Goal: Task Accomplishment & Management: Manage account settings

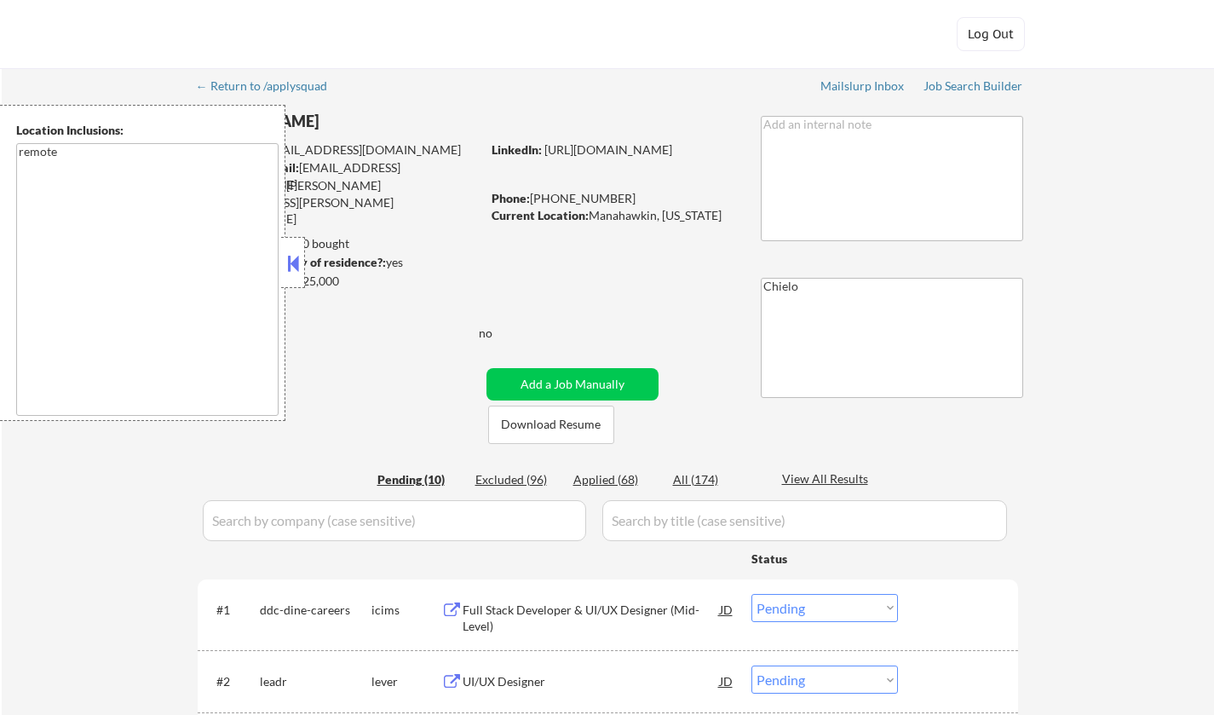
select select ""pending""
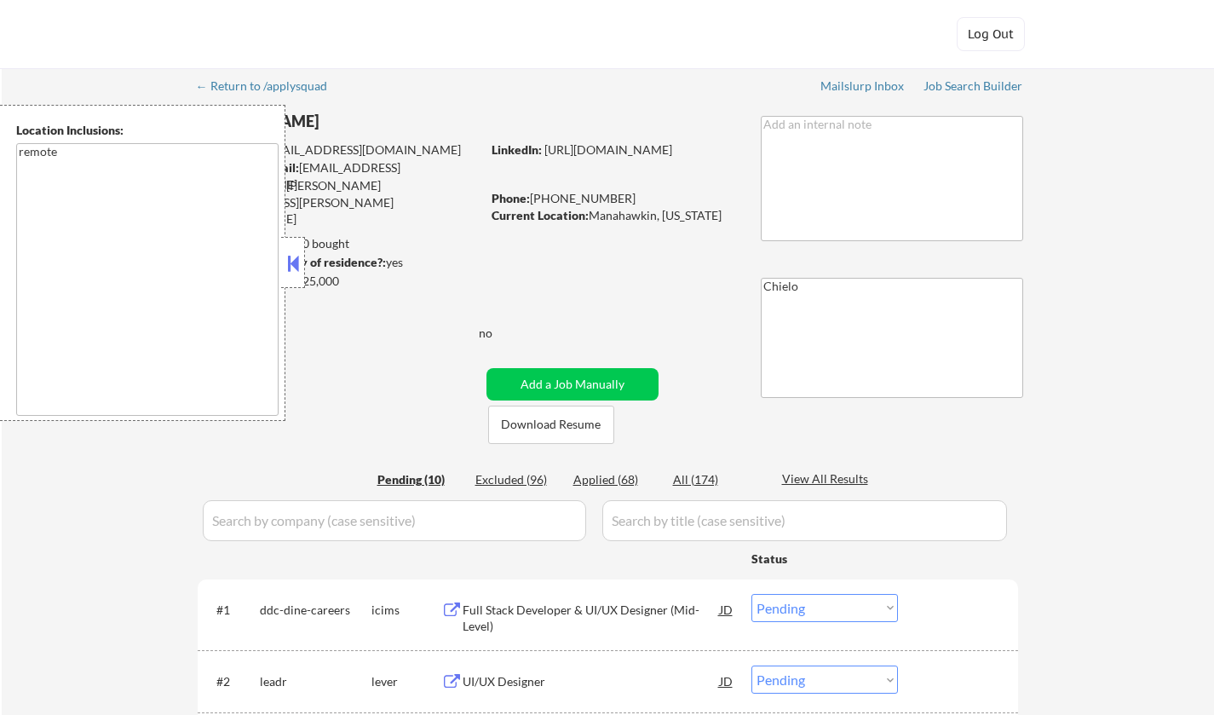
select select ""pending""
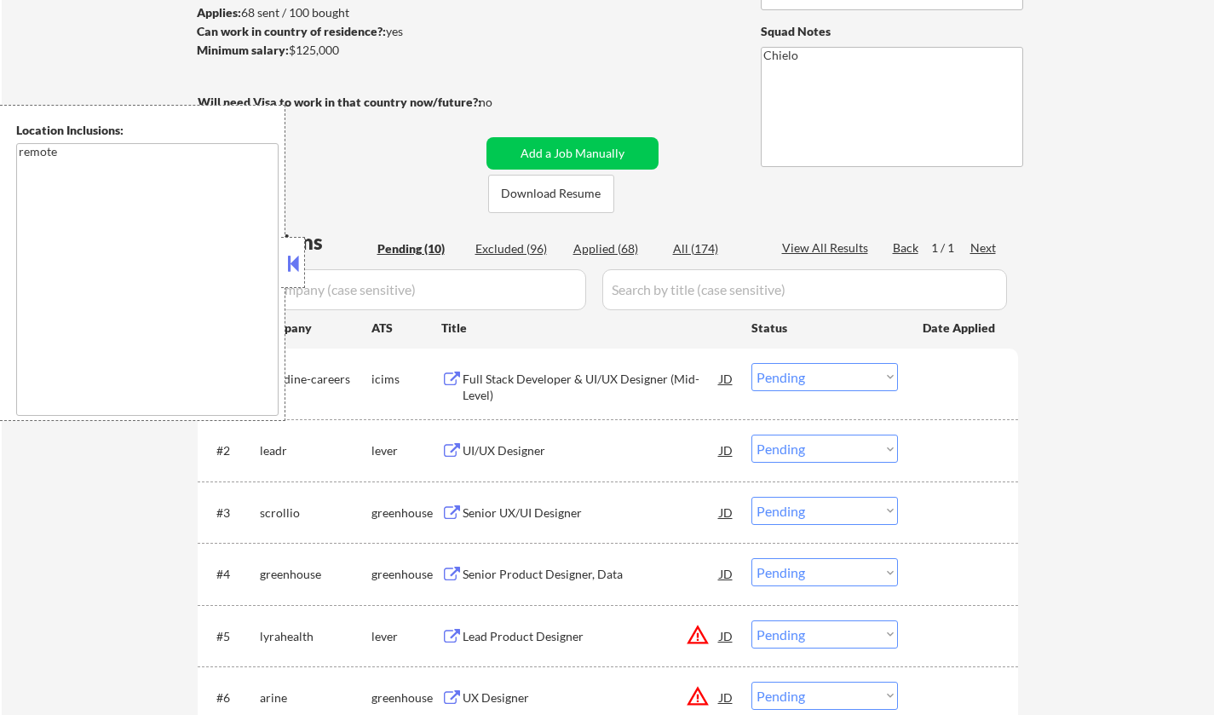
scroll to position [256, 0]
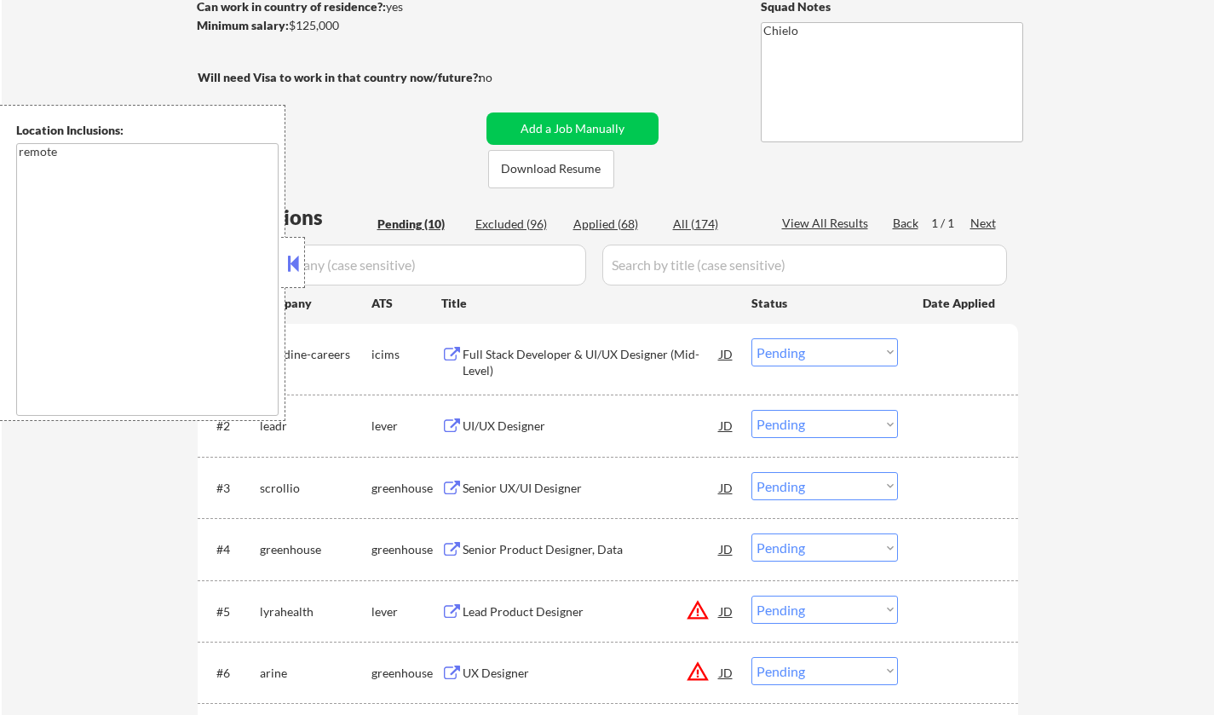
drag, startPoint x: 284, startPoint y: 256, endPoint x: 312, endPoint y: 403, distance: 149.2
click at [284, 258] on button at bounding box center [293, 264] width 19 height 26
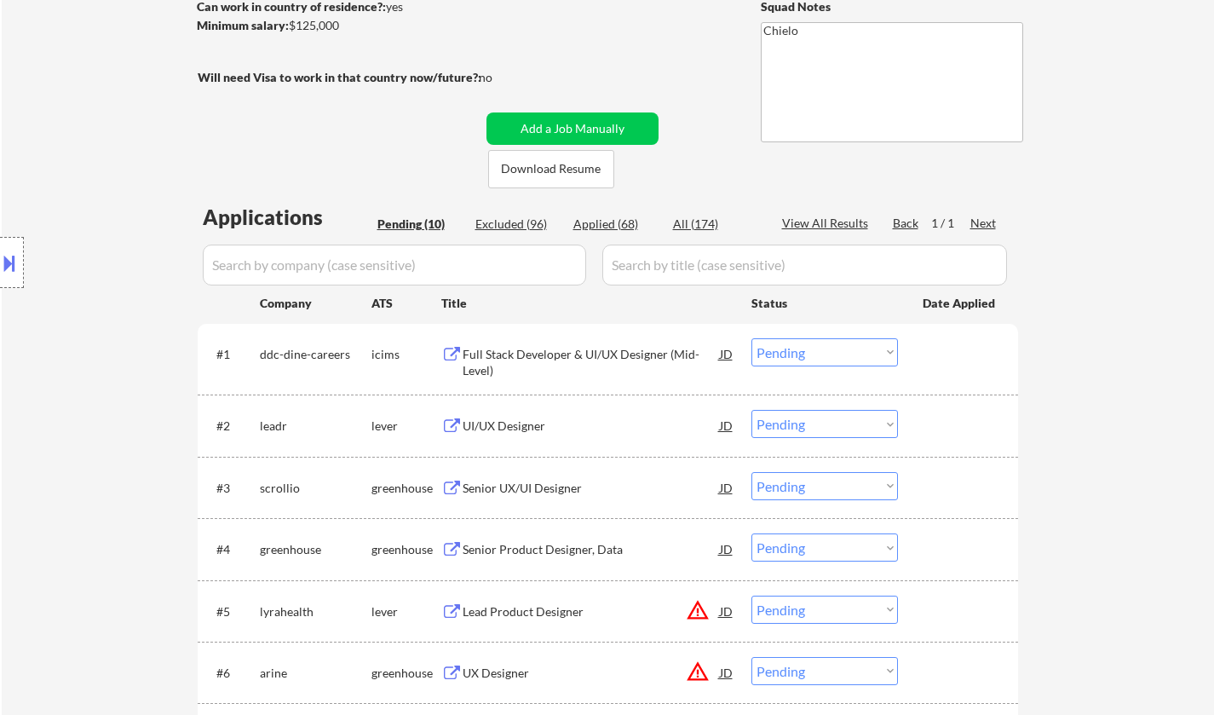
click at [2, 254] on button at bounding box center [9, 263] width 19 height 28
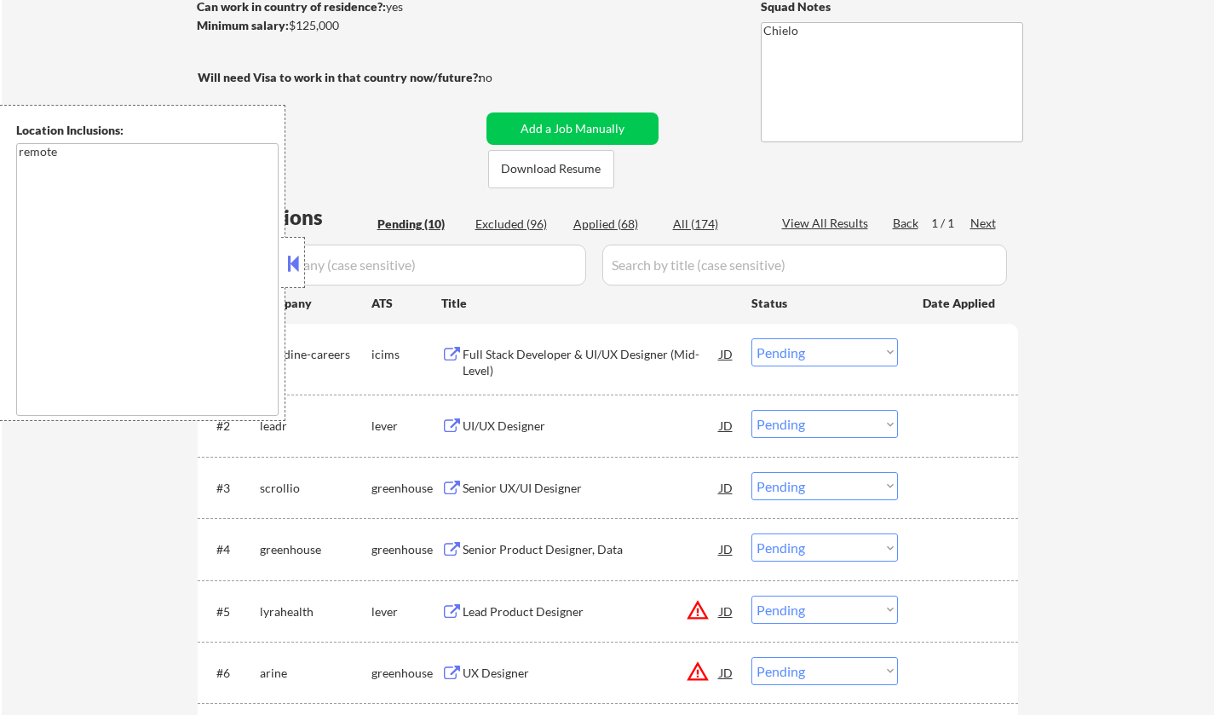
click at [288, 262] on button at bounding box center [293, 264] width 19 height 26
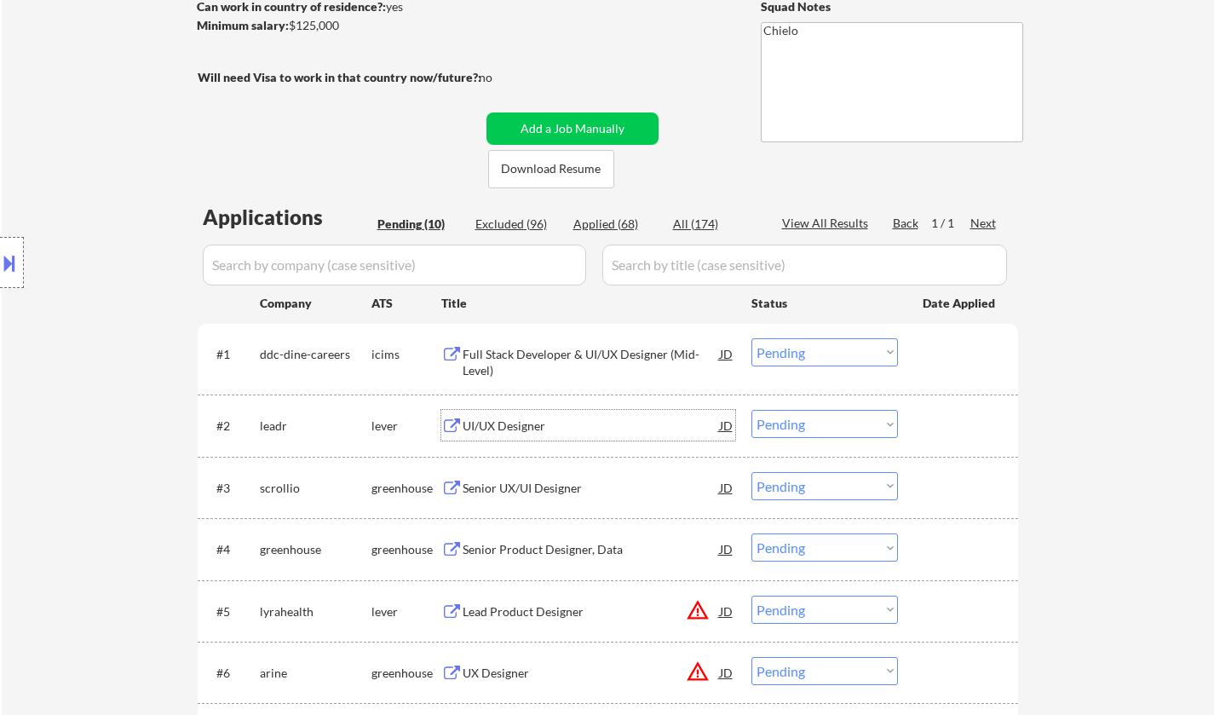
click at [513, 415] on div "UI/UX Designer" at bounding box center [591, 425] width 257 height 31
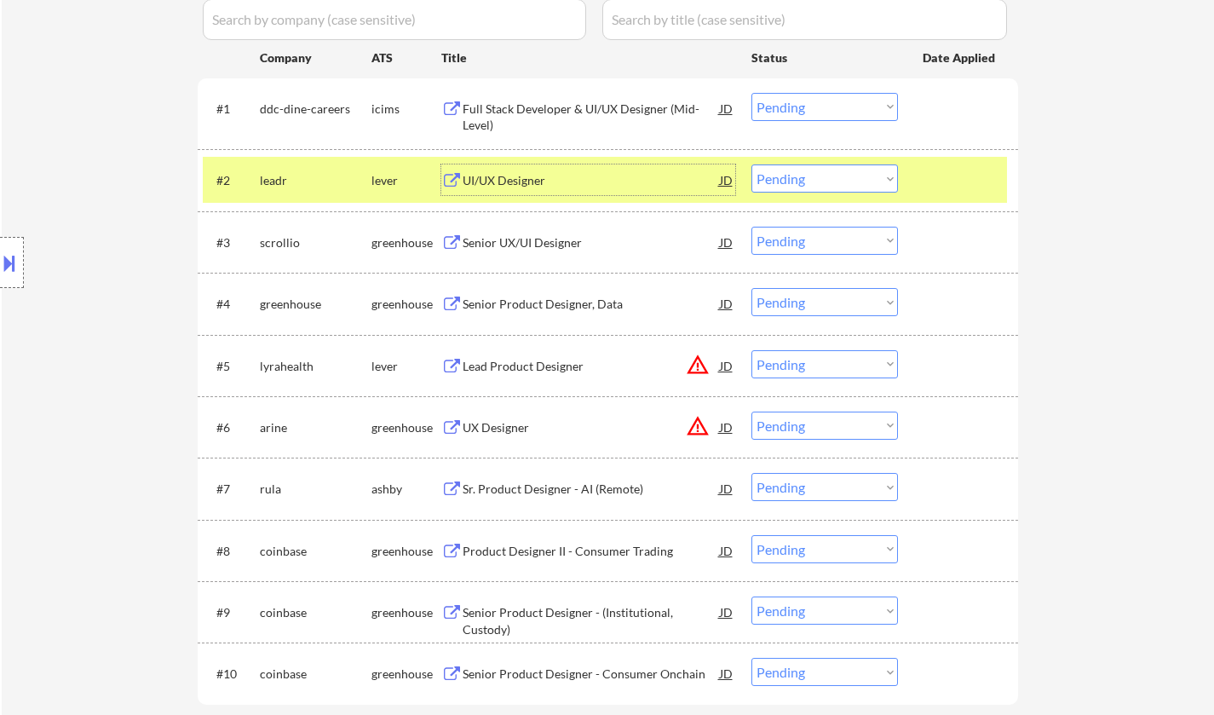
scroll to position [426, 0]
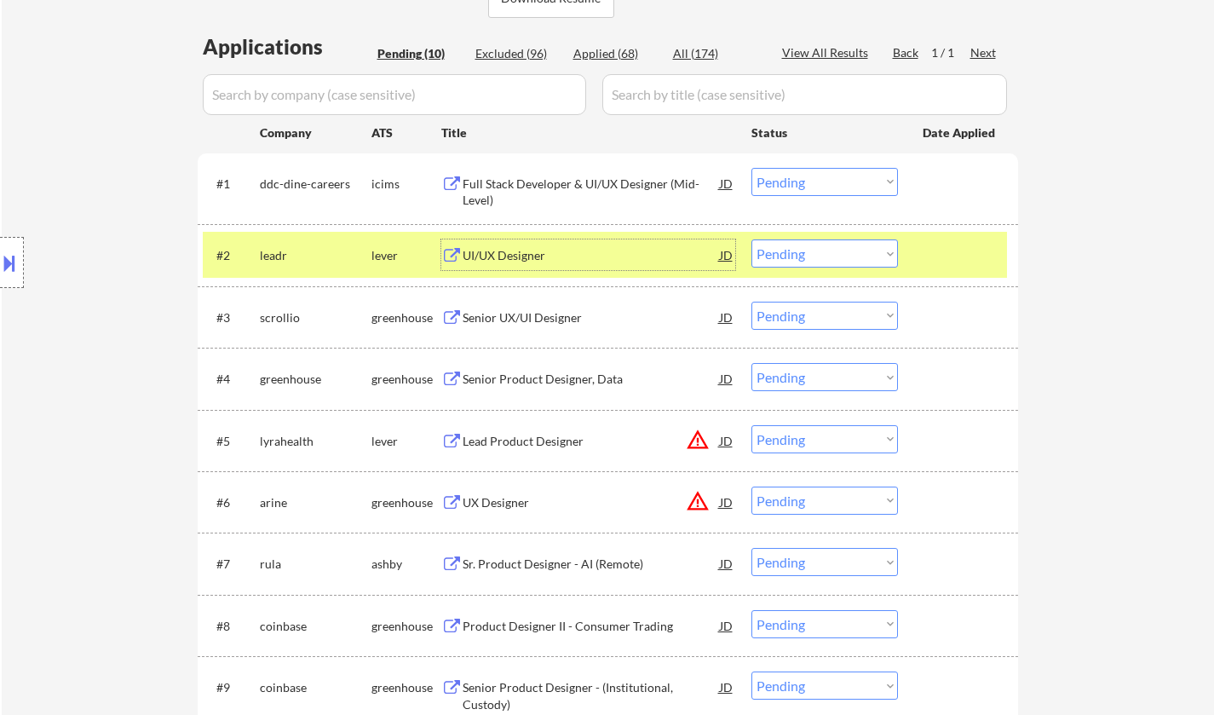
click at [830, 246] on select "Choose an option... Pending Applied Excluded (Questions) Excluded (Expired) Exc…" at bounding box center [825, 253] width 147 height 28
click at [752, 239] on select "Choose an option... Pending Applied Excluded (Questions) Excluded (Expired) Exc…" at bounding box center [825, 253] width 147 height 28
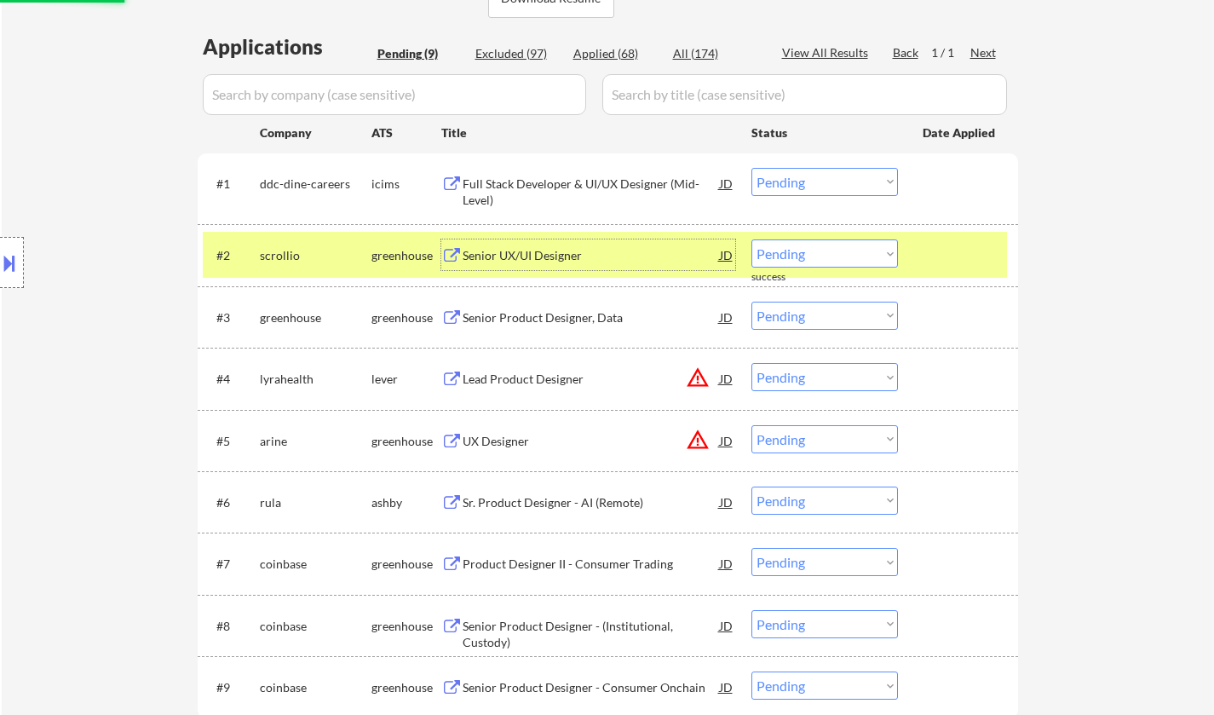
click at [568, 257] on div "Senior UX/UI Designer" at bounding box center [591, 255] width 257 height 17
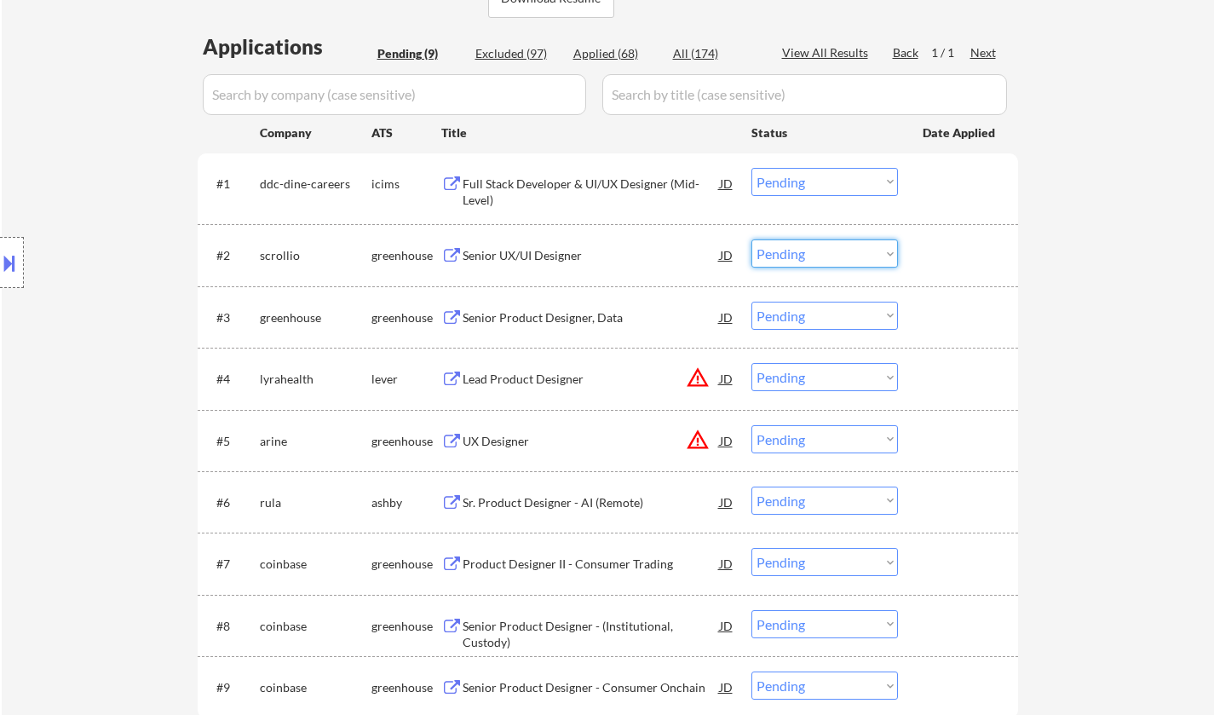
drag, startPoint x: 811, startPoint y: 258, endPoint x: 820, endPoint y: 264, distance: 10.4
click at [811, 258] on select "Choose an option... Pending Applied Excluded (Questions) Excluded (Expired) Exc…" at bounding box center [825, 253] width 147 height 28
click at [752, 239] on select "Choose an option... Pending Applied Excluded (Questions) Excluded (Expired) Exc…" at bounding box center [825, 253] width 147 height 28
select select ""pending""
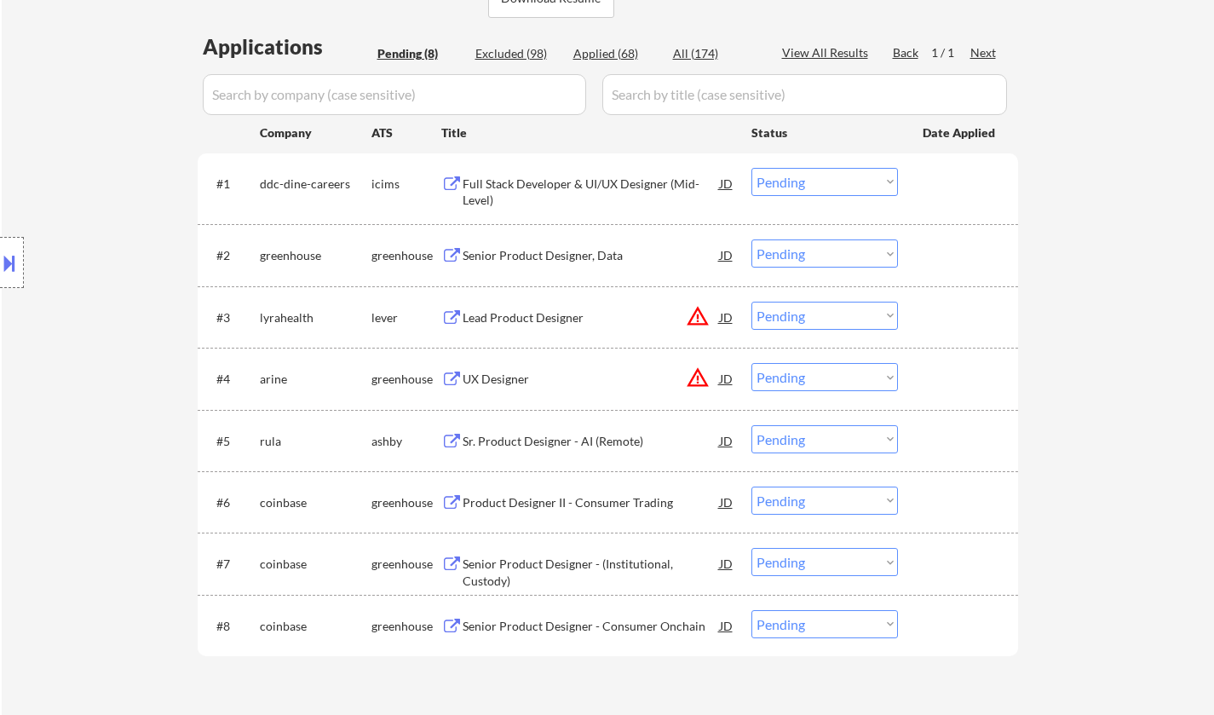
click at [0, 269] on button at bounding box center [9, 263] width 19 height 28
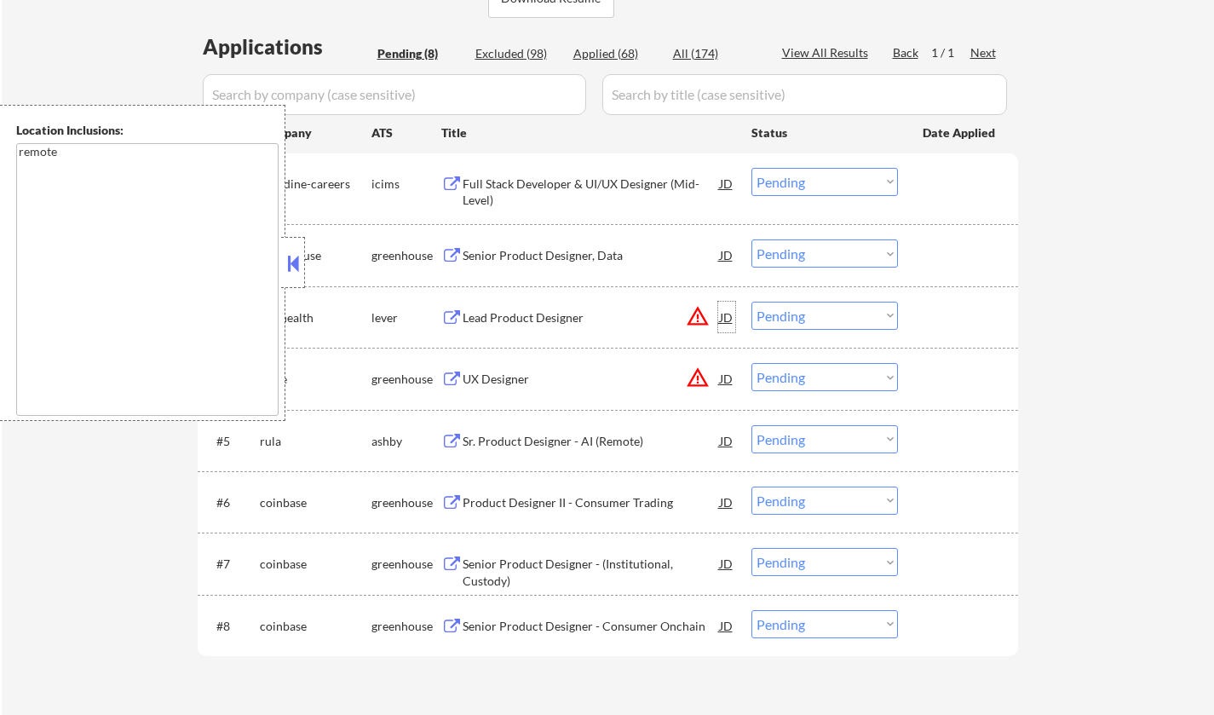
click at [720, 321] on div "JD" at bounding box center [726, 317] width 17 height 31
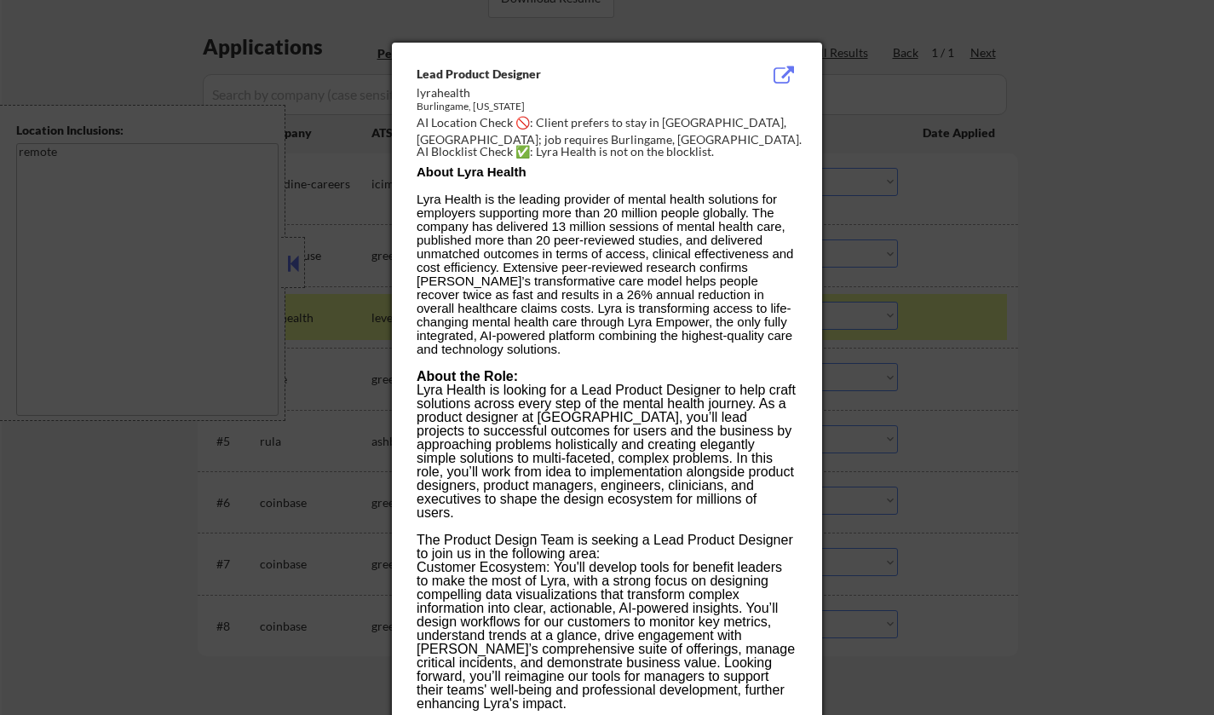
click at [1132, 336] on div at bounding box center [607, 357] width 1214 height 715
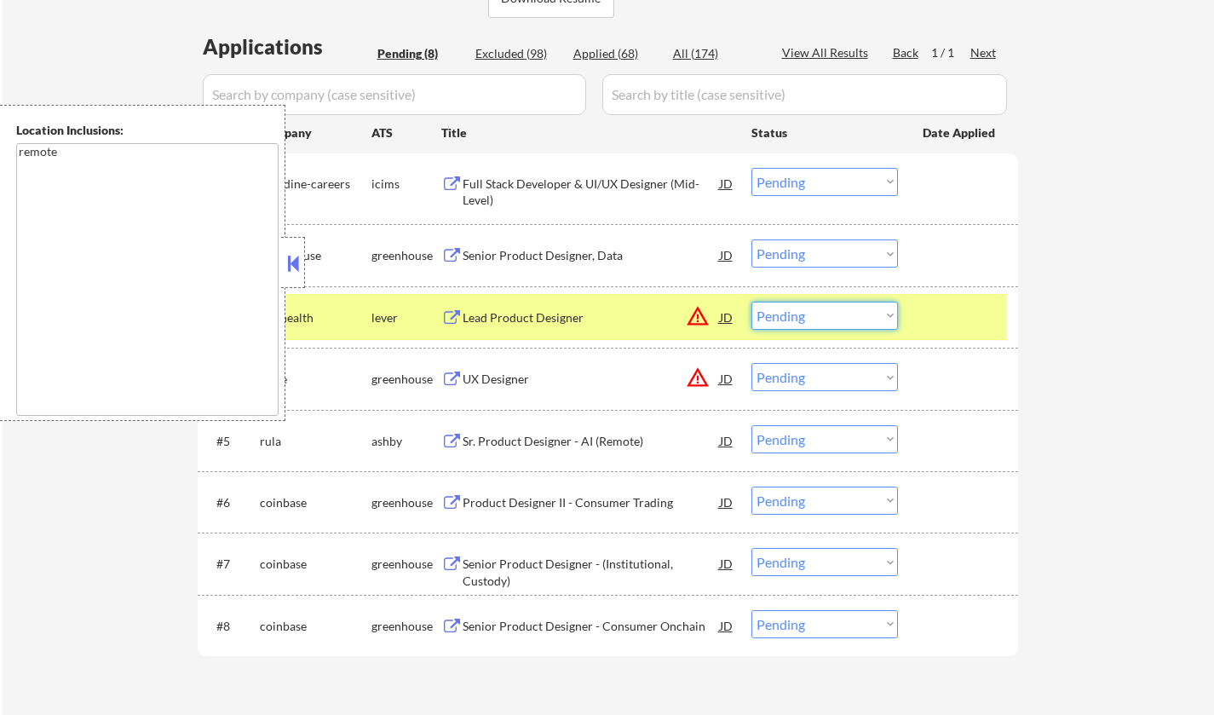
click at [842, 321] on select "Choose an option... Pending Applied Excluded (Questions) Excluded (Expired) Exc…" at bounding box center [825, 316] width 147 height 28
click at [752, 302] on select "Choose an option... Pending Applied Excluded (Questions) Excluded (Expired) Exc…" at bounding box center [825, 316] width 147 height 28
click at [293, 253] on button at bounding box center [293, 264] width 19 height 26
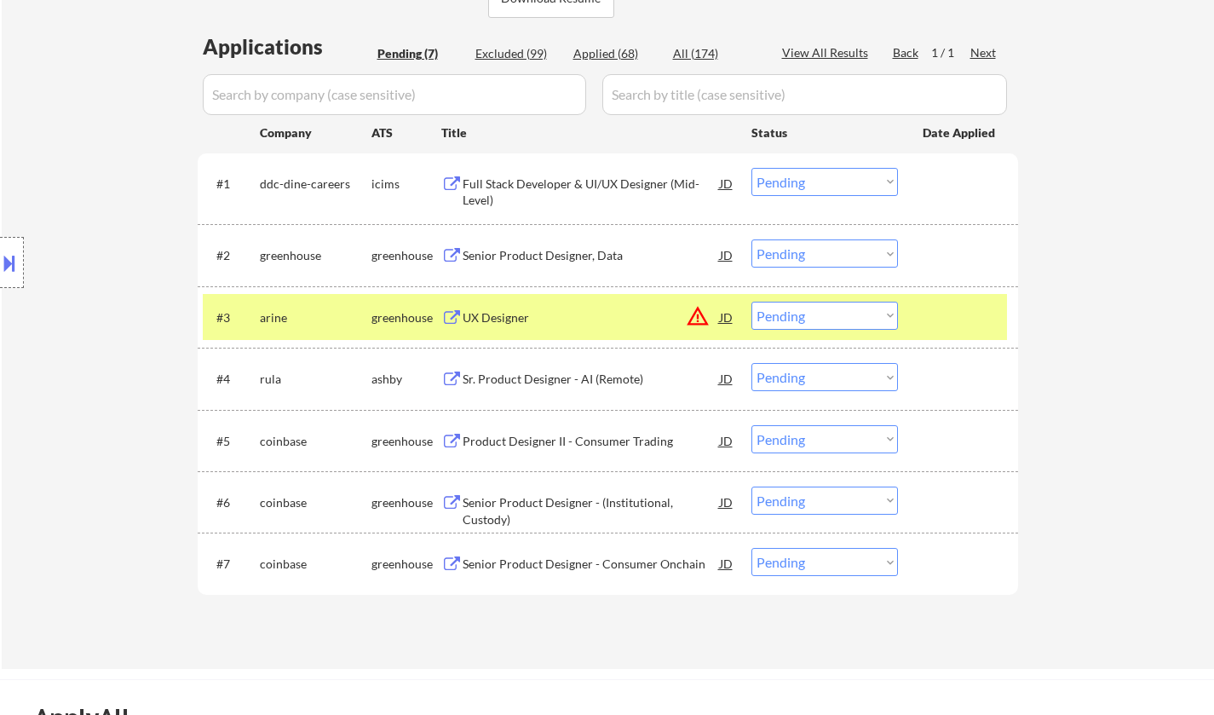
click at [721, 317] on div "JD" at bounding box center [726, 317] width 17 height 31
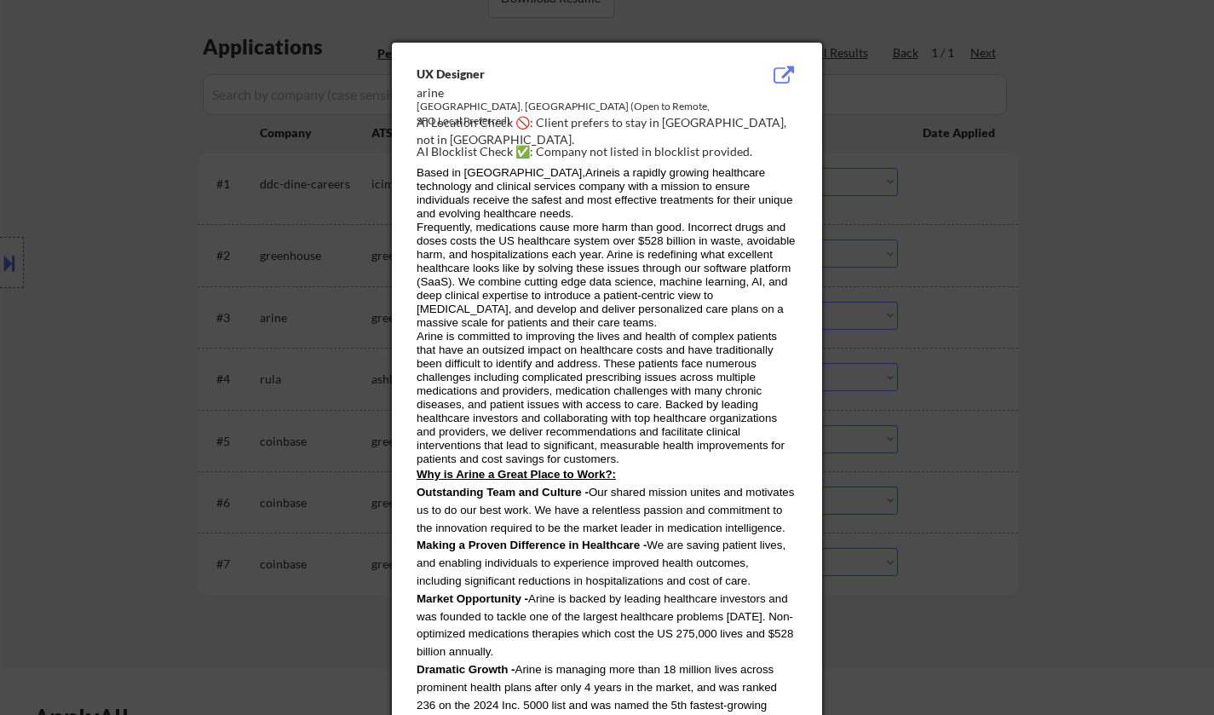
click at [1158, 402] on div at bounding box center [607, 357] width 1214 height 715
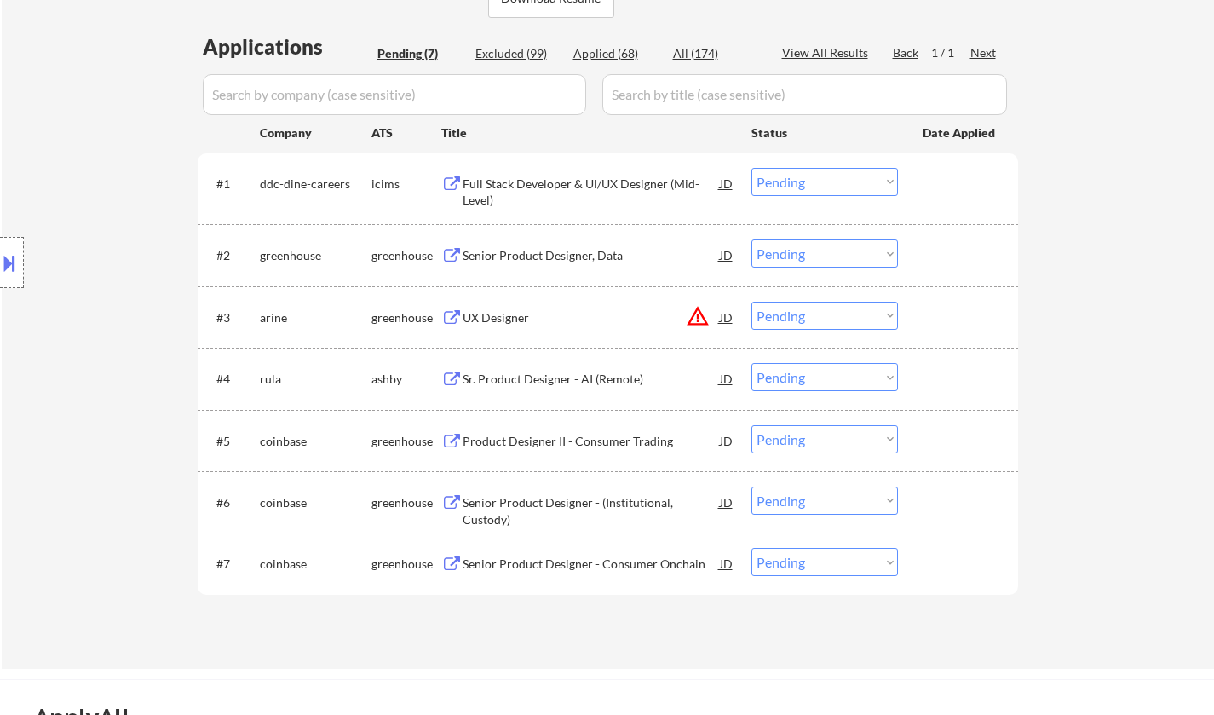
drag, startPoint x: 866, startPoint y: 316, endPoint x: 875, endPoint y: 325, distance: 12.7
click at [866, 316] on select "Choose an option... Pending Applied Excluded (Questions) Excluded (Expired) Exc…" at bounding box center [825, 316] width 147 height 28
click at [752, 302] on select "Choose an option... Pending Applied Excluded (Questions) Excluded (Expired) Exc…" at bounding box center [825, 316] width 147 height 28
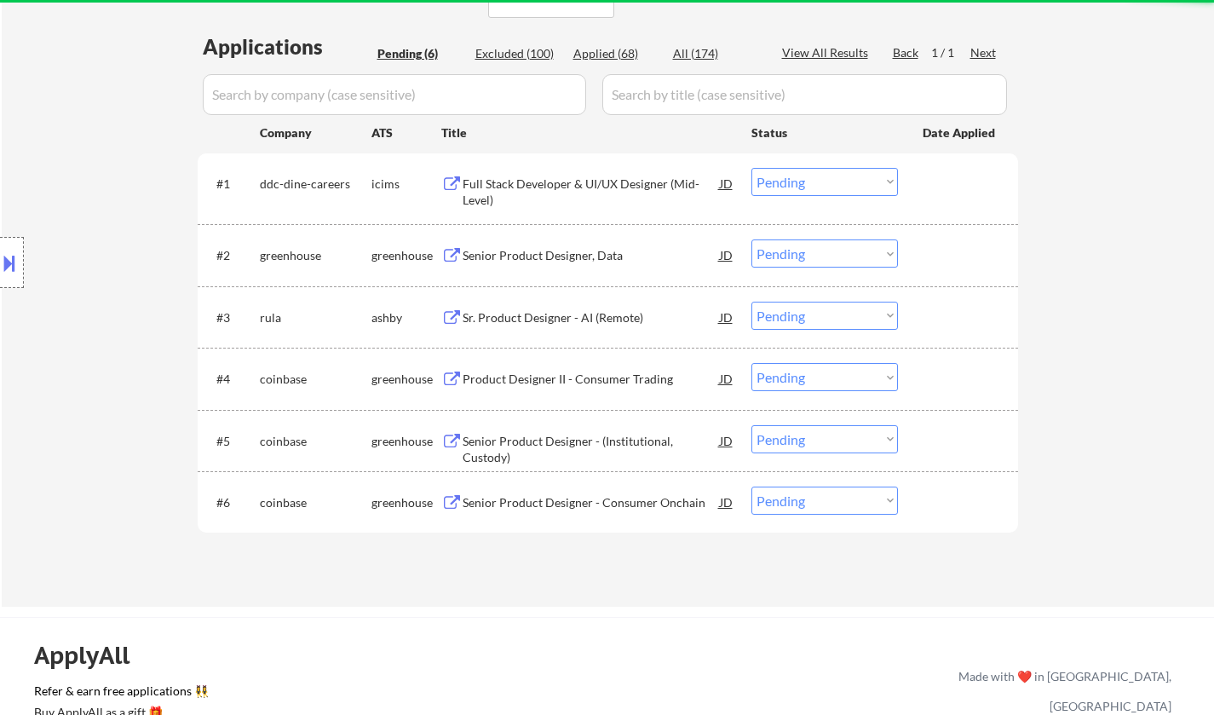
click at [548, 321] on div "Sr. Product Designer - AI (Remote)" at bounding box center [591, 317] width 257 height 17
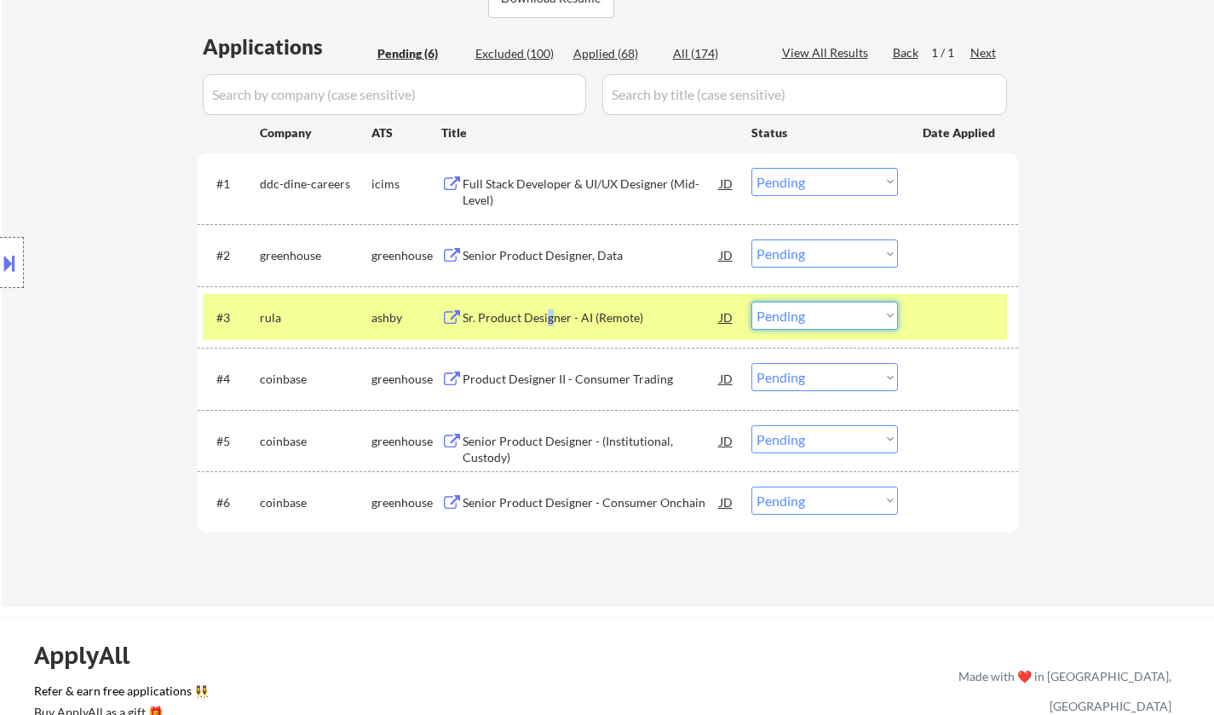
click at [843, 306] on select "Choose an option... Pending Applied Excluded (Questions) Excluded (Expired) Exc…" at bounding box center [825, 316] width 147 height 28
click at [752, 302] on select "Choose an option... Pending Applied Excluded (Questions) Excluded (Expired) Exc…" at bounding box center [825, 316] width 147 height 28
select select ""pending""
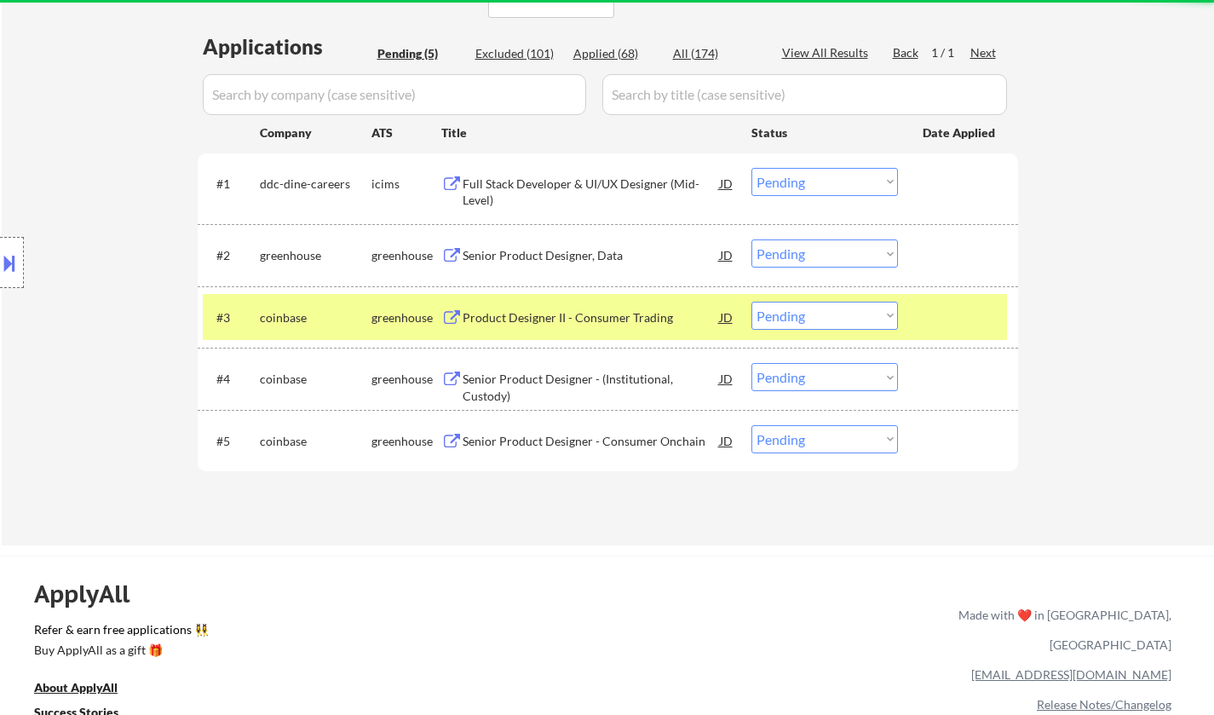
click at [553, 245] on div "Senior Product Designer, Data" at bounding box center [591, 254] width 257 height 31
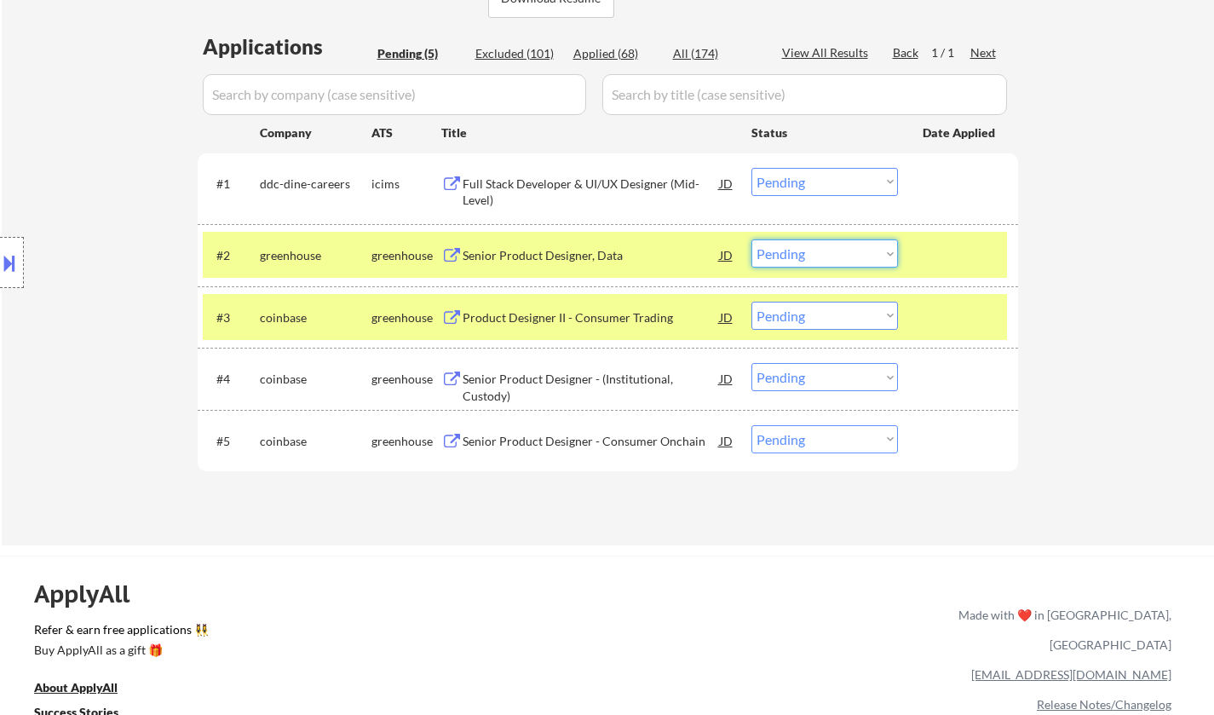
drag, startPoint x: 868, startPoint y: 251, endPoint x: 868, endPoint y: 267, distance: 16.2
click at [868, 251] on select "Choose an option... Pending Applied Excluded (Questions) Excluded (Expired) Exc…" at bounding box center [825, 253] width 147 height 28
click at [752, 239] on select "Choose an option... Pending Applied Excluded (Questions) Excluded (Expired) Exc…" at bounding box center [825, 253] width 147 height 28
select select ""pending""
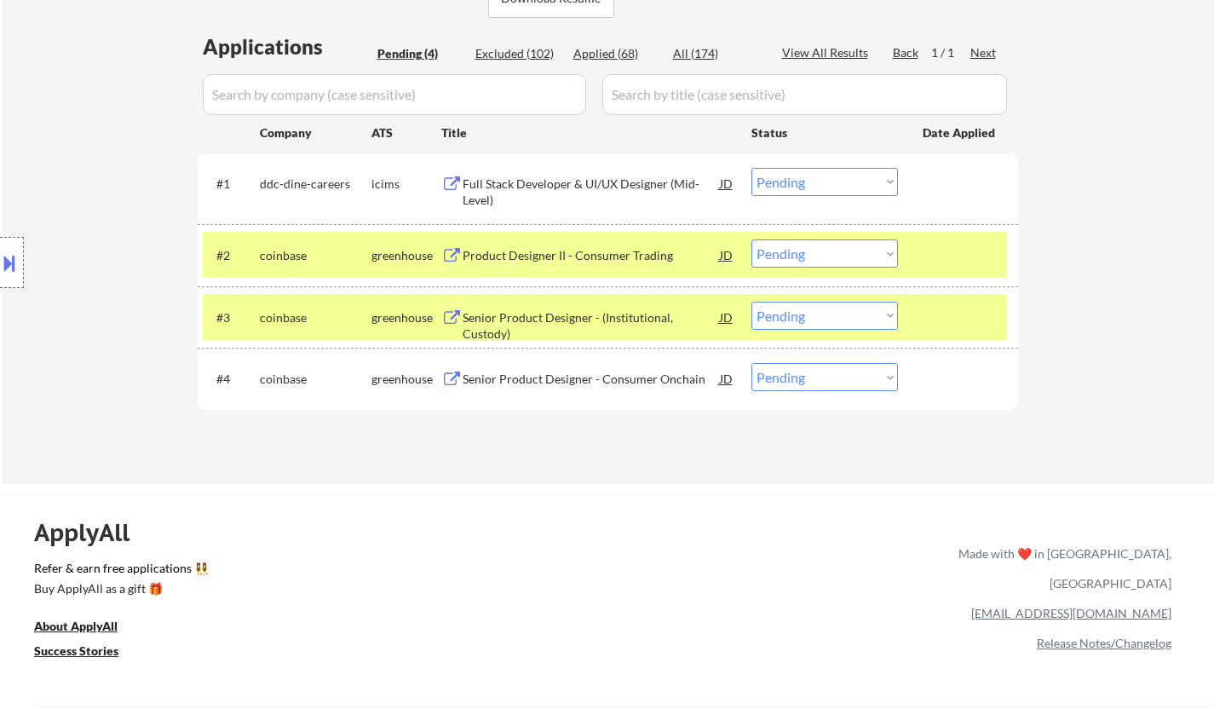
drag, startPoint x: 531, startPoint y: 50, endPoint x: 528, endPoint y: 76, distance: 25.7
click at [529, 50] on div "Excluded (102)" at bounding box center [517, 53] width 85 height 17
select select ""excluded""
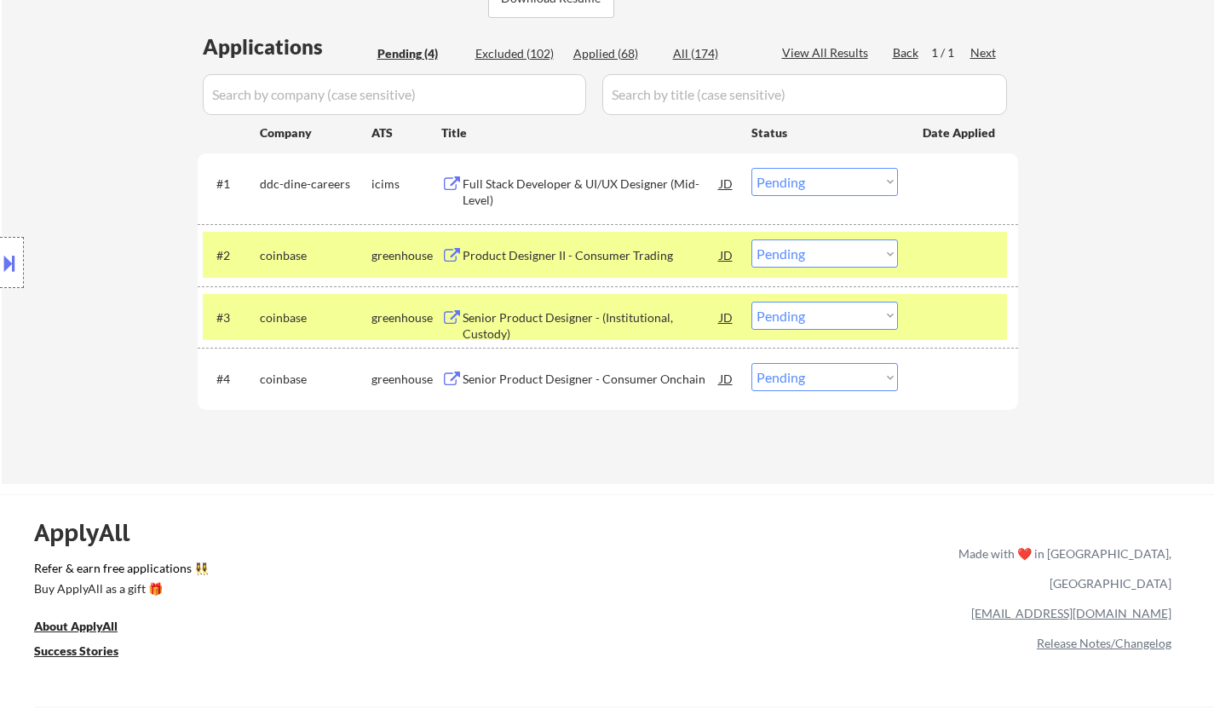
select select ""excluded__location_""
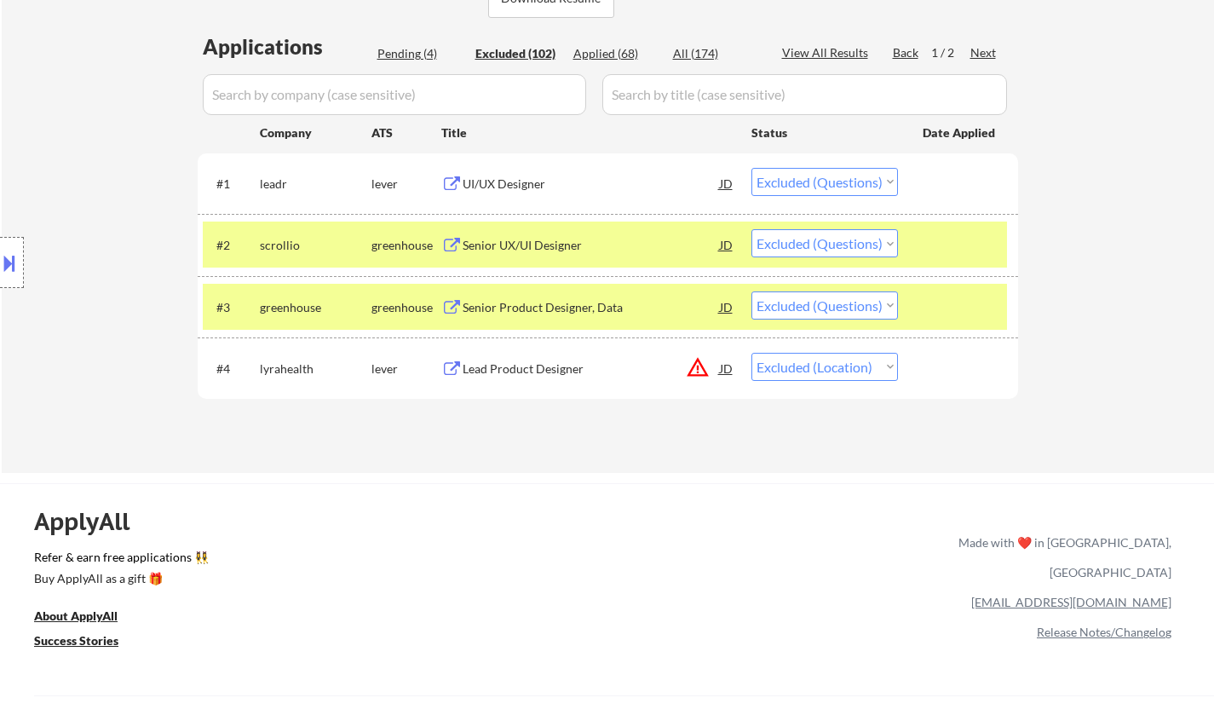
select select ""excluded__location_""
select select ""excluded__expired_""
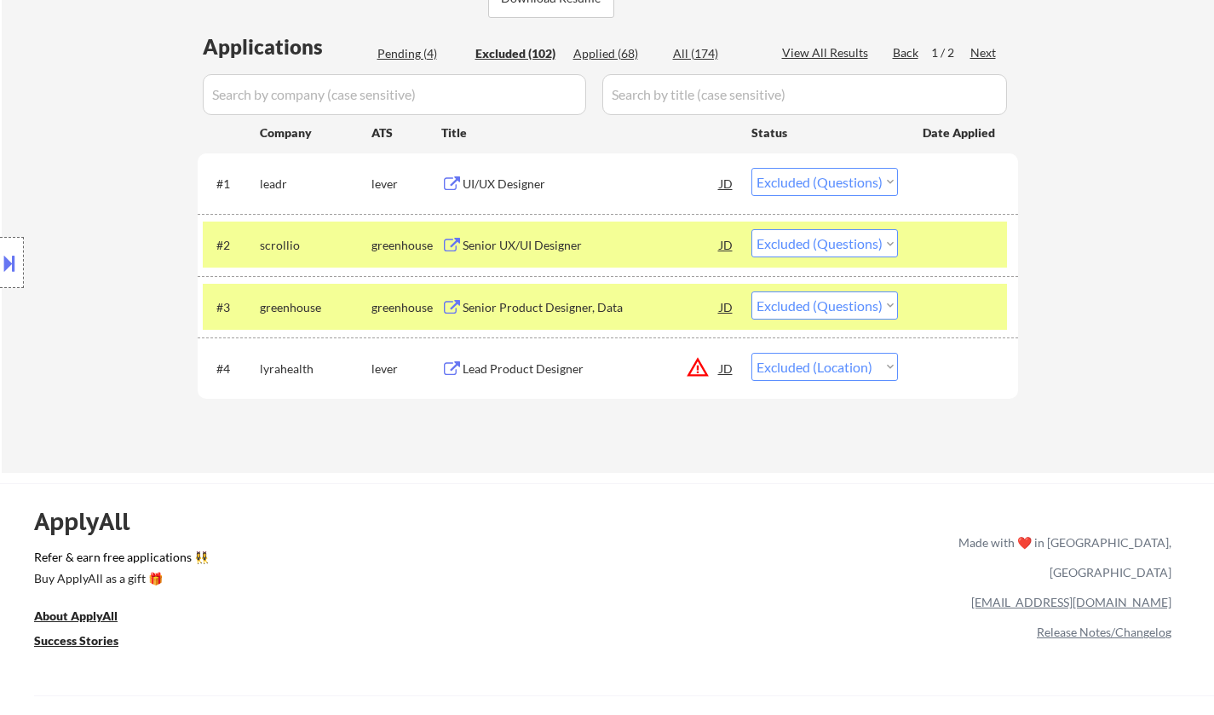
select select ""excluded__location_""
select select ""excluded__expired_""
select select ""excluded""
select select ""excluded__expired_""
select select ""excluded__location_""
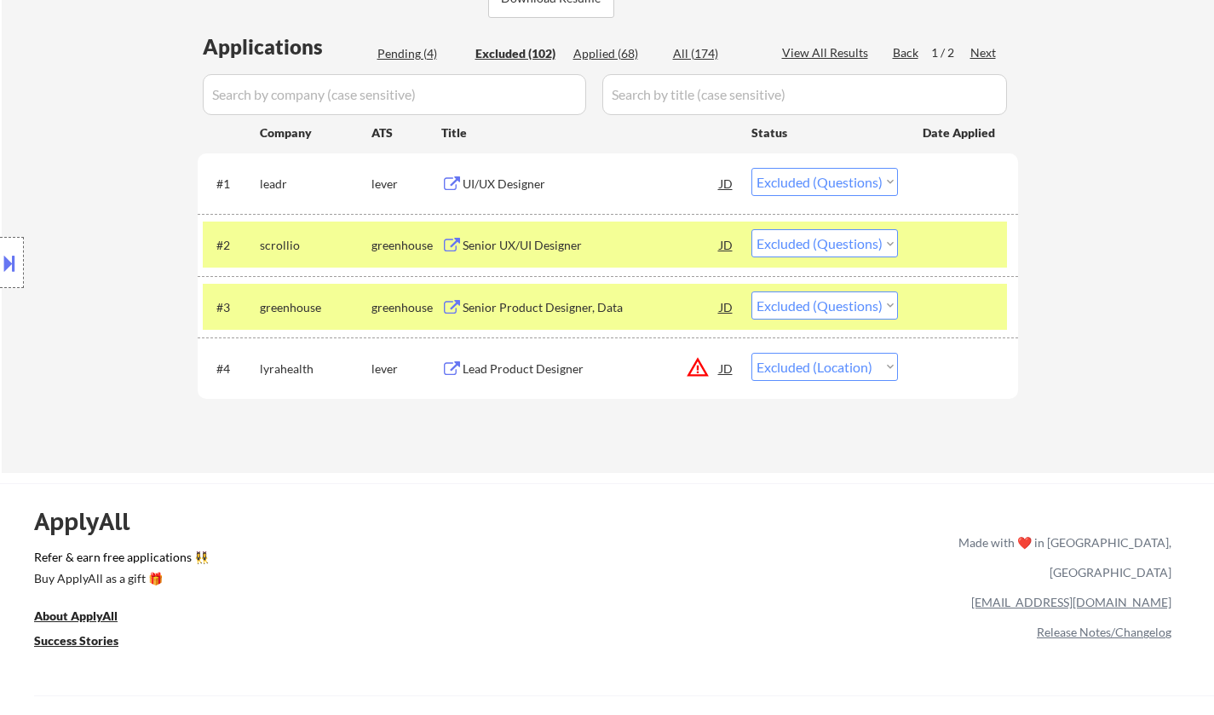
select select ""excluded__location_""
select select ""excluded__expired_""
select select ""excluded__location_""
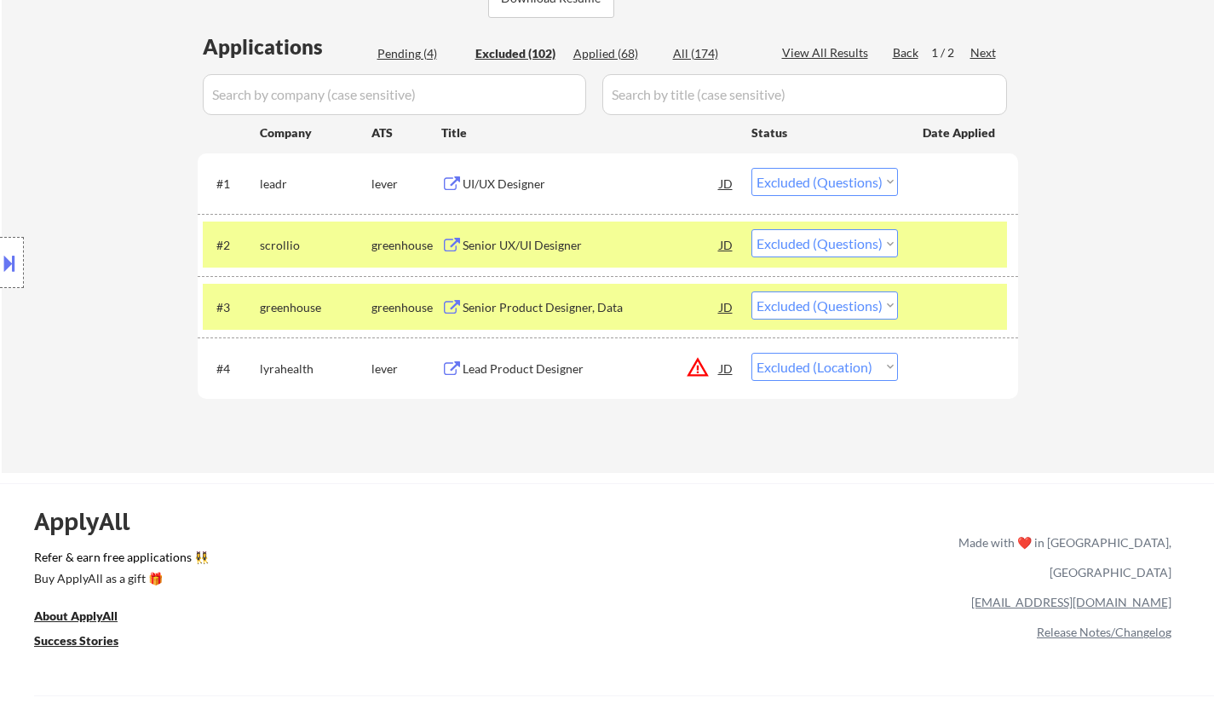
select select ""excluded__location_""
select select ""excluded""
select select ""excluded__expired_""
select select ""excluded__location_""
select select ""excluded__expired_""
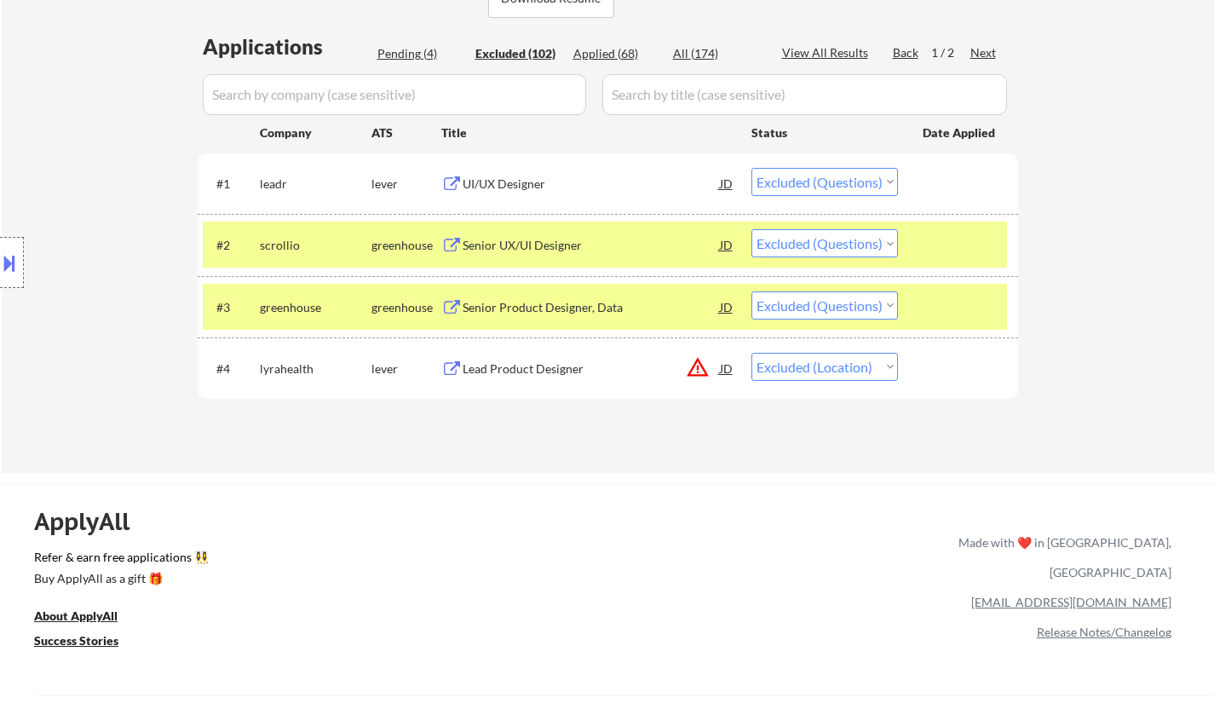
select select ""excluded__salary_""
select select ""excluded__expired_""
select select ""excluded__location_""
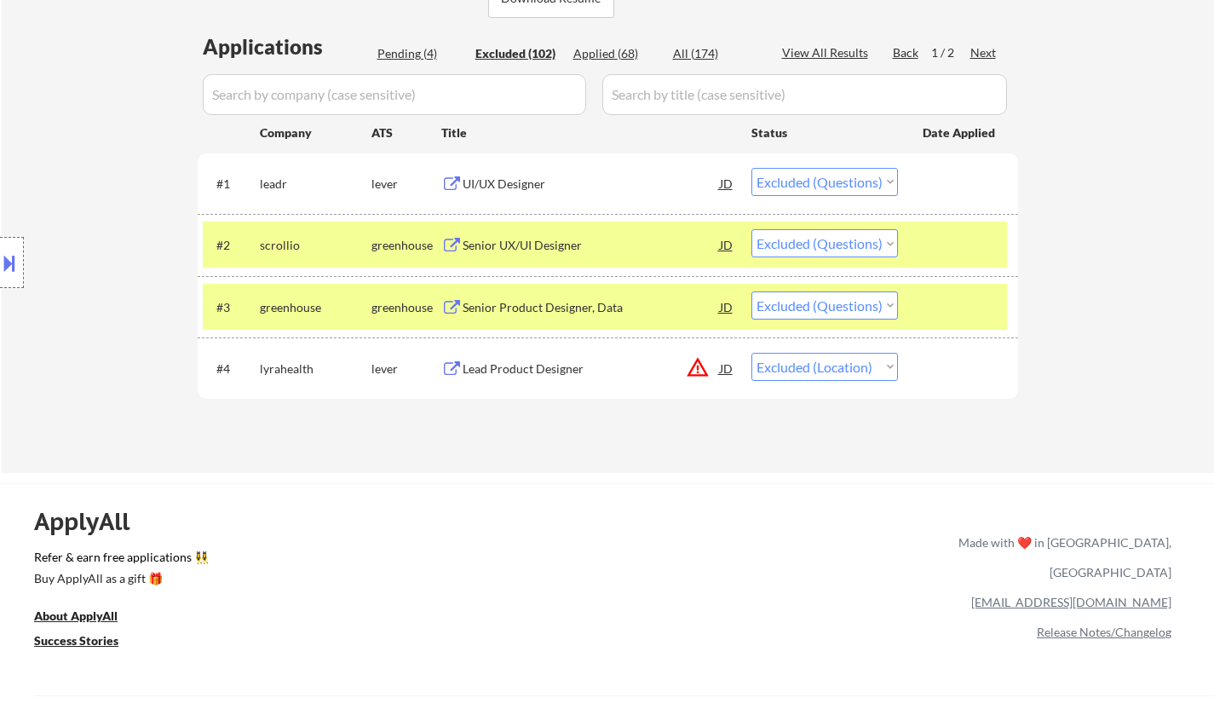
select select ""excluded__expired_""
select select ""excluded__salary_""
select select ""excluded""
select select ""excluded__location_""
select select ""excluded__expired_""
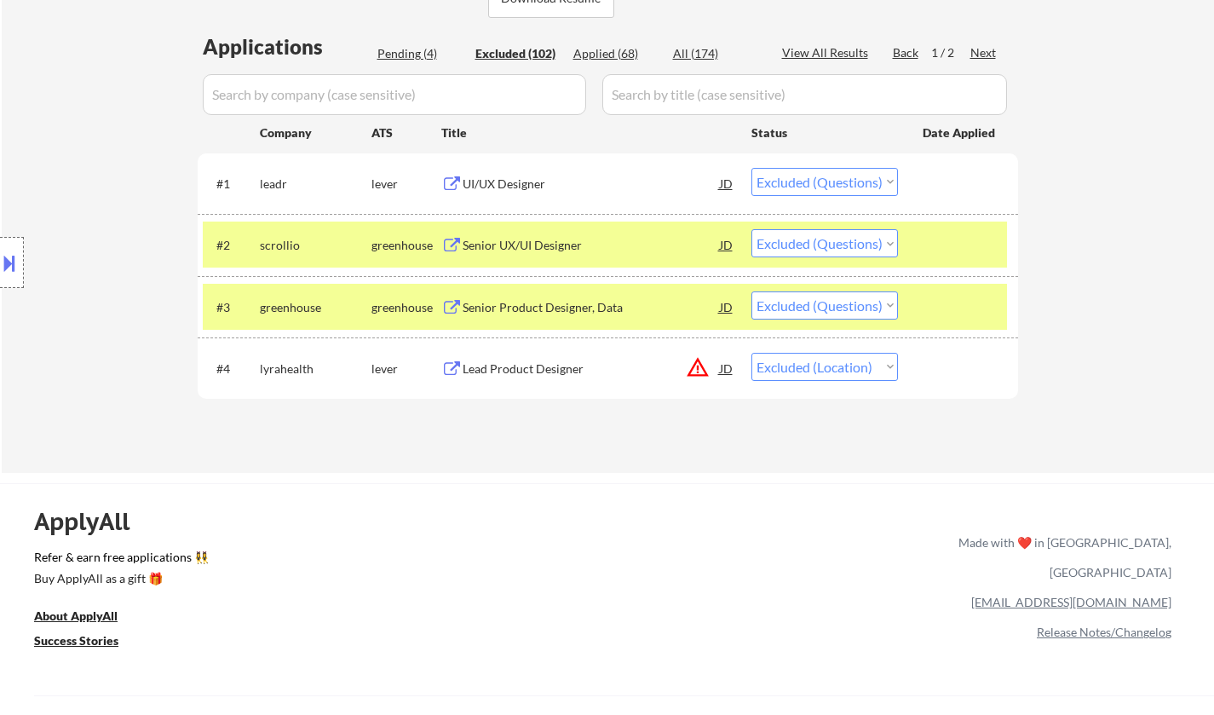
select select ""excluded__location_""
select select ""excluded""
select select ""excluded__expired_""
select select ""excluded__location_""
select select ""excluded""
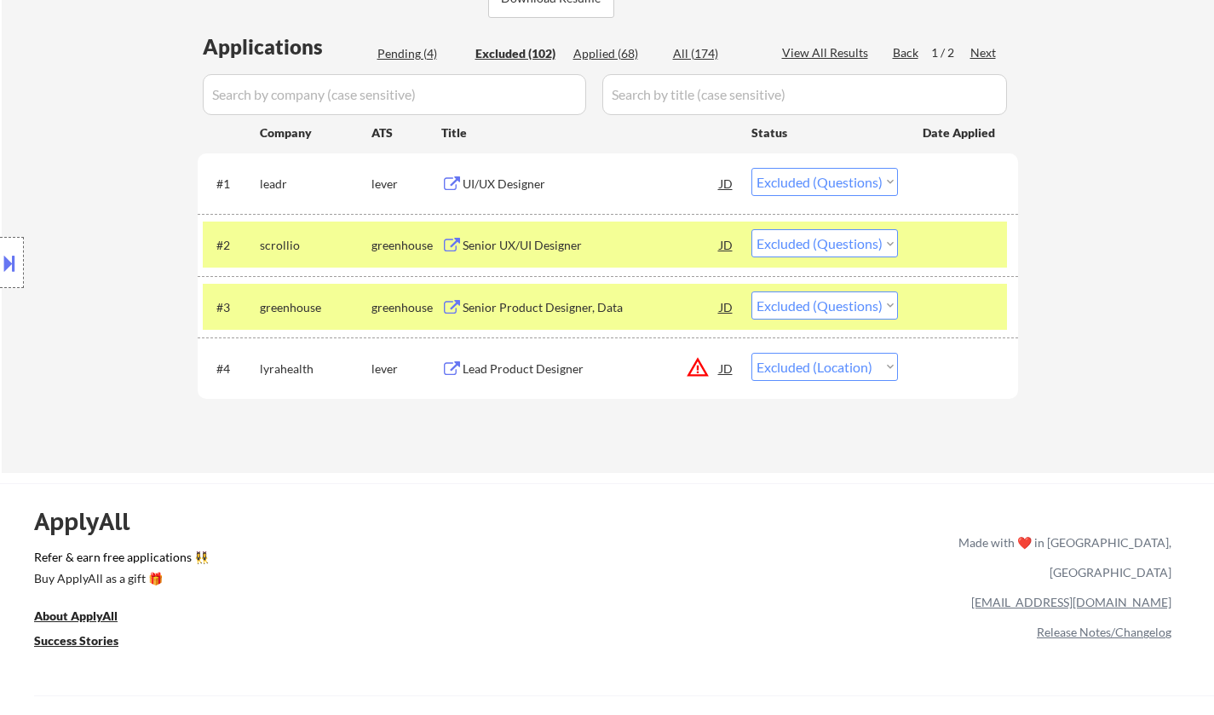
select select ""excluded__location_""
select select ""excluded__salary_""
select select ""excluded""
select select ""excluded__bad_match_""
select select ""excluded__salary_""
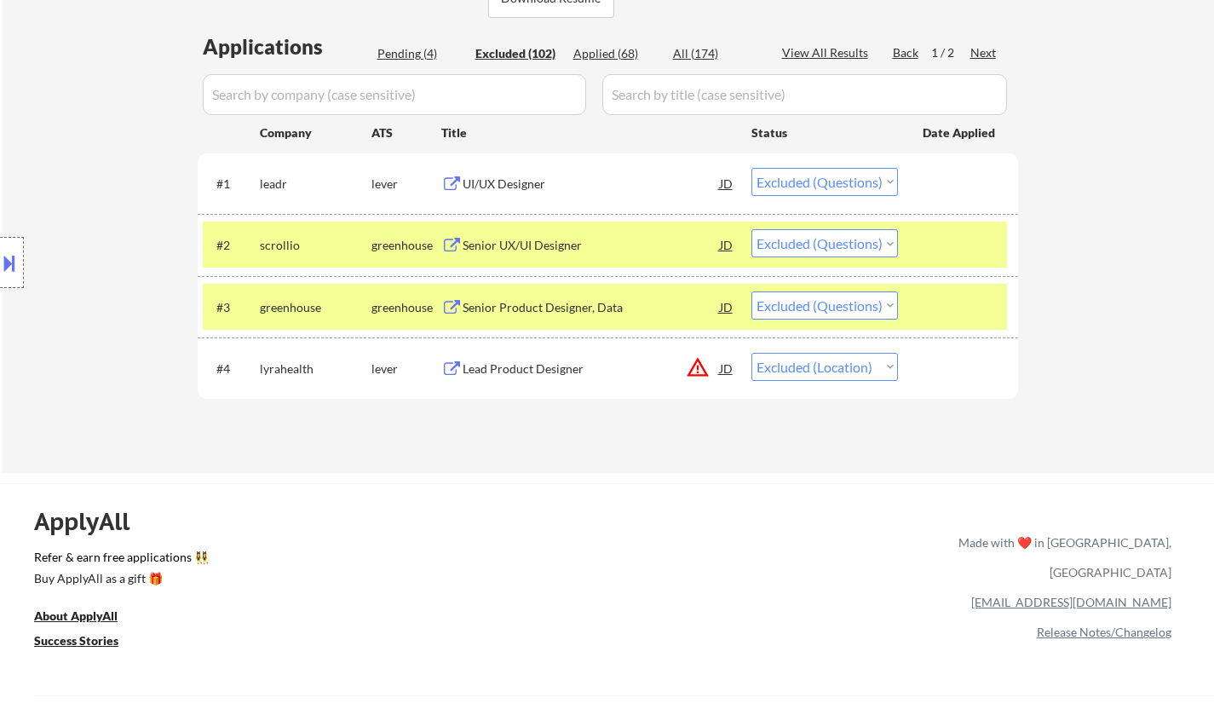
select select ""excluded""
select select ""excluded__expired_""
select select ""excluded__other_""
select select ""excluded__location_""
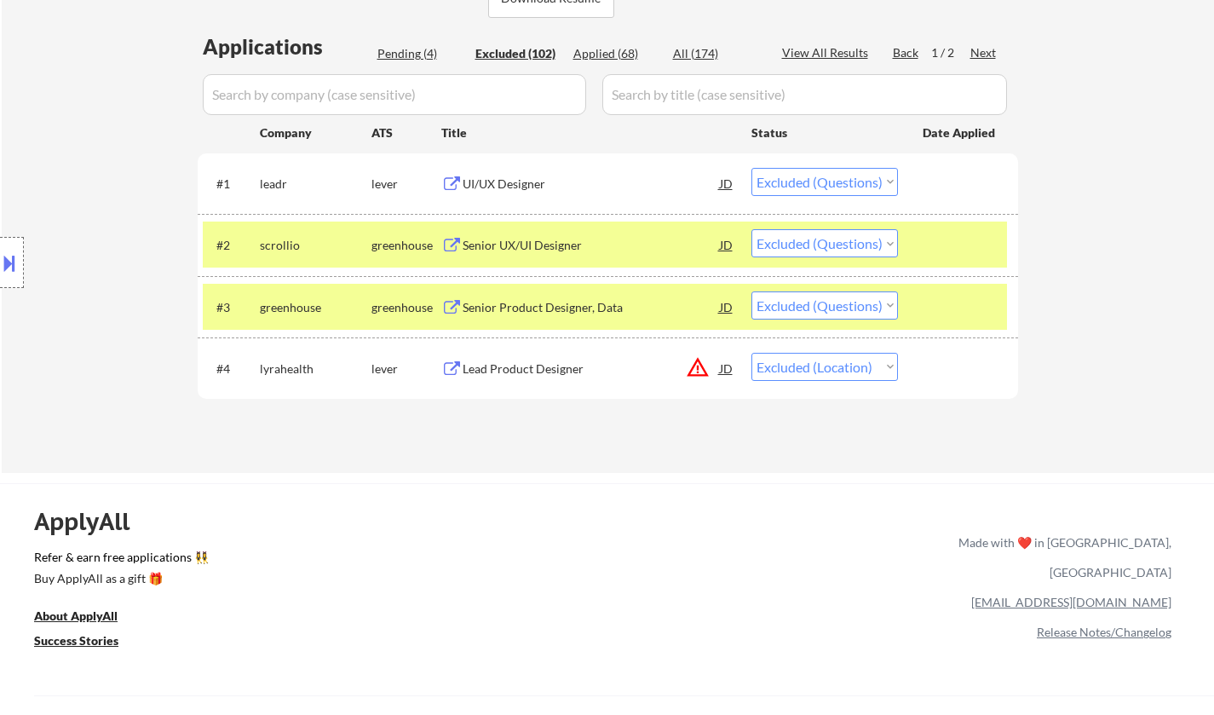
select select ""excluded""
select select ""excluded__location_""
select select ""excluded__bad_match_""
select select ""excluded__location_""
select select ""excluded__expired_""
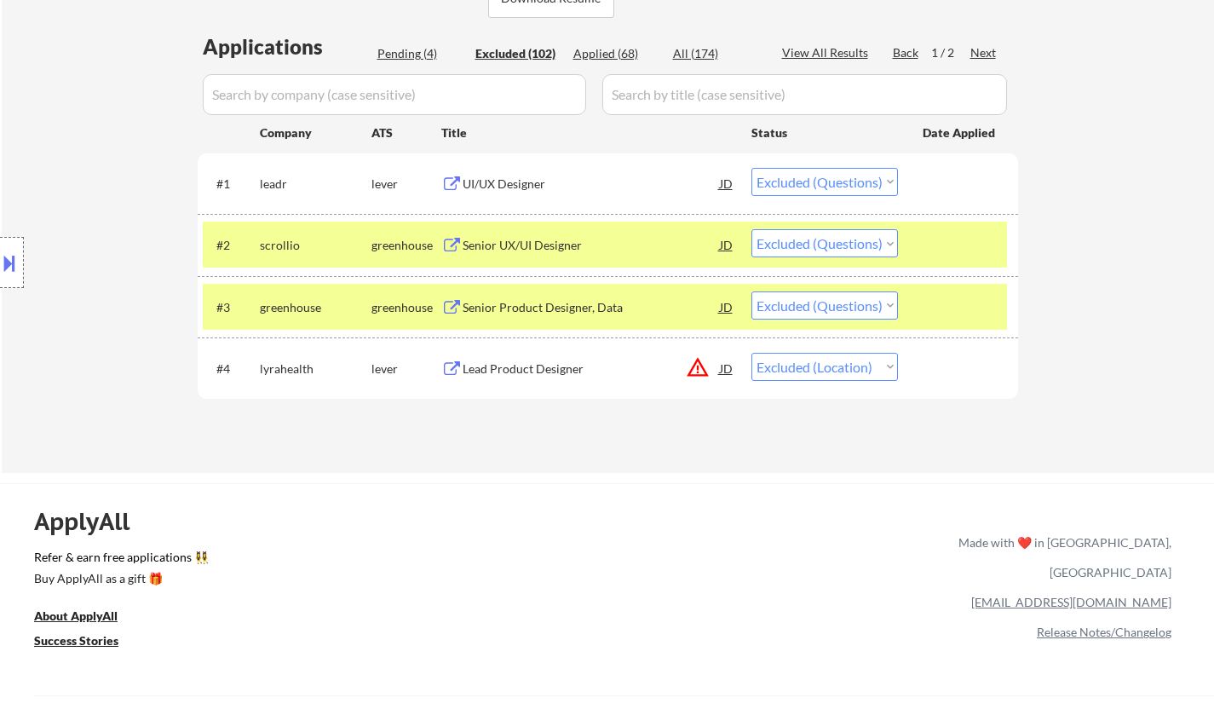
select select ""excluded__other_""
select select ""excluded""
select select ""excluded__location_""
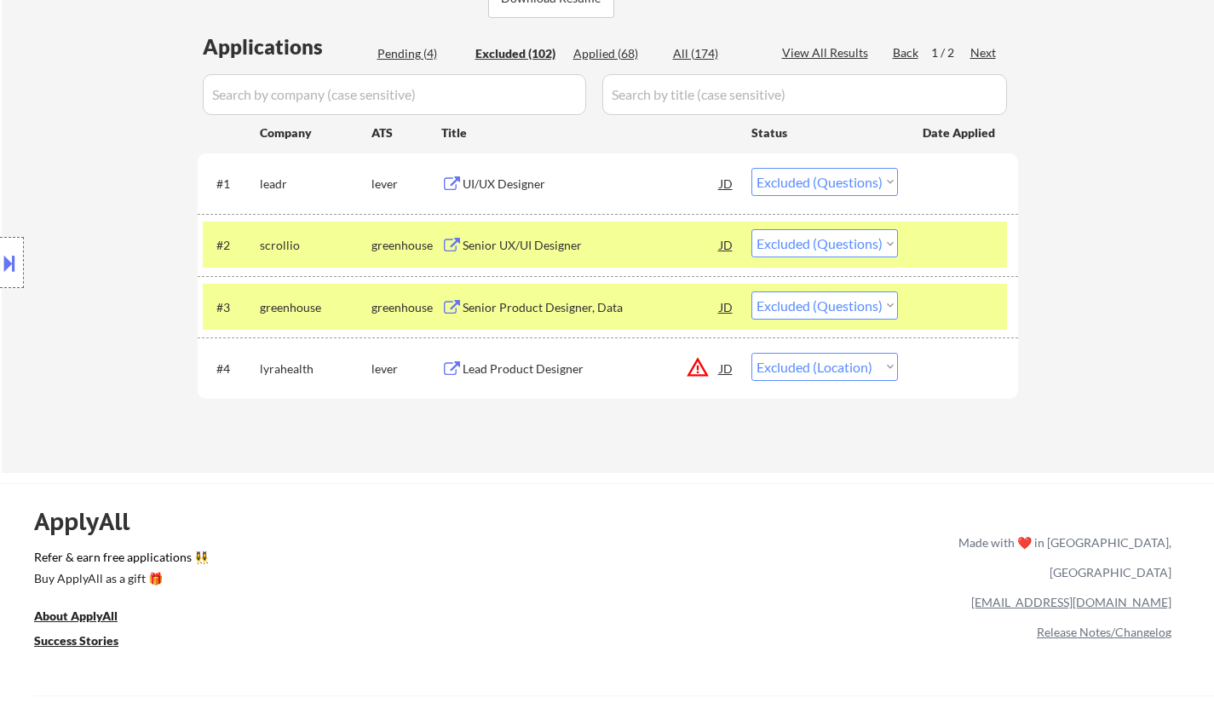
select select ""excluded""
select select ""excluded__bad_match_""
select select ""excluded""
select select ""excluded__bad_match_""
select select ""excluded__expired_""
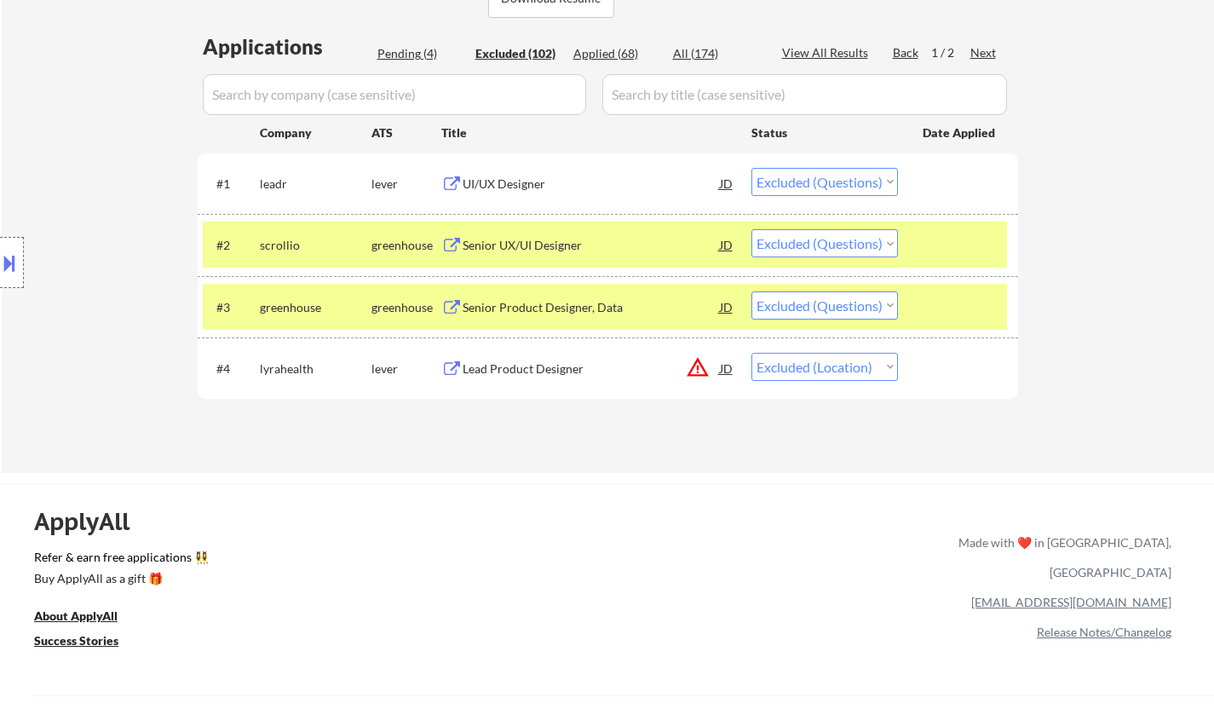
select select ""excluded__bad_match_""
select select ""excluded__expired_""
select select ""excluded__salary_""
select select ""excluded""
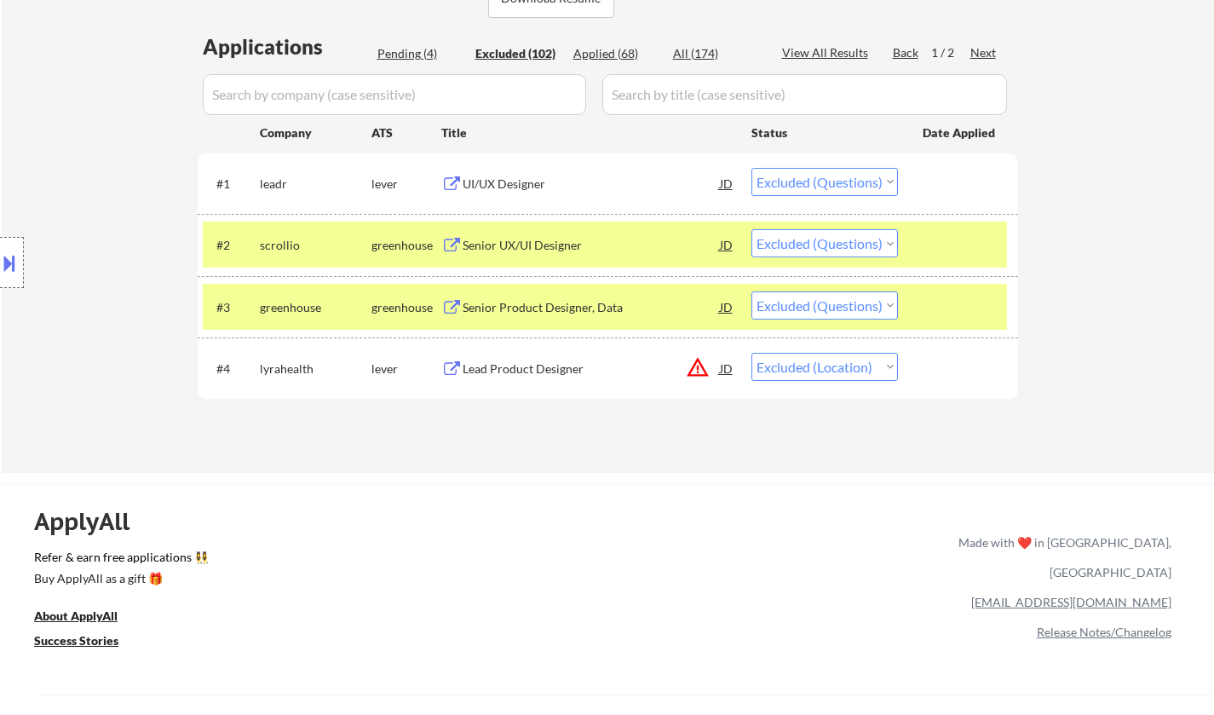
select select ""excluded__expired_""
select select ""excluded__other_""
select select ""excluded__expired_""
select select ""excluded""
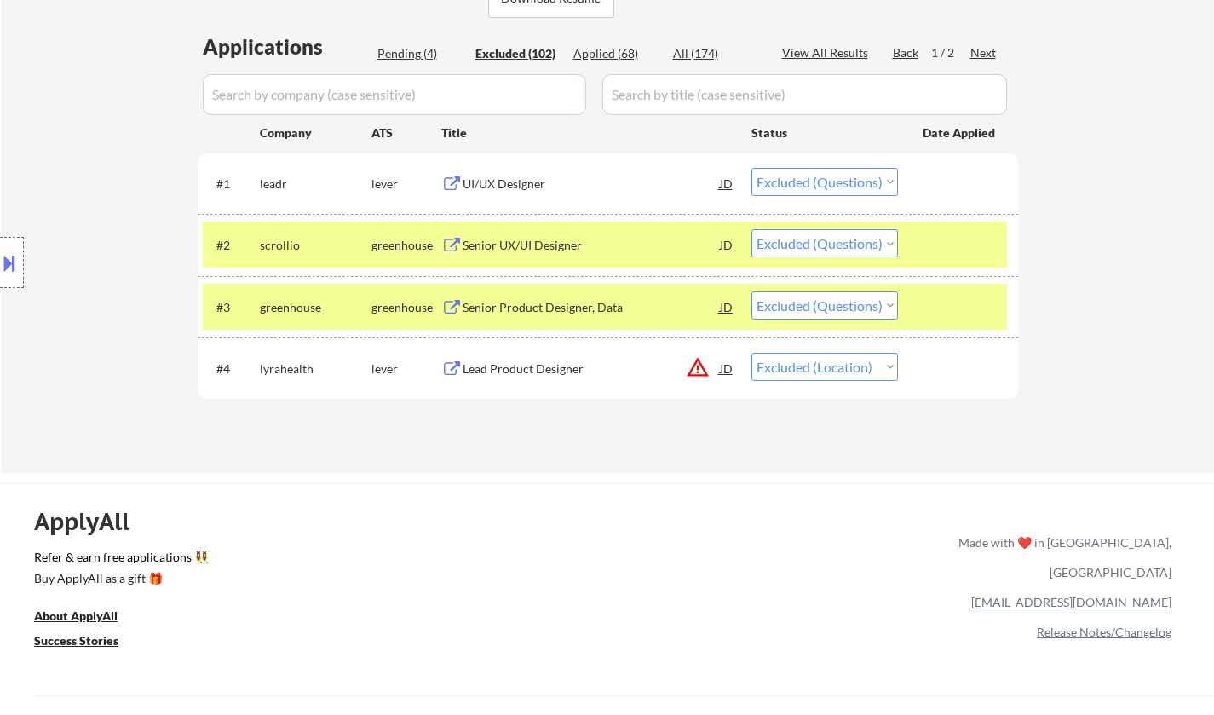
select select ""excluded""
select select ""excluded__bad_match_""
select select ""excluded__expired_""
select select ""excluded__location_""
select select ""excluded""
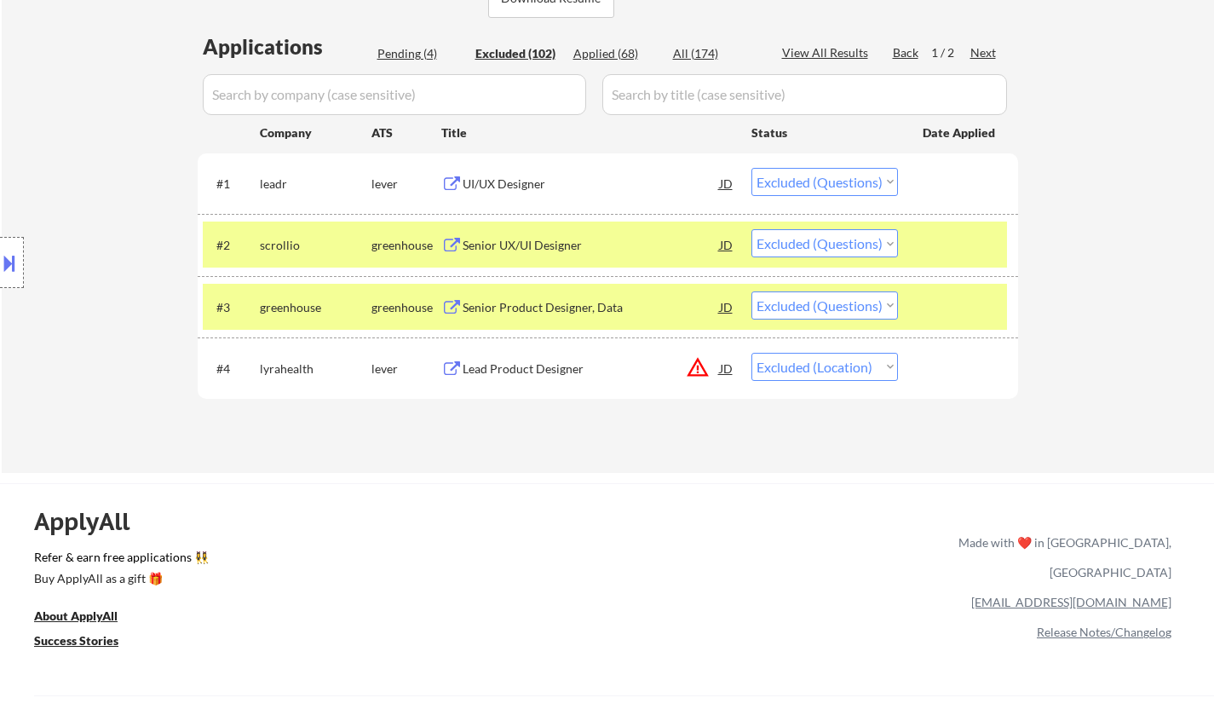
select select ""excluded__location_""
select select ""excluded__bad_match_""
select select ""excluded""
select select ""excluded__bad_match_""
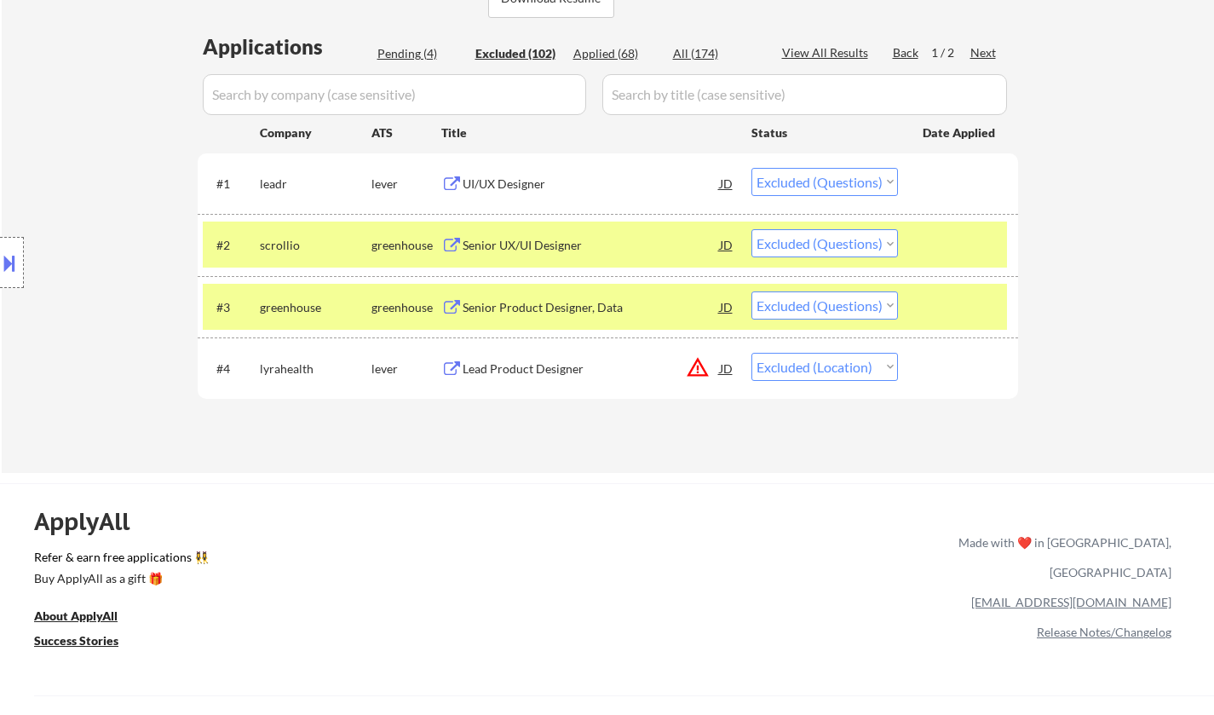
select select ""excluded""
select select ""excluded__expired_""
select select ""excluded""
select select ""excluded__expired_""
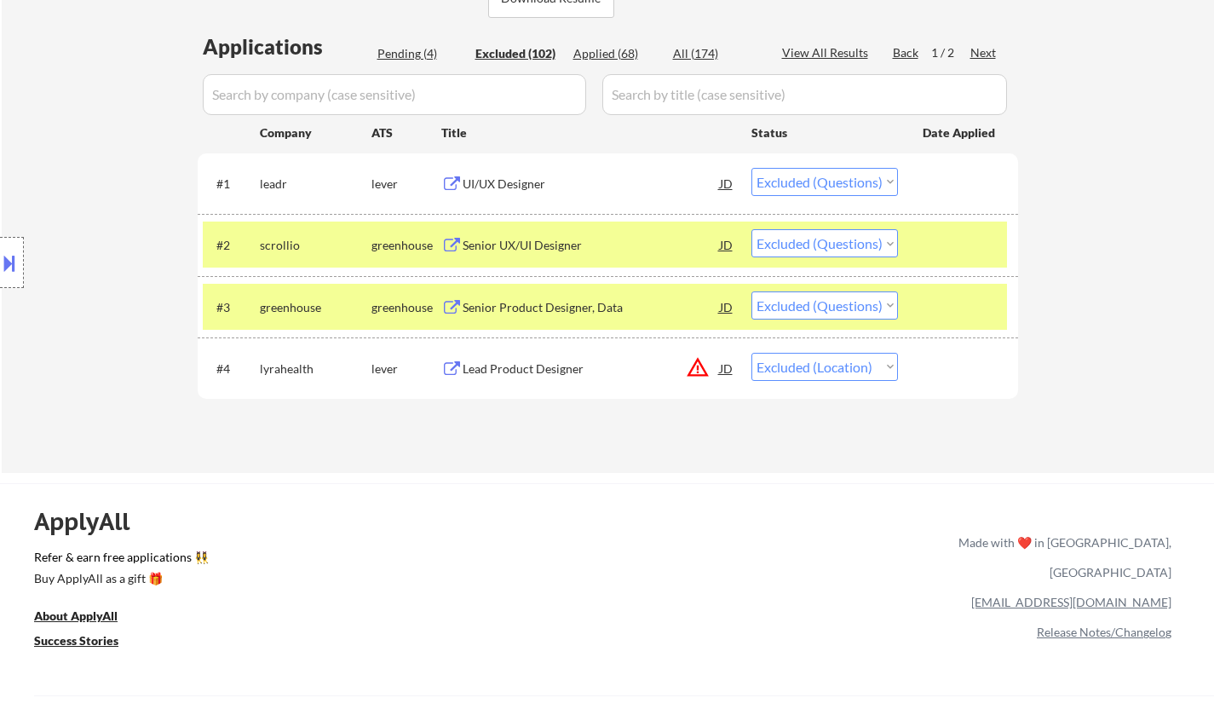
select select ""excluded""
select select ""excluded__expired_""
select select ""excluded""
select select ""excluded__bad_match_""
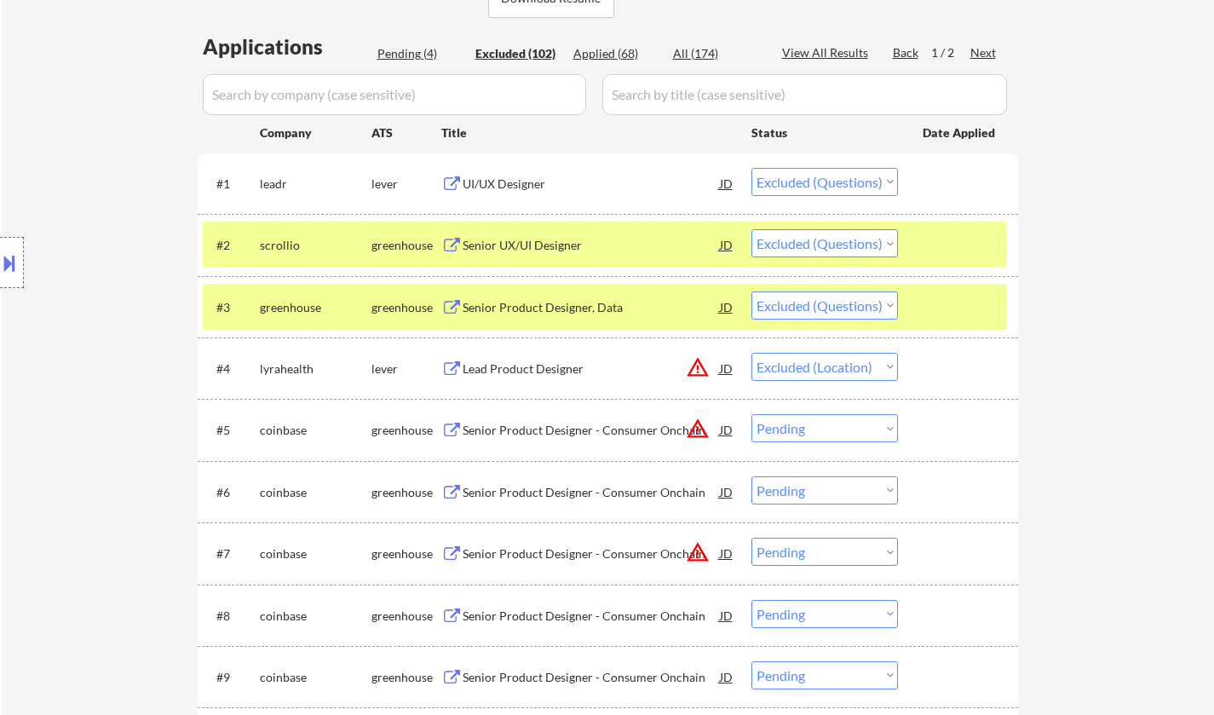
select select ""excluded__location_""
select select ""excluded__bad_match_""
select select ""excluded__location_""
select select ""excluded__salary_""
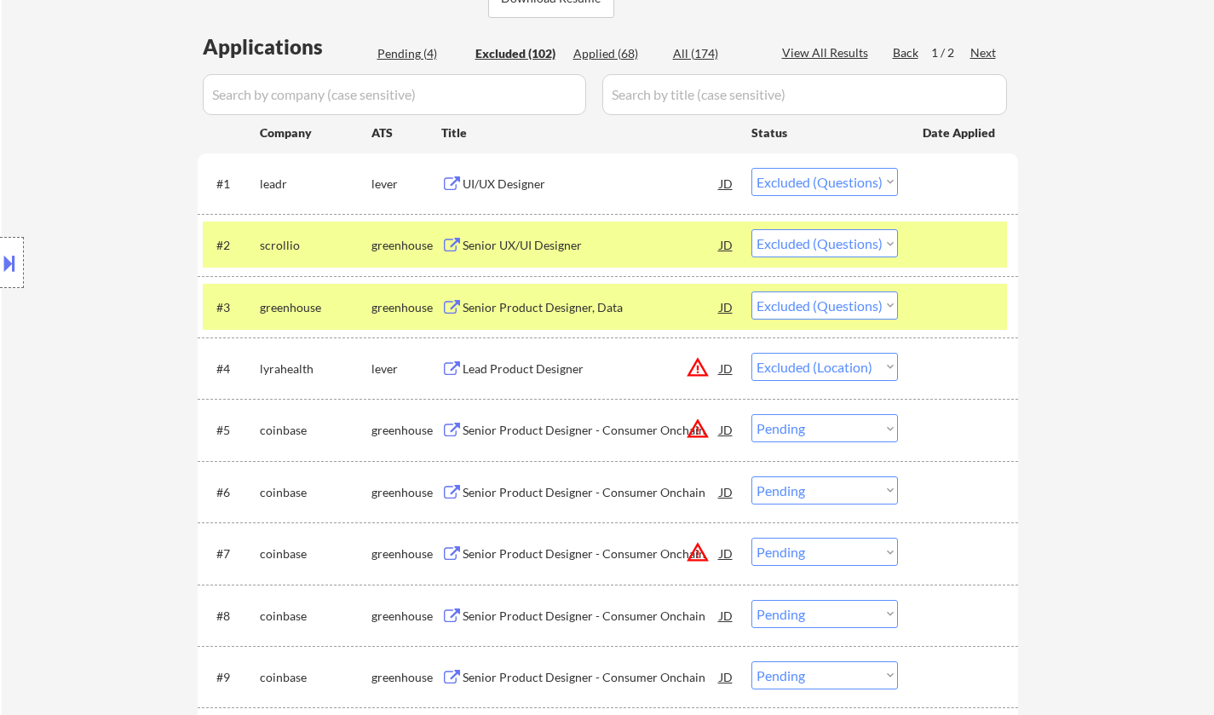
select select ""excluded__salary_""
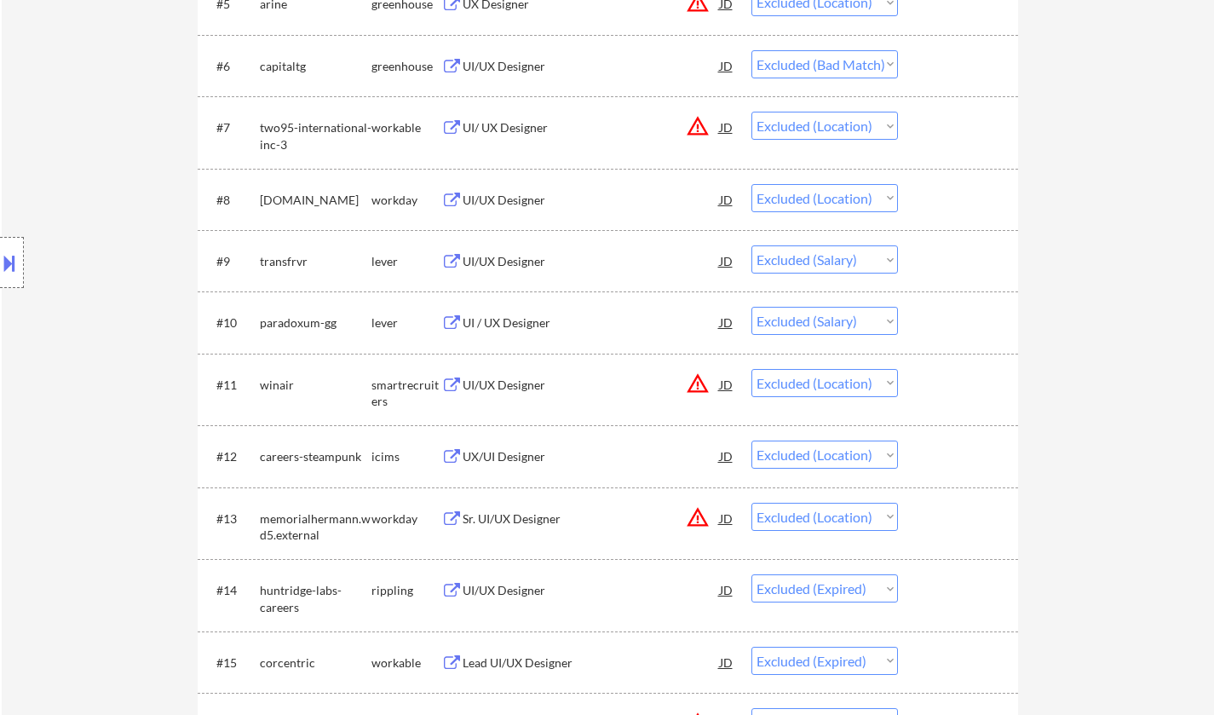
scroll to position [596, 0]
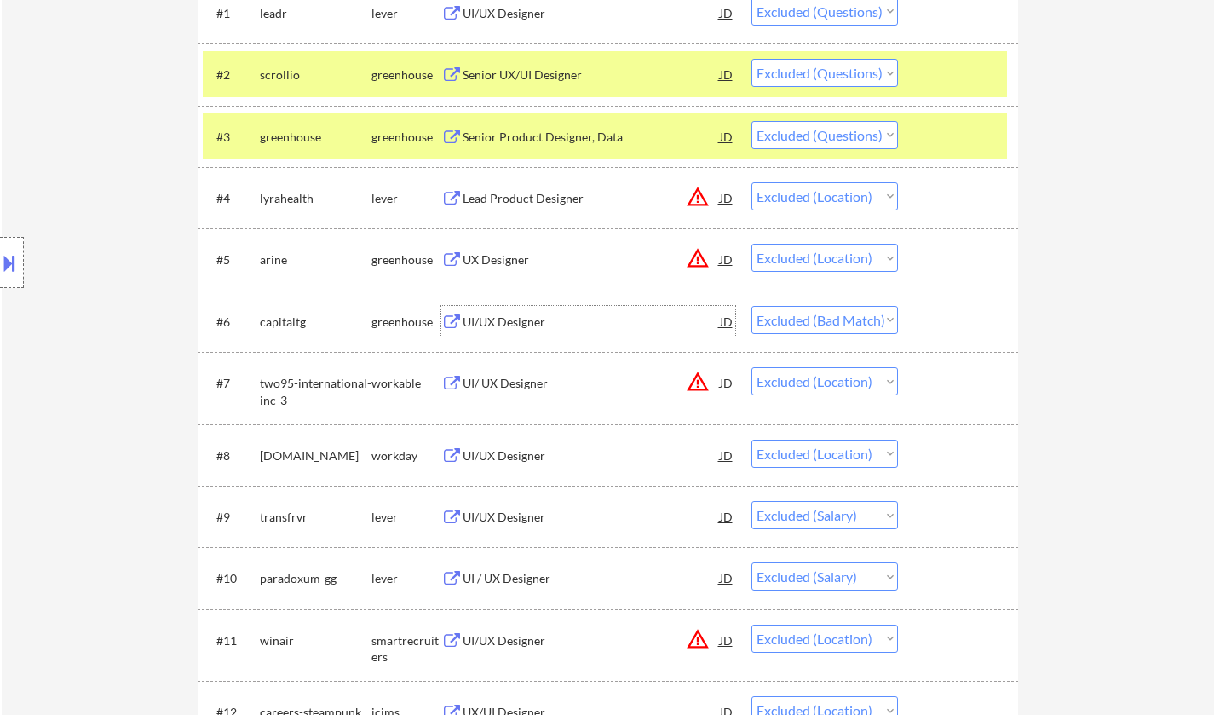
click at [486, 321] on div "UI/UX Designer" at bounding box center [591, 322] width 257 height 17
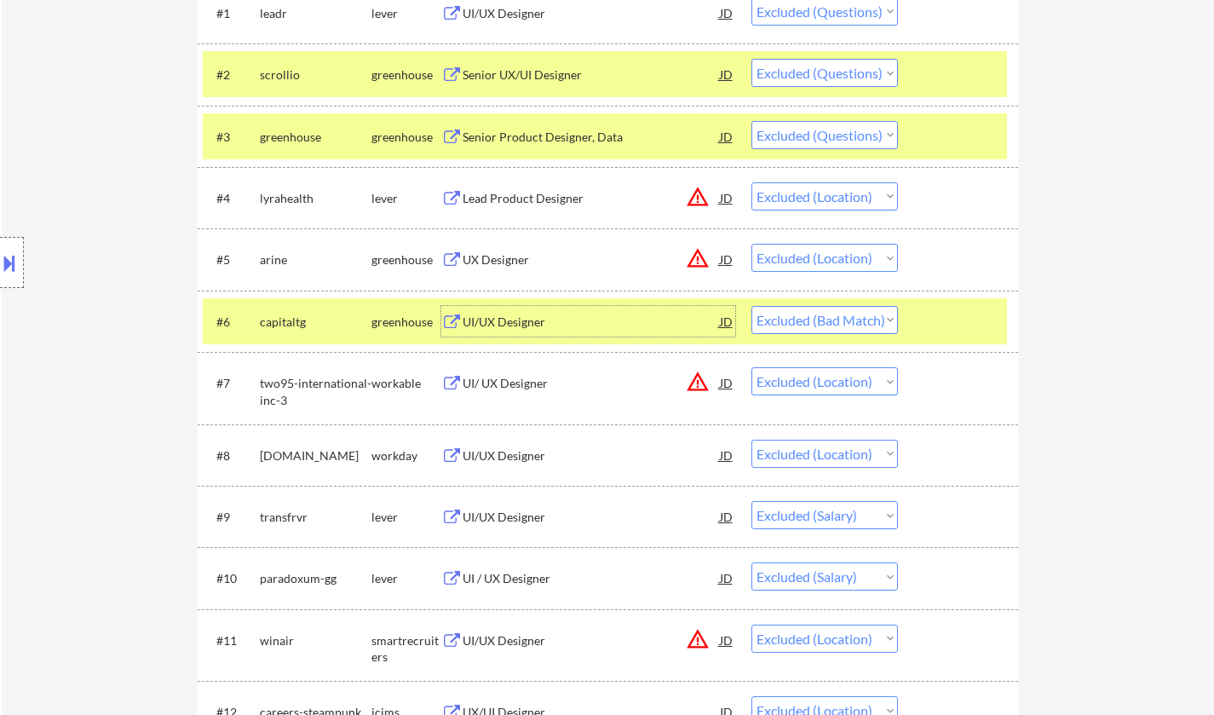
drag, startPoint x: 849, startPoint y: 317, endPoint x: 864, endPoint y: 332, distance: 21.7
click at [849, 317] on select "Choose an option... Pending Applied Excluded (Questions) Excluded (Expired) Exc…" at bounding box center [825, 320] width 147 height 28
select select ""excluded""
click at [752, 306] on select "Choose an option... Pending Applied Excluded (Questions) Excluded (Expired) Exc…" at bounding box center [825, 320] width 147 height 28
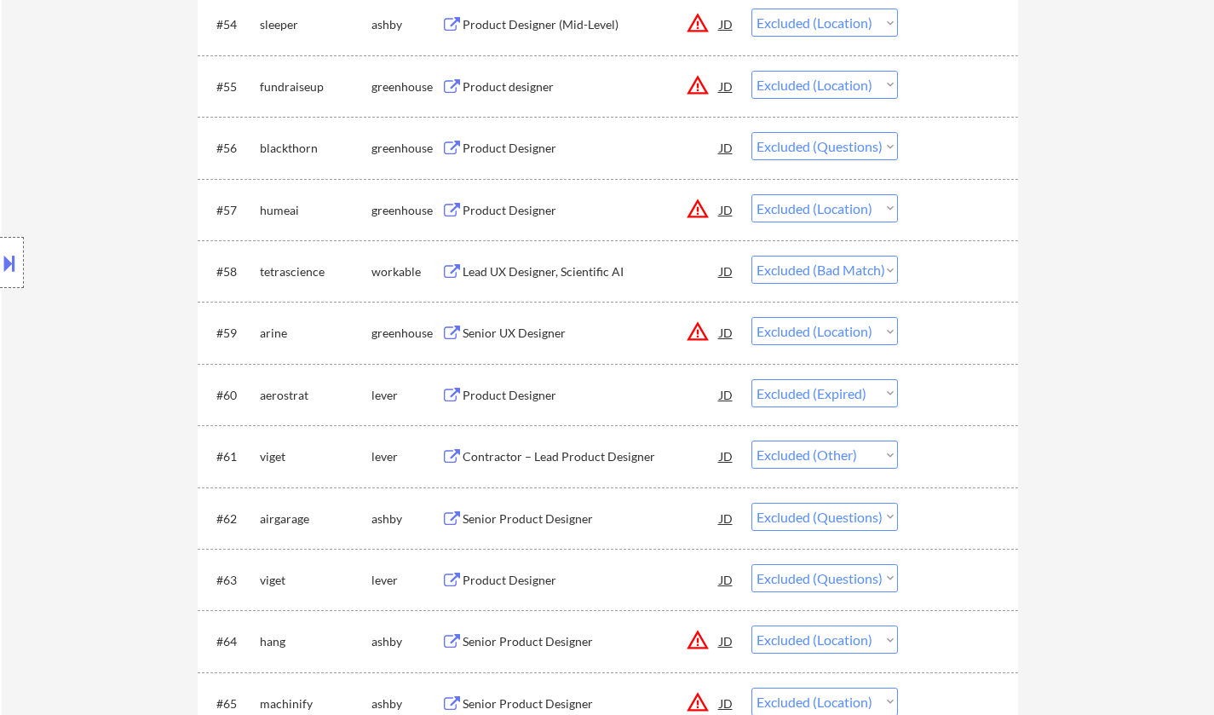
scroll to position [4005, 0]
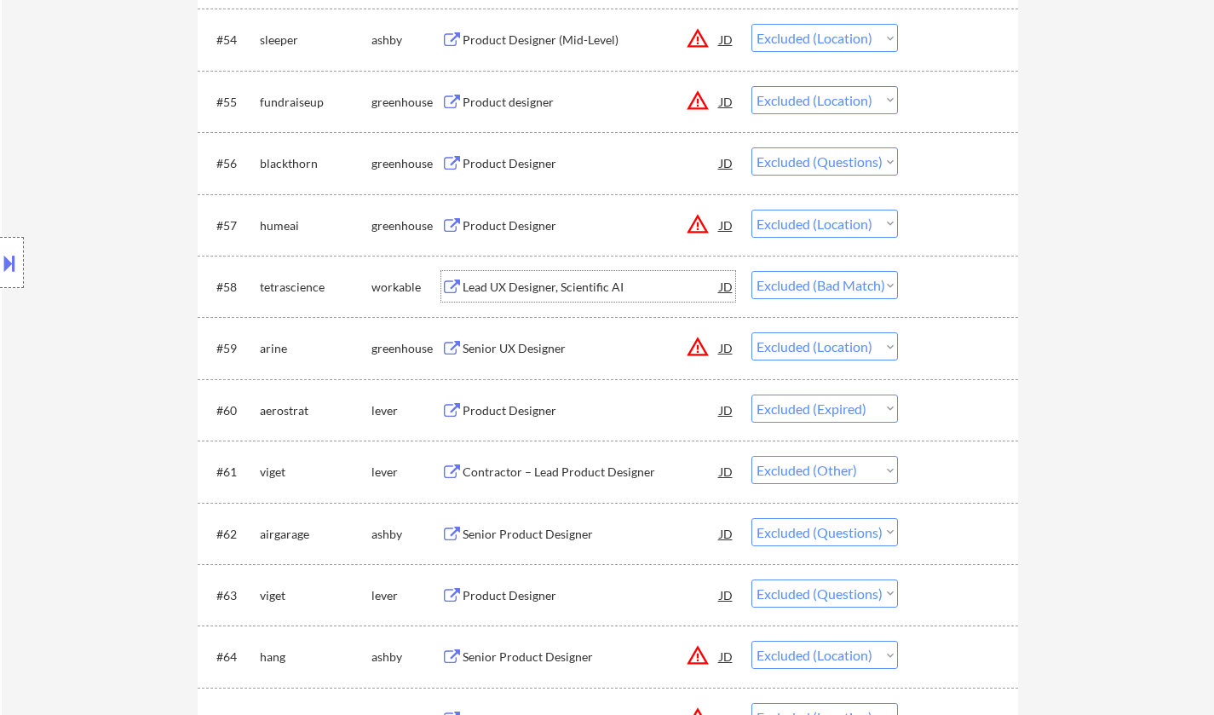
click at [548, 298] on div "Lead UX Designer, Scientific AI" at bounding box center [591, 286] width 257 height 31
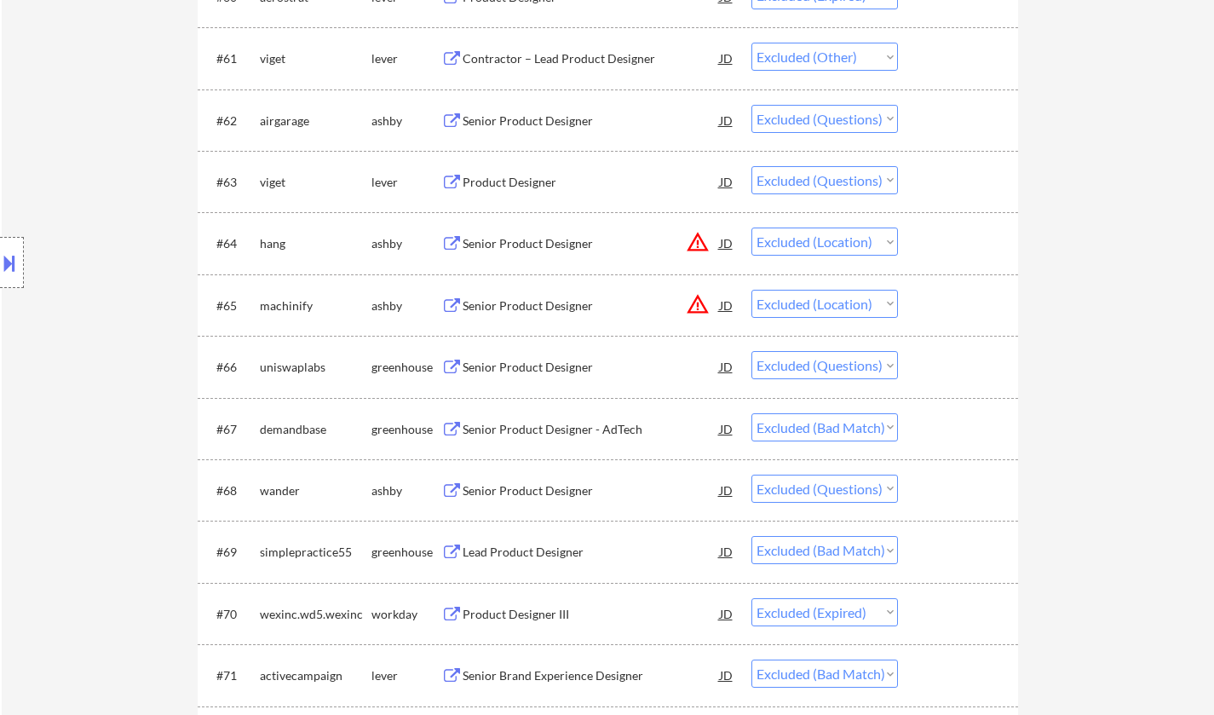
scroll to position [4431, 0]
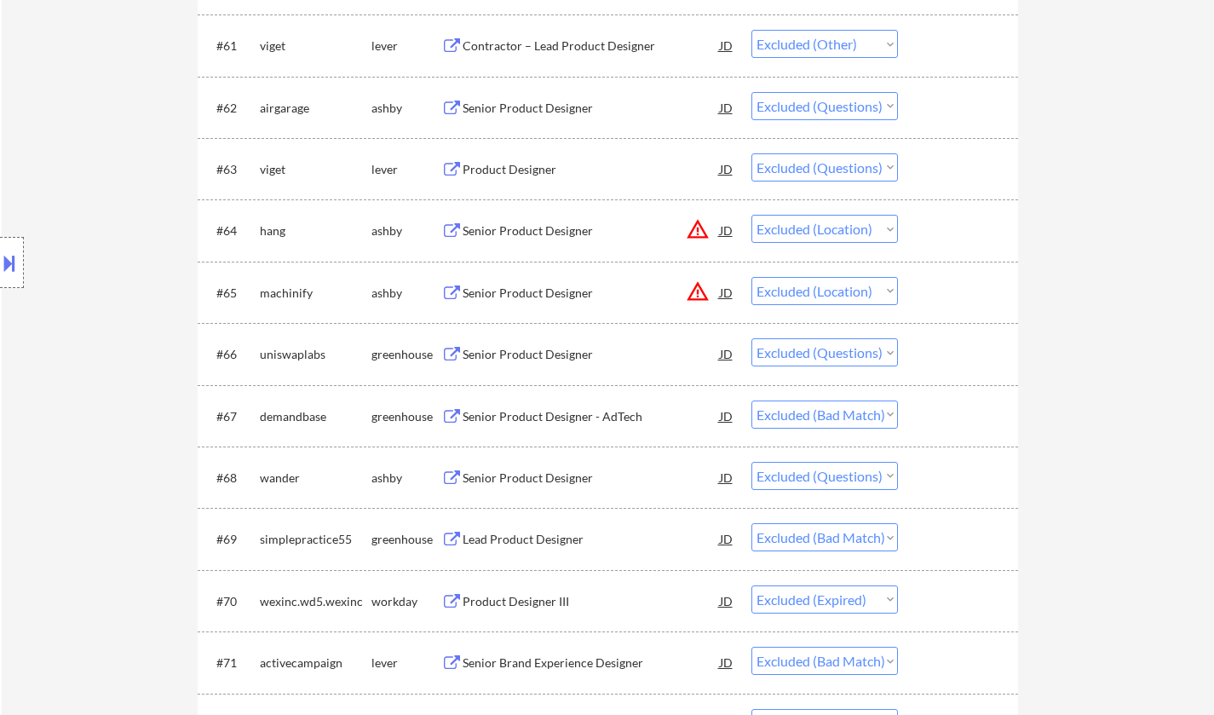
click at [537, 405] on div "Senior Product Designer - AdTech" at bounding box center [591, 416] width 257 height 31
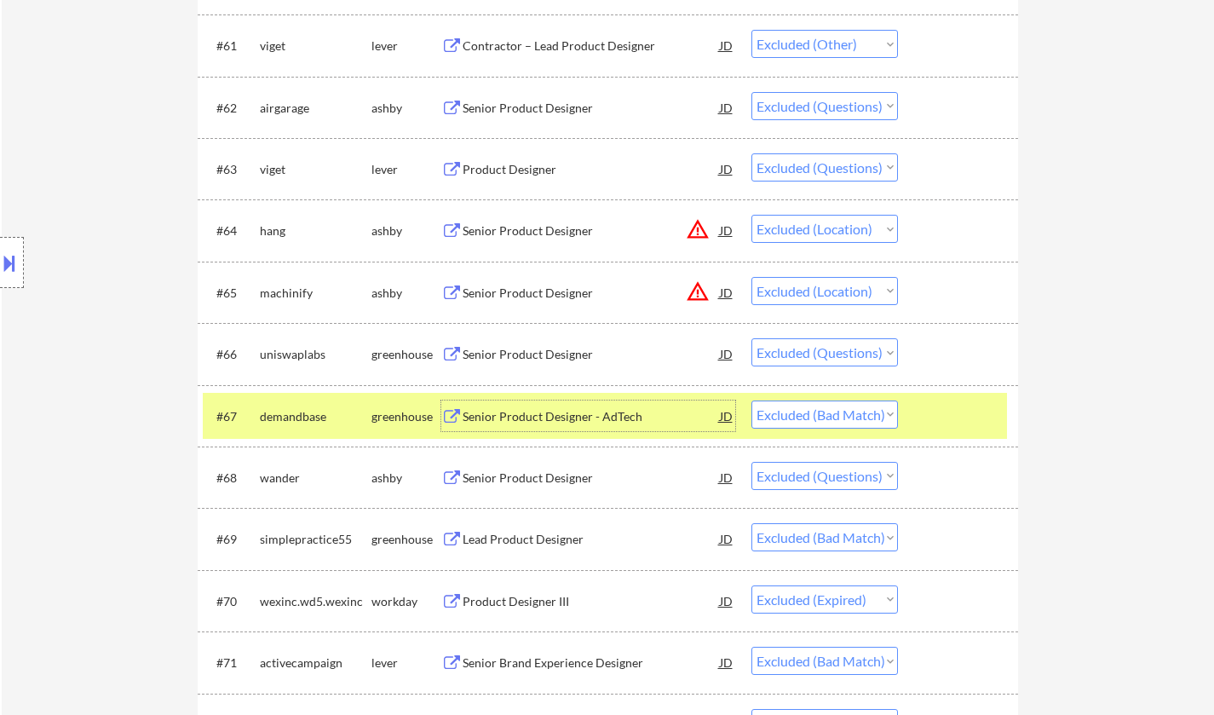
click at [842, 427] on select "Choose an option... Pending Applied Excluded (Questions) Excluded (Expired) Exc…" at bounding box center [825, 415] width 147 height 28
select select ""excluded""
click at [752, 401] on select "Choose an option... Pending Applied Excluded (Questions) Excluded (Expired) Exc…" at bounding box center [825, 415] width 147 height 28
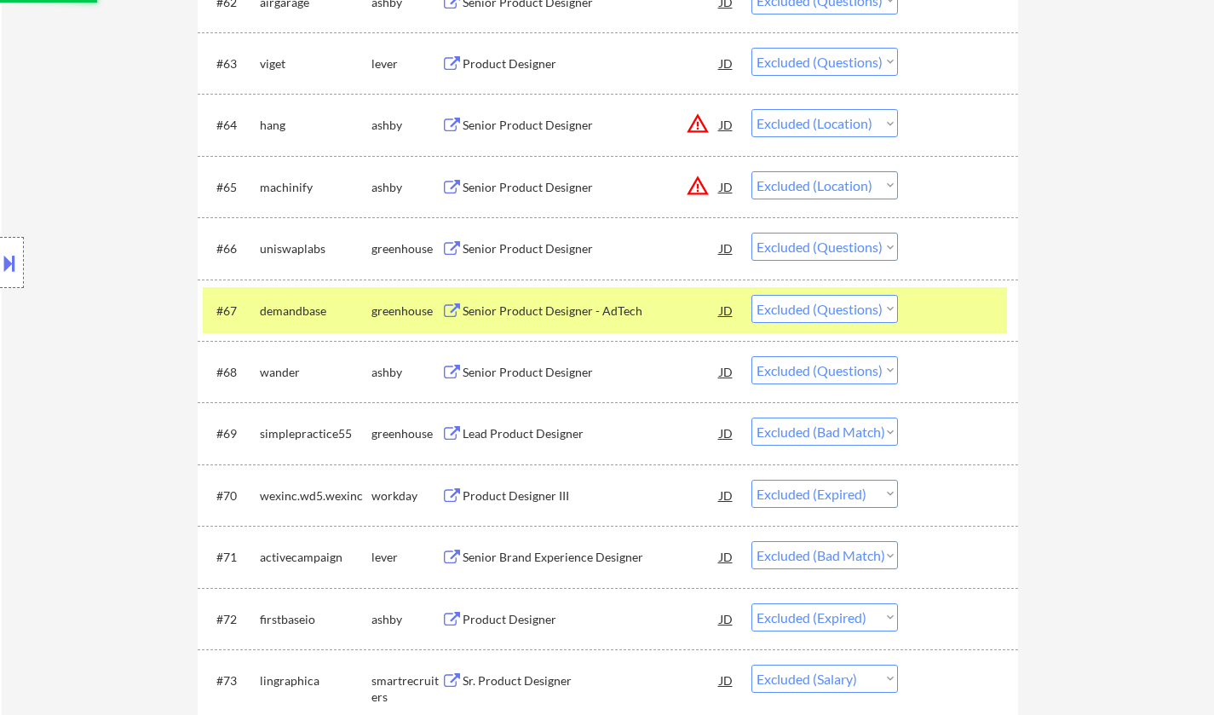
scroll to position [4602, 0]
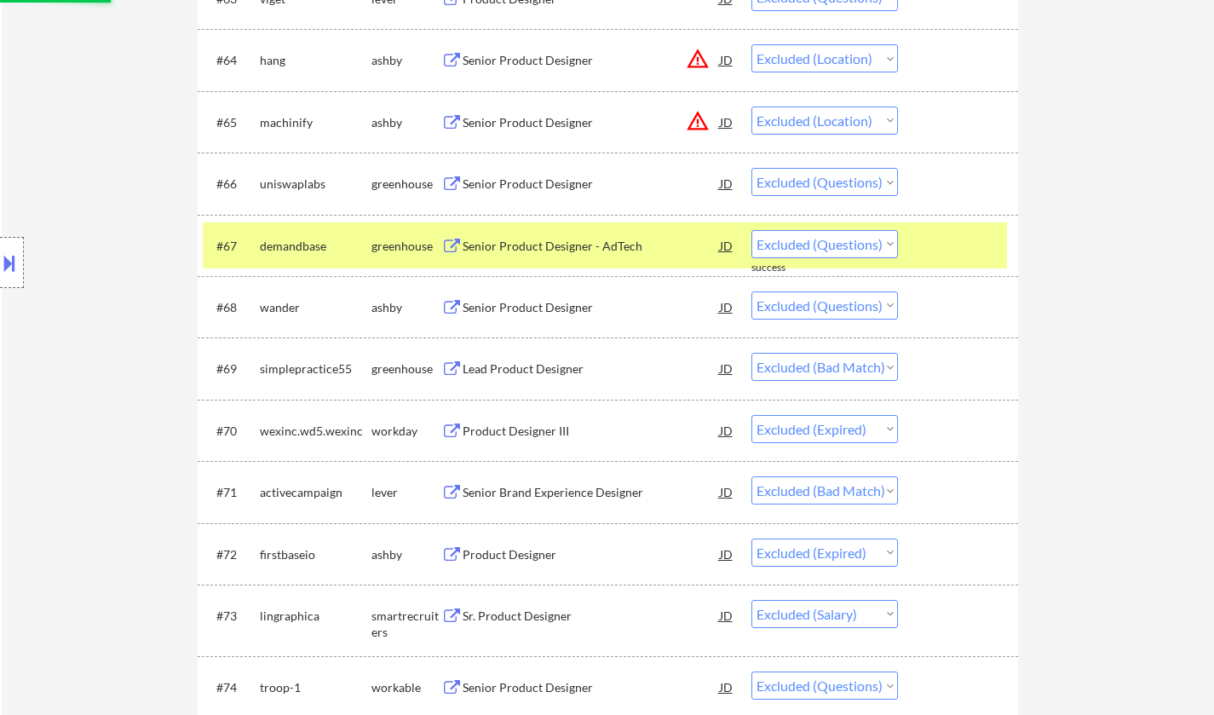
click at [538, 378] on div "Lead Product Designer" at bounding box center [591, 368] width 257 height 31
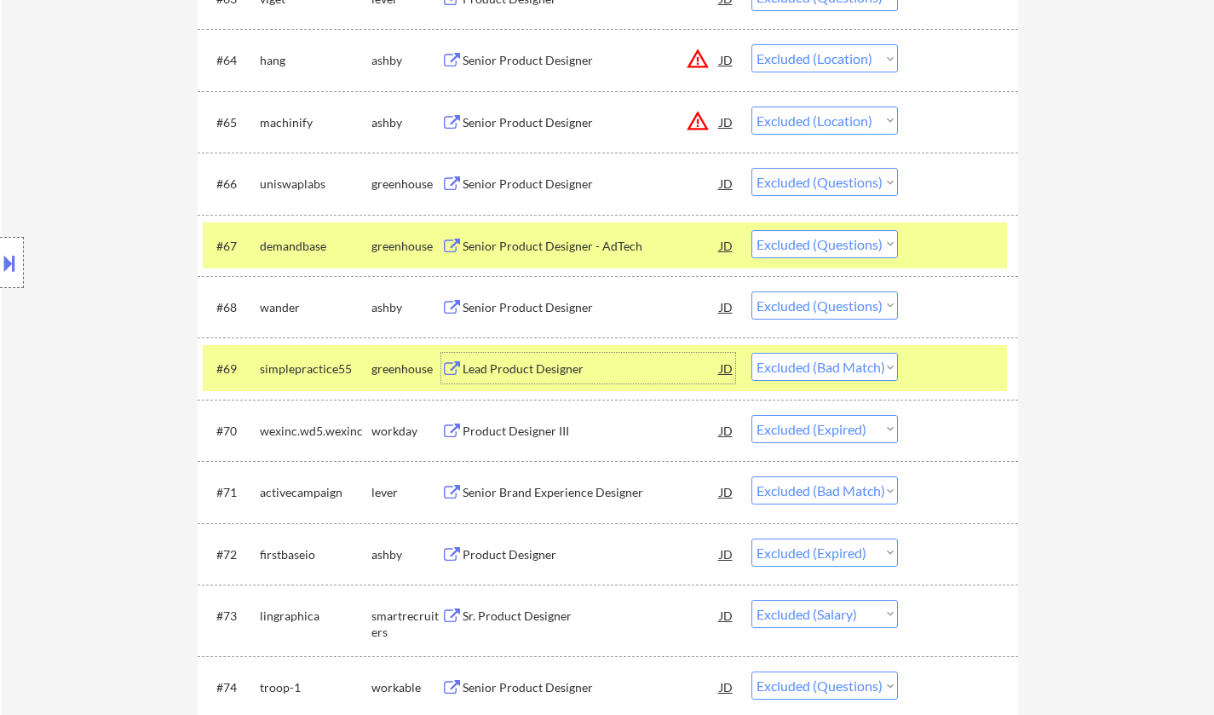
click at [873, 370] on select "Choose an option... Pending Applied Excluded (Questions) Excluded (Expired) Exc…" at bounding box center [825, 367] width 147 height 28
select select ""excluded""
click at [752, 353] on select "Choose an option... Pending Applied Excluded (Questions) Excluded (Expired) Exc…" at bounding box center [825, 367] width 147 height 28
click at [564, 502] on div "Senior Brand Experience Designer" at bounding box center [591, 491] width 257 height 31
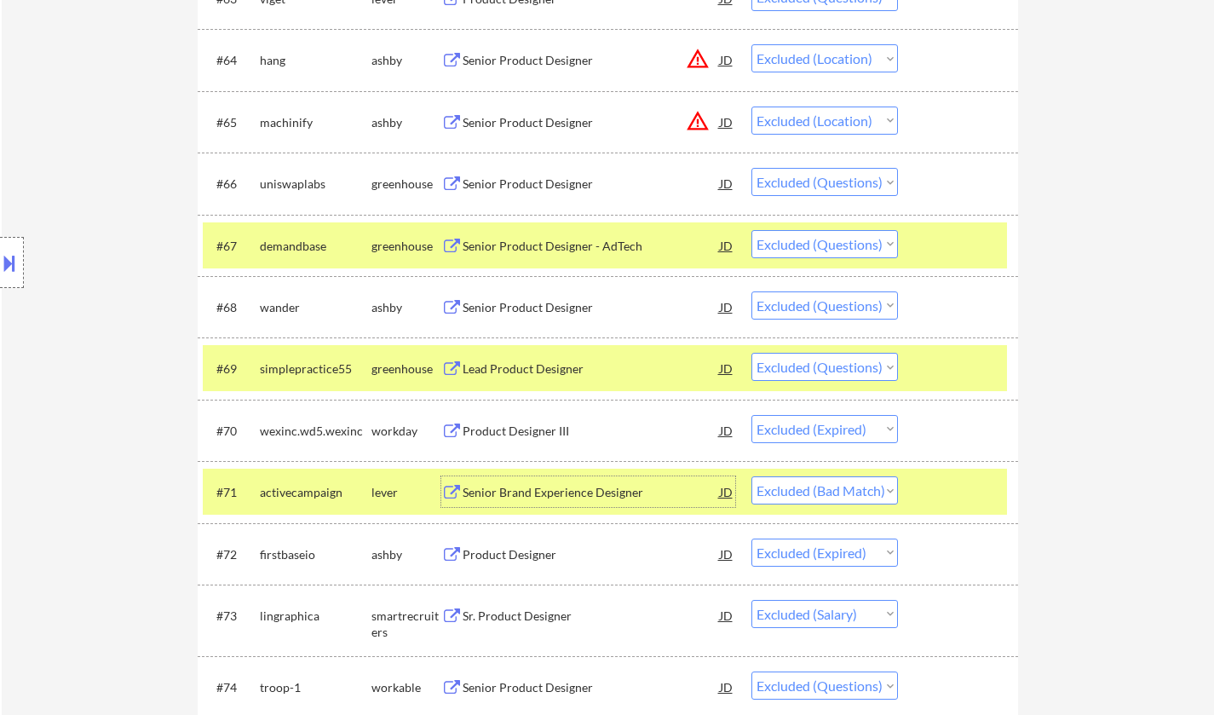
click at [853, 496] on select "Choose an option... Pending Applied Excluded (Questions) Excluded (Expired) Exc…" at bounding box center [825, 490] width 147 height 28
click at [752, 476] on select "Choose an option... Pending Applied Excluded (Questions) Excluded (Expired) Exc…" at bounding box center [825, 490] width 147 height 28
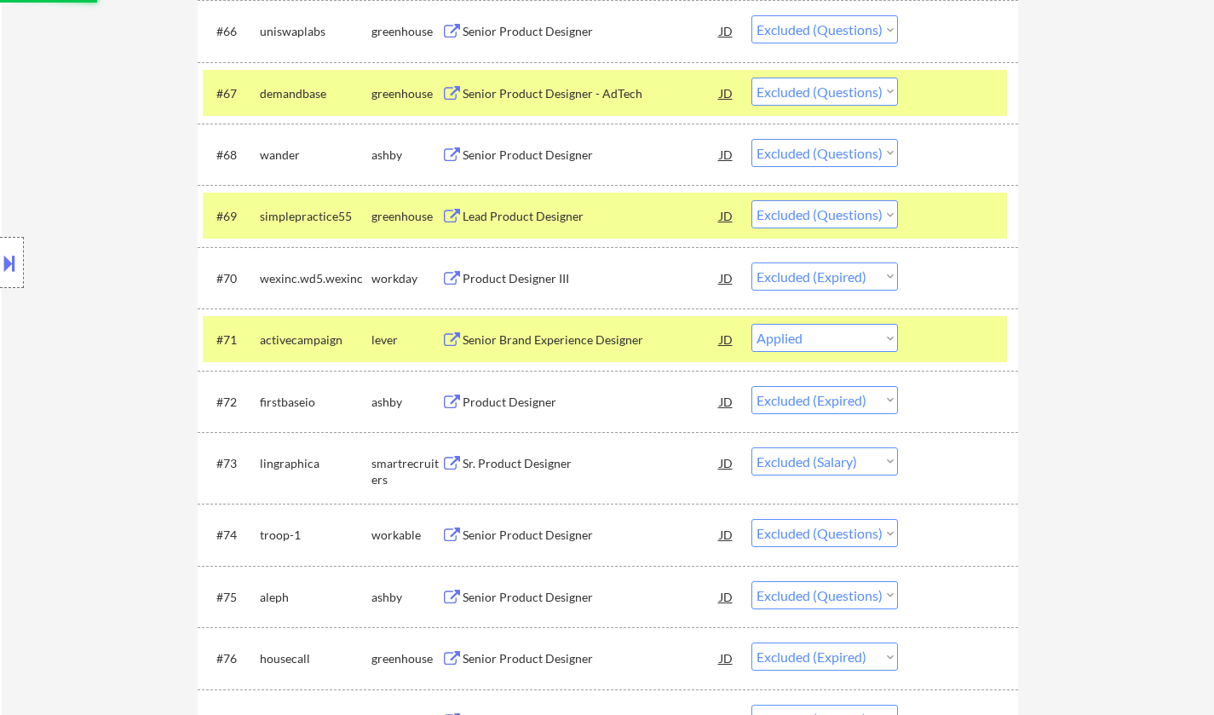
scroll to position [4772, 0]
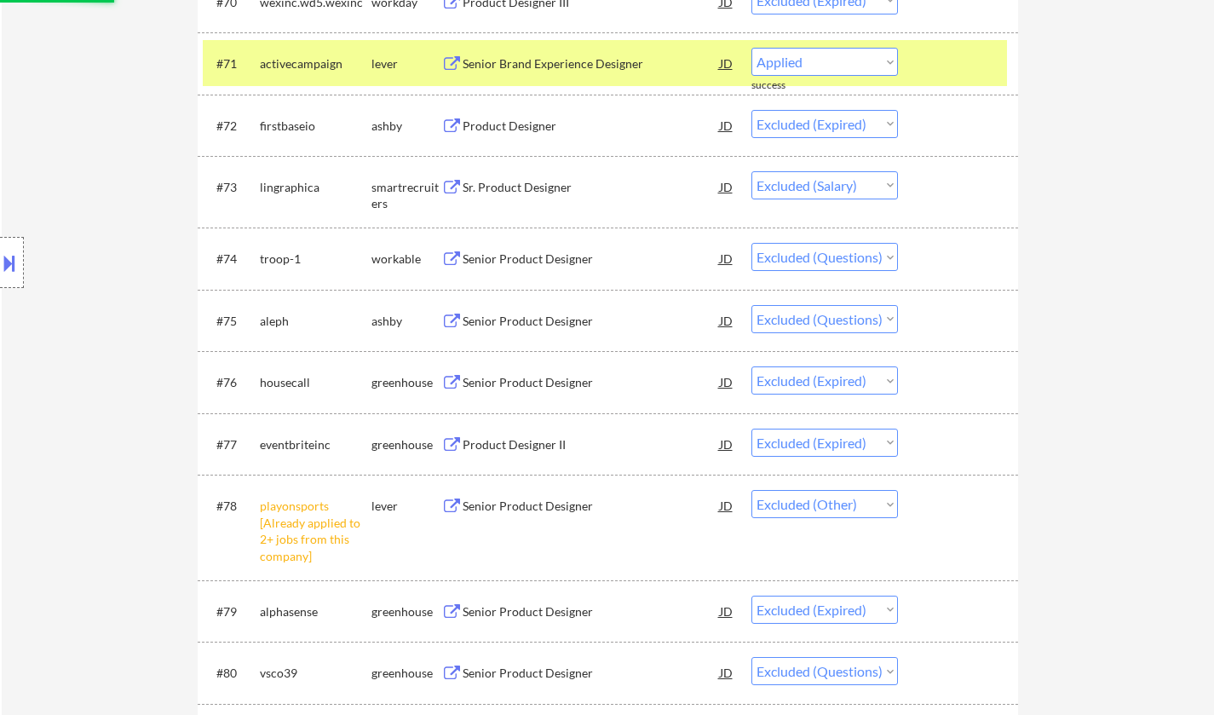
select select ""excluded__expired_""
select select ""excluded__salary_""
select select ""excluded""
select select ""excluded__expired_""
select select ""excluded__other_""
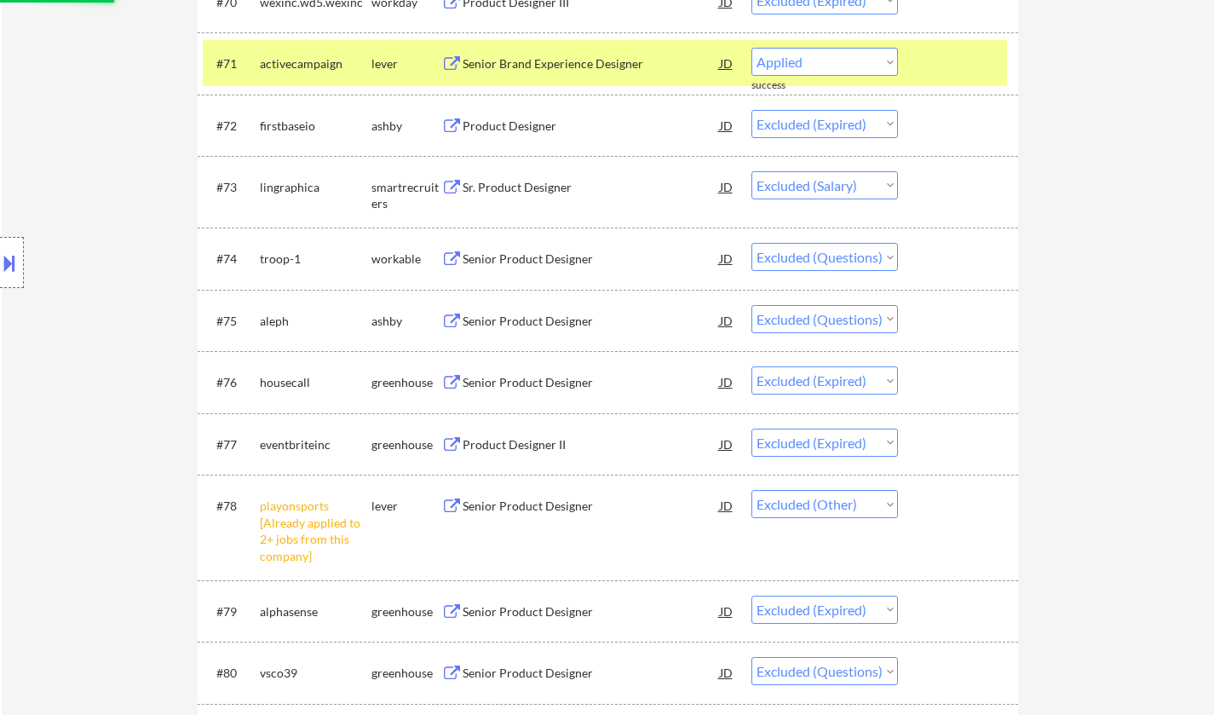
select select ""excluded__expired_""
select select ""excluded""
select select ""excluded__bad_match_""
select select ""excluded__expired_""
select select ""excluded__location_""
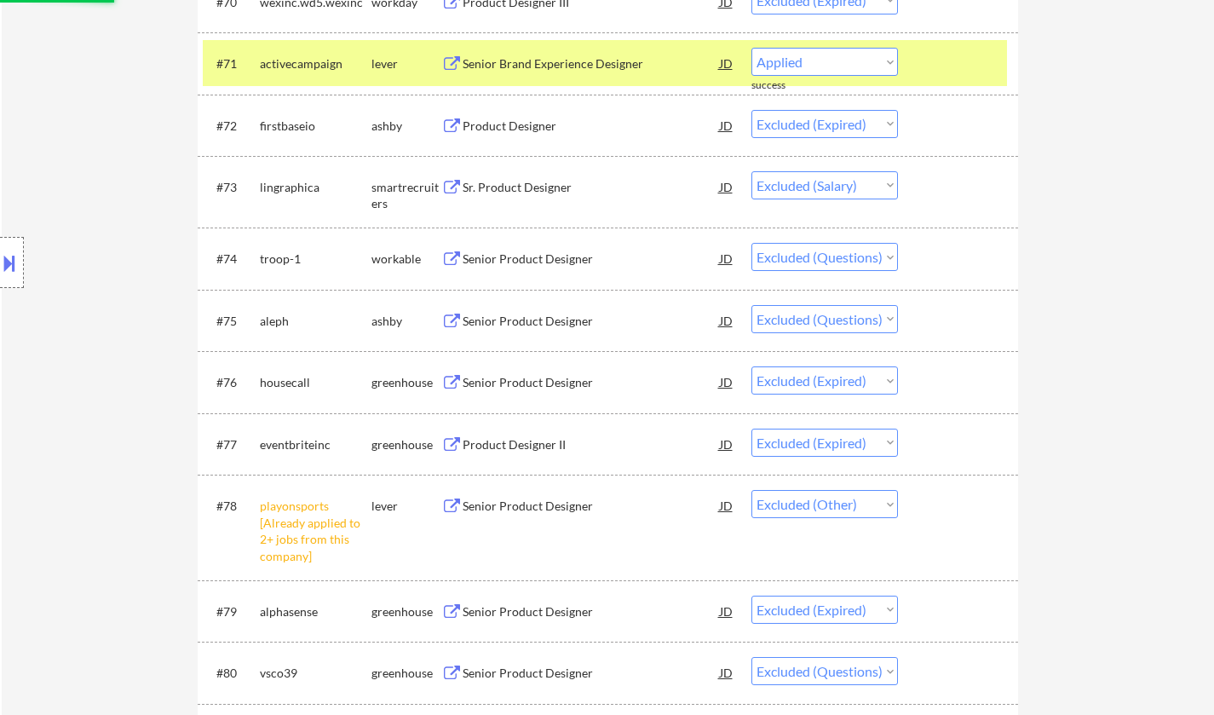
select select ""excluded""
select select ""excluded__location_""
select select ""excluded__bad_match_""
select select ""excluded""
select select ""excluded__bad_match_""
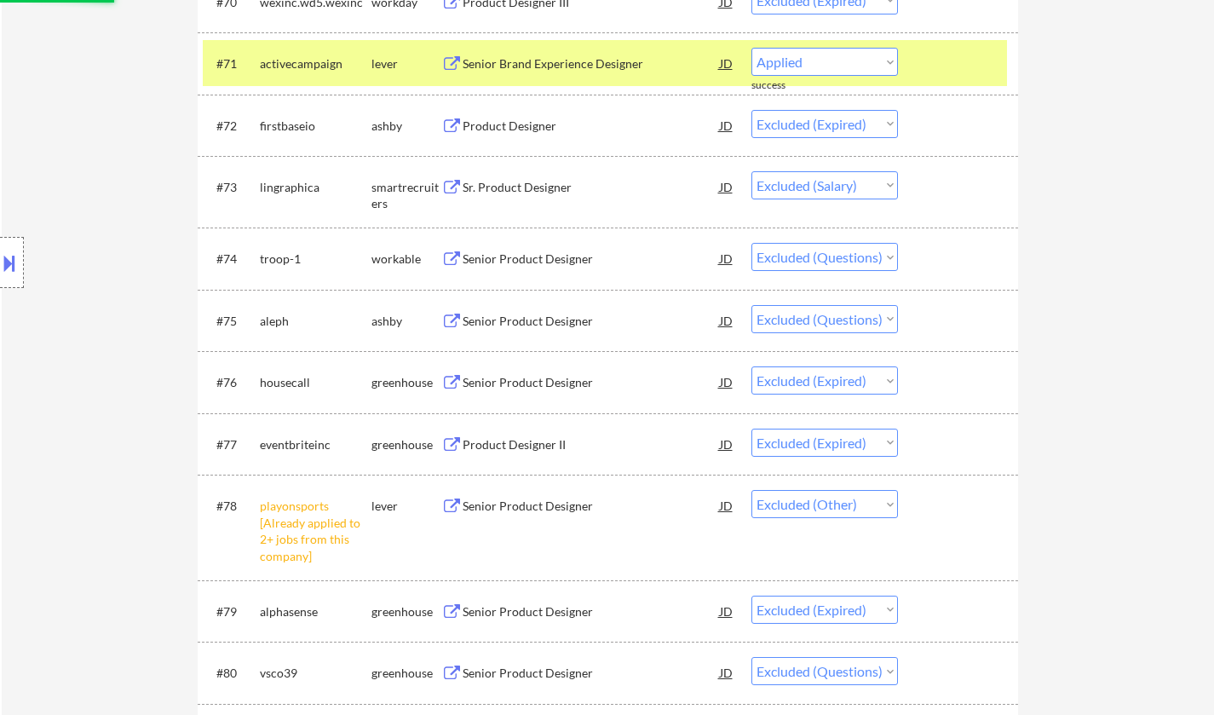
select select ""excluded""
select select ""excluded__expired_""
select select ""excluded""
select select ""excluded__expired_""
select select ""excluded""
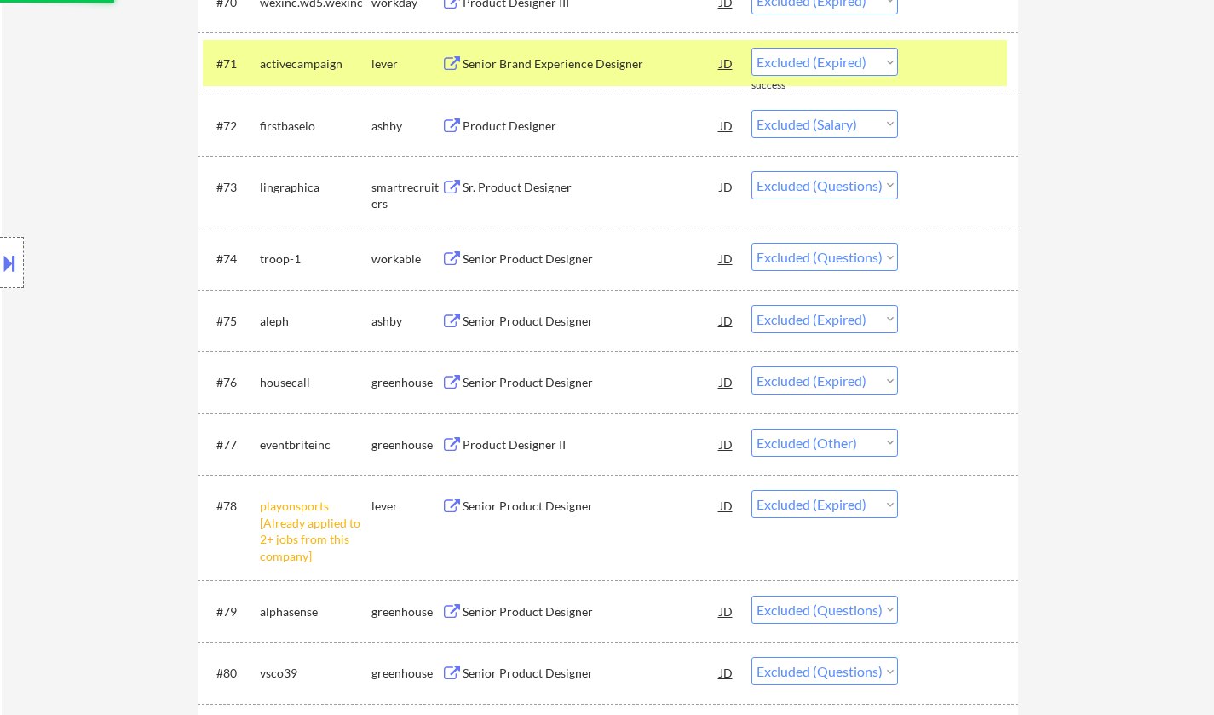
select select ""excluded__expired_""
select select ""excluded""
select select ""excluded__bad_match_""
select select ""excluded__expired_""
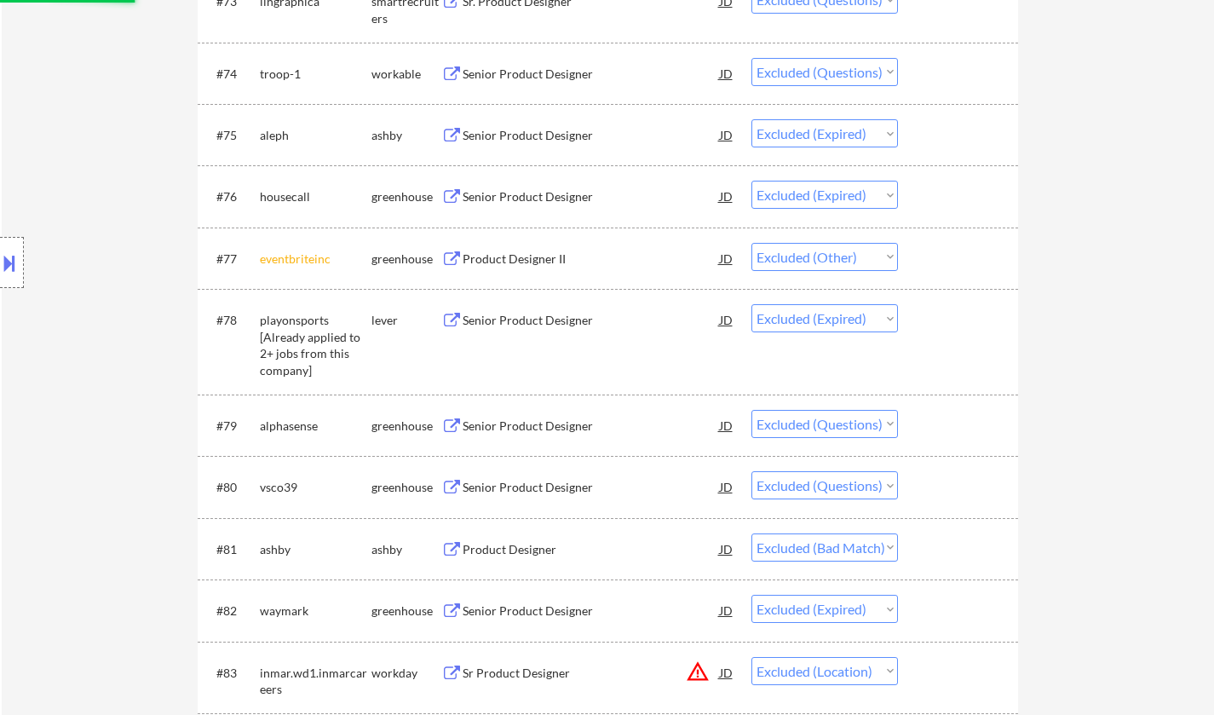
scroll to position [5454, 0]
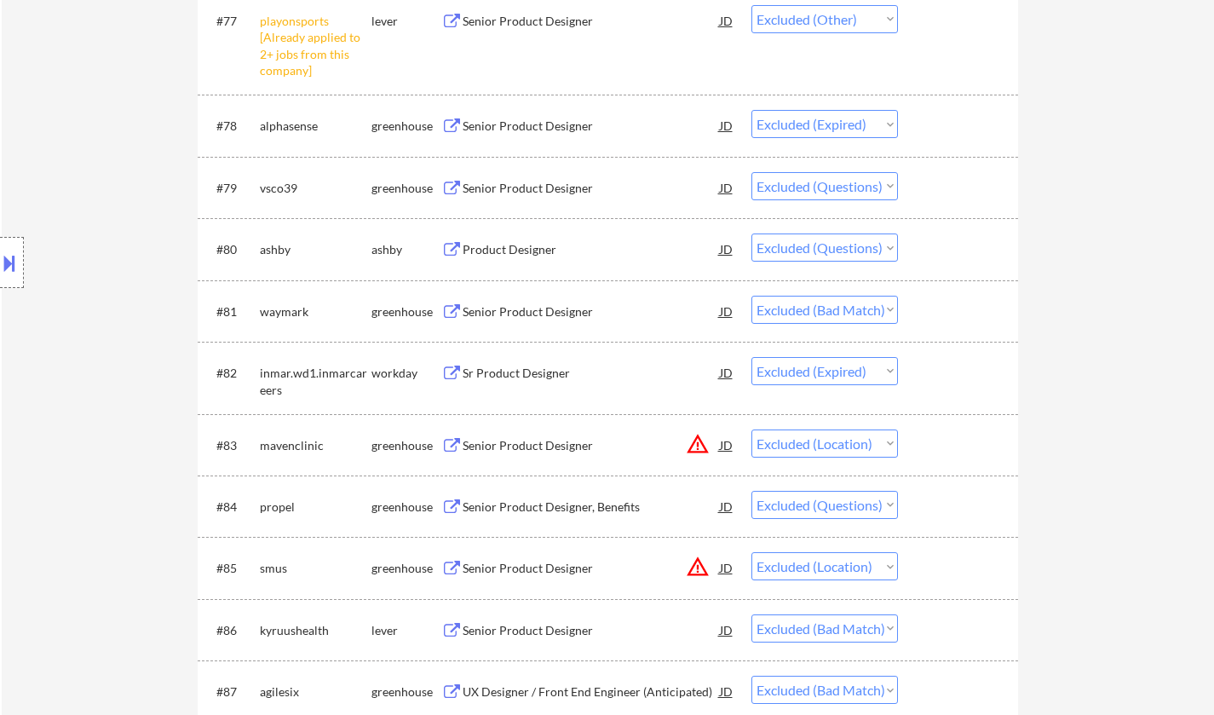
click at [499, 304] on div "Senior Product Designer" at bounding box center [591, 311] width 257 height 17
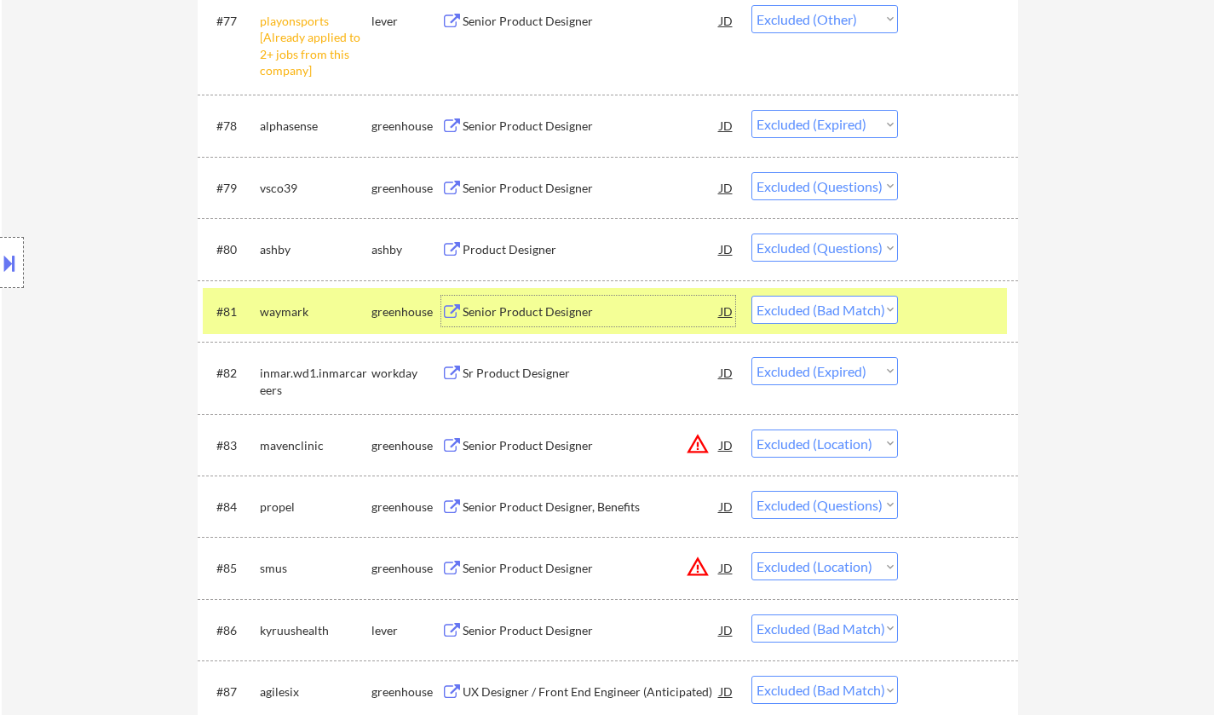
drag, startPoint x: 823, startPoint y: 310, endPoint x: 839, endPoint y: 323, distance: 20.6
click at [823, 310] on select "Choose an option... Pending Applied Excluded (Questions) Excluded (Expired) Exc…" at bounding box center [825, 310] width 147 height 28
select select ""excluded__salary_""
click at [752, 296] on select "Choose an option... Pending Applied Excluded (Questions) Excluded (Expired) Exc…" at bounding box center [825, 310] width 147 height 28
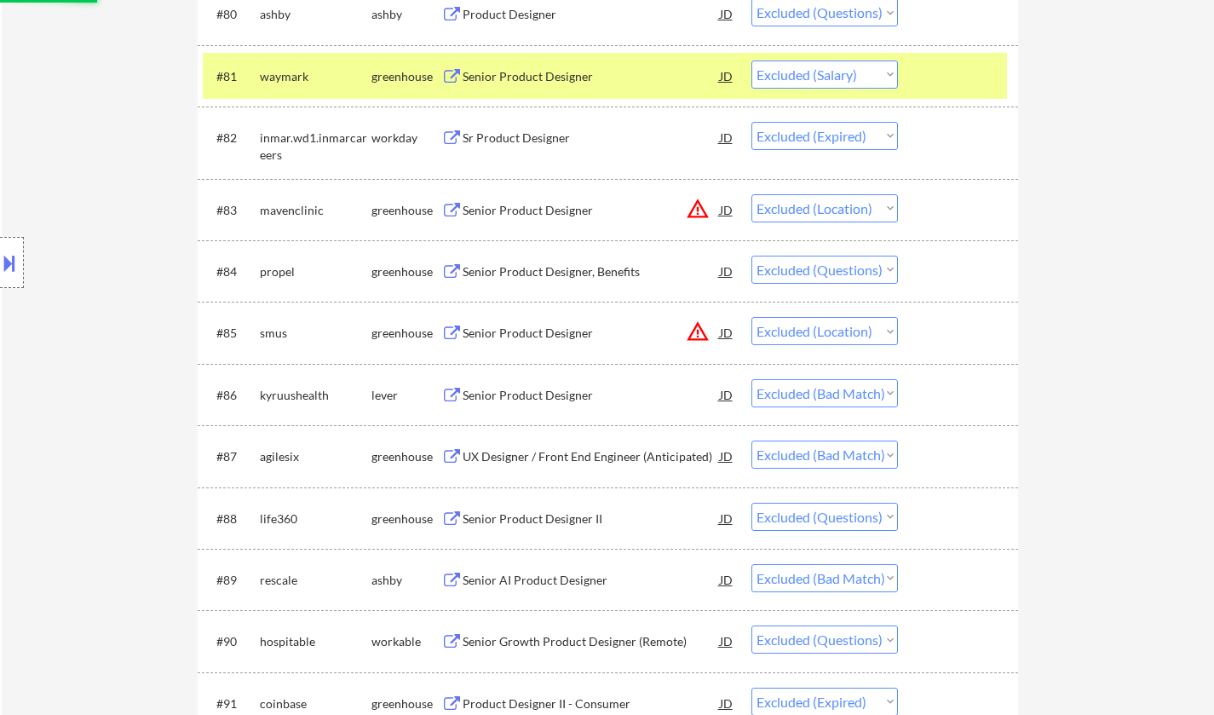
scroll to position [5709, 0]
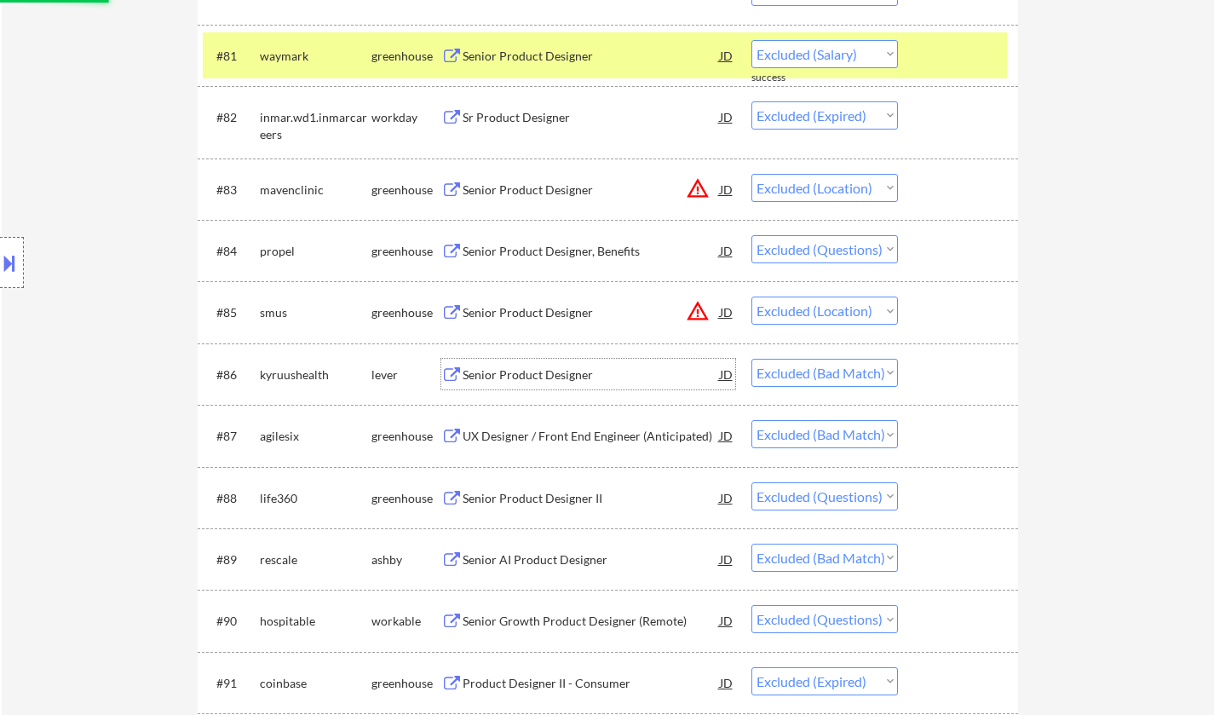
click at [514, 370] on div "Senior Product Designer" at bounding box center [591, 374] width 257 height 17
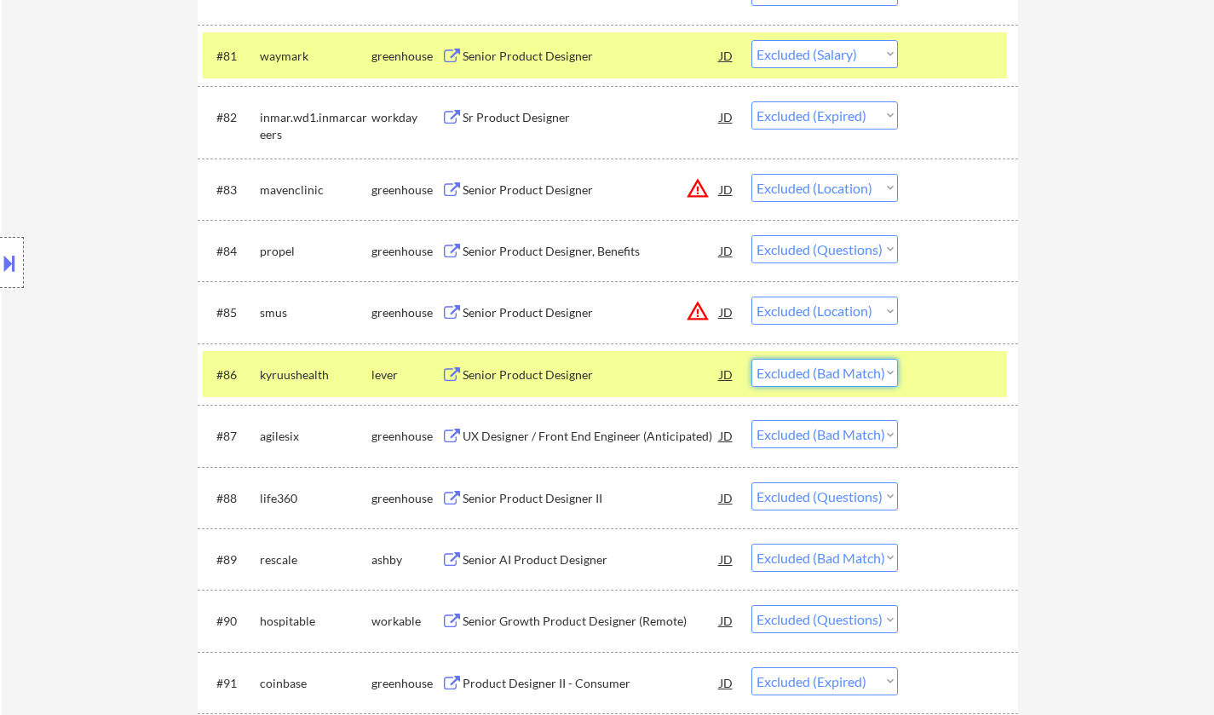
click at [864, 367] on select "Choose an option... Pending Applied Excluded (Questions) Excluded (Expired) Exc…" at bounding box center [825, 373] width 147 height 28
click at [752, 359] on select "Choose an option... Pending Applied Excluded (Questions) Excluded (Expired) Exc…" at bounding box center [825, 373] width 147 height 28
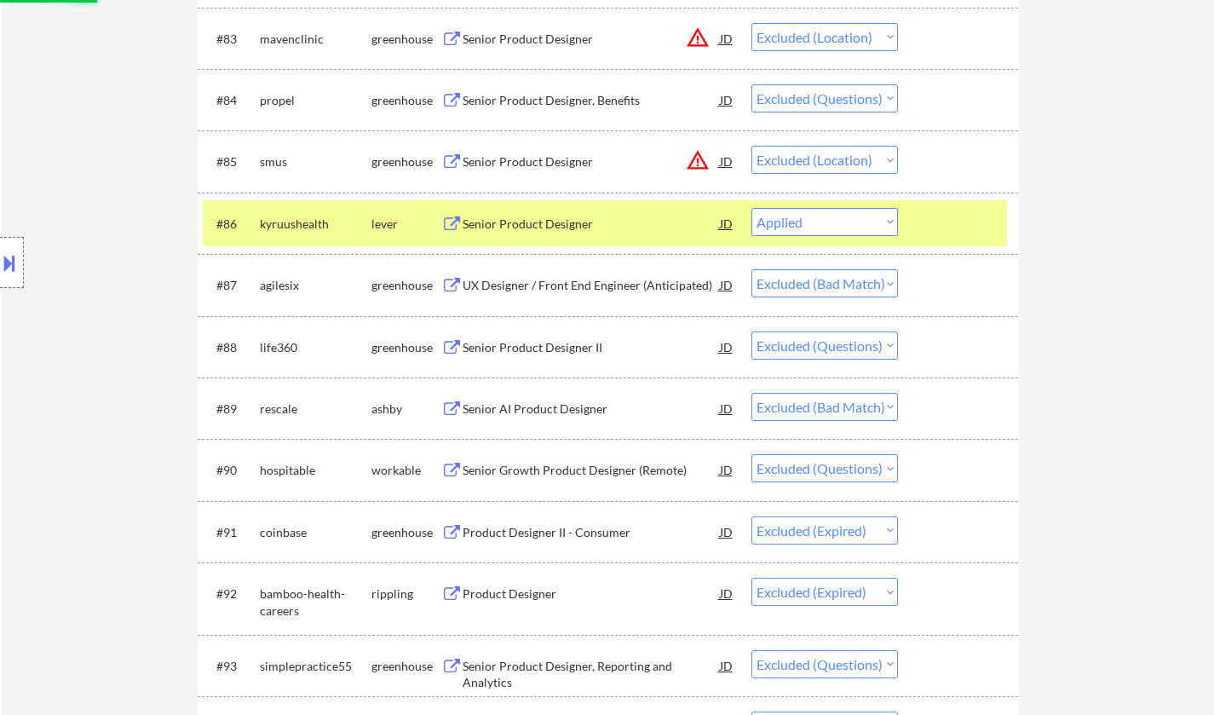
scroll to position [5880, 0]
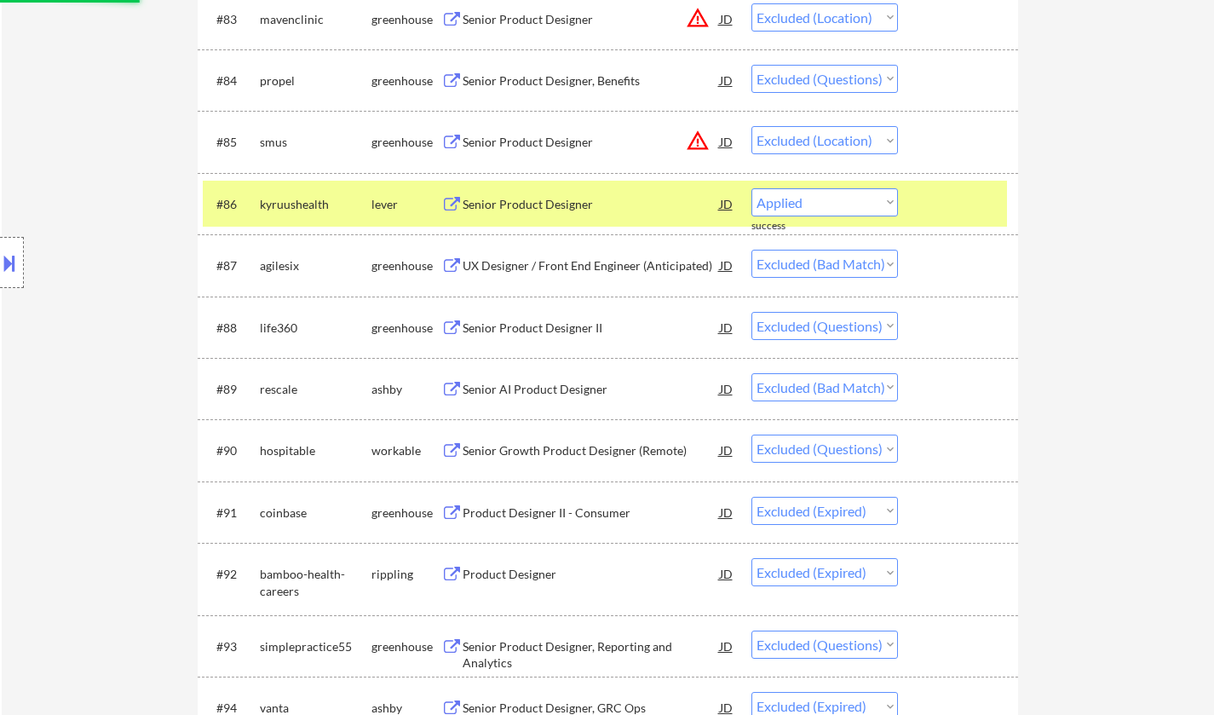
select select ""excluded__bad_match_""
select select ""excluded""
select select ""excluded__bad_match_""
select select ""excluded""
select select ""excluded__expired_""
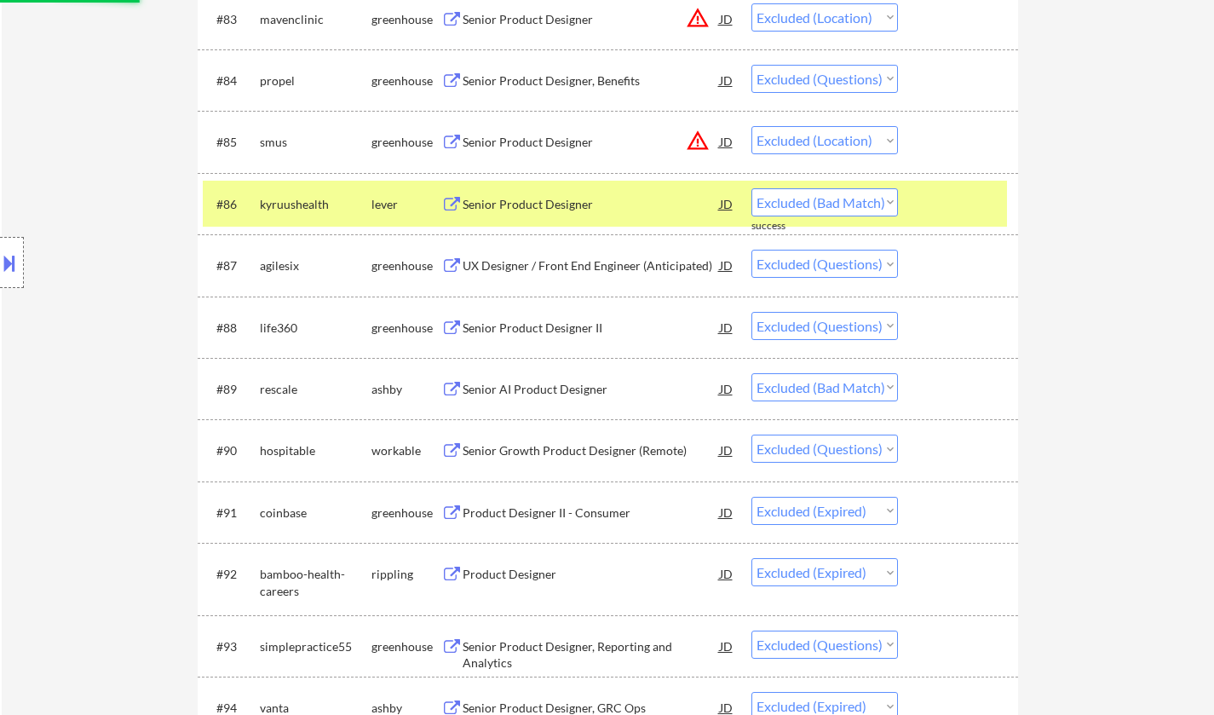
select select ""excluded""
select select ""excluded__expired_""
select select ""excluded""
select select ""excluded__expired_""
select select ""excluded""
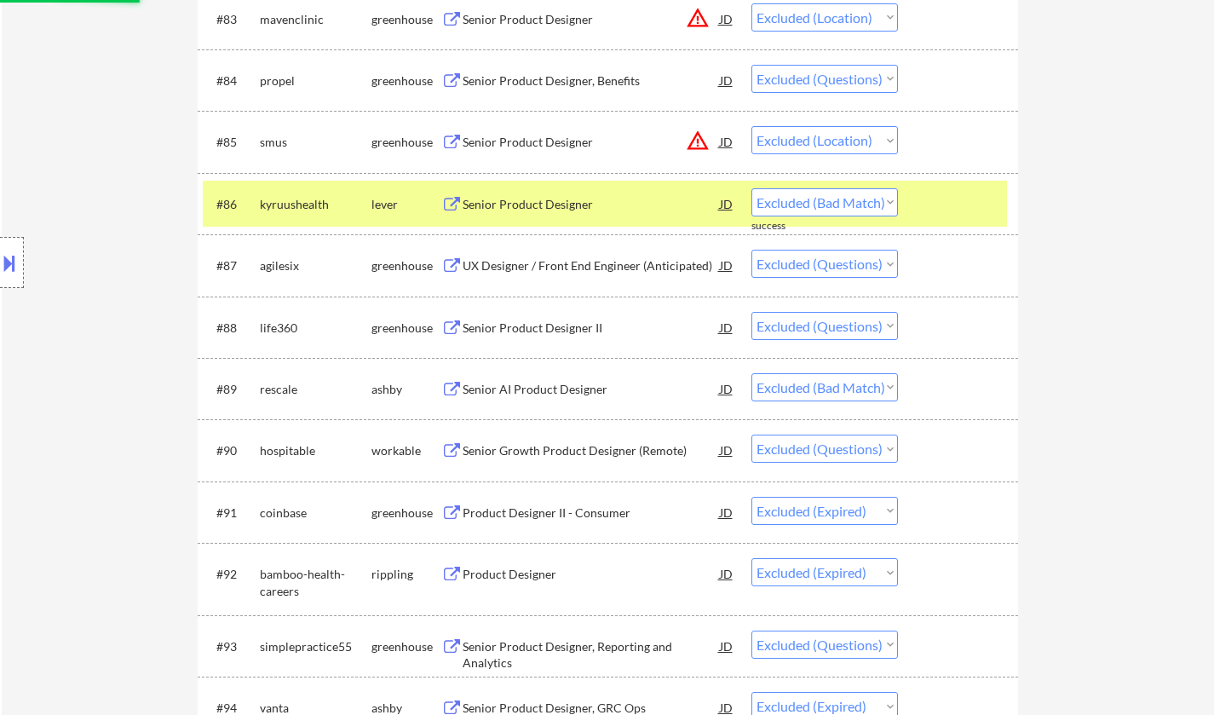
select select ""excluded__bad_match_""
select select ""excluded__expired_""
select select ""excluded""
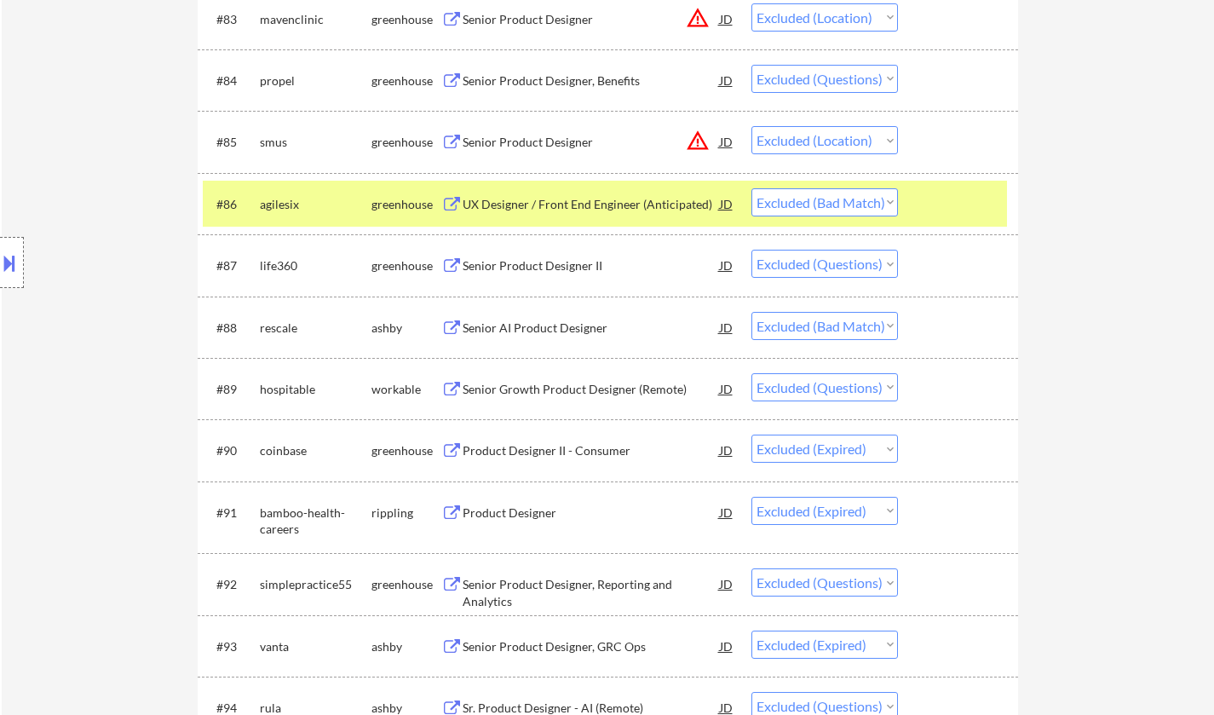
click at [550, 334] on div "Senior AI Product Designer" at bounding box center [591, 328] width 257 height 17
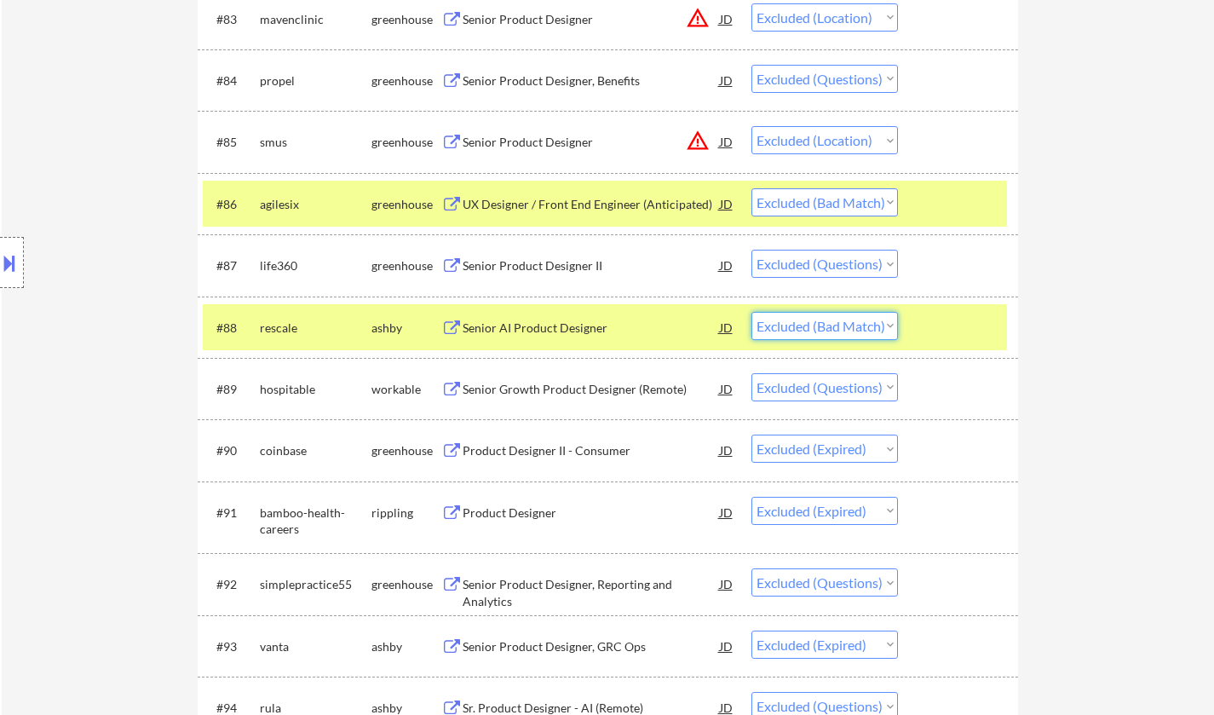
click at [856, 330] on select "Choose an option... Pending Applied Excluded (Questions) Excluded (Expired) Exc…" at bounding box center [825, 326] width 147 height 28
click at [752, 312] on select "Choose an option... Pending Applied Excluded (Questions) Excluded (Expired) Exc…" at bounding box center [825, 326] width 147 height 28
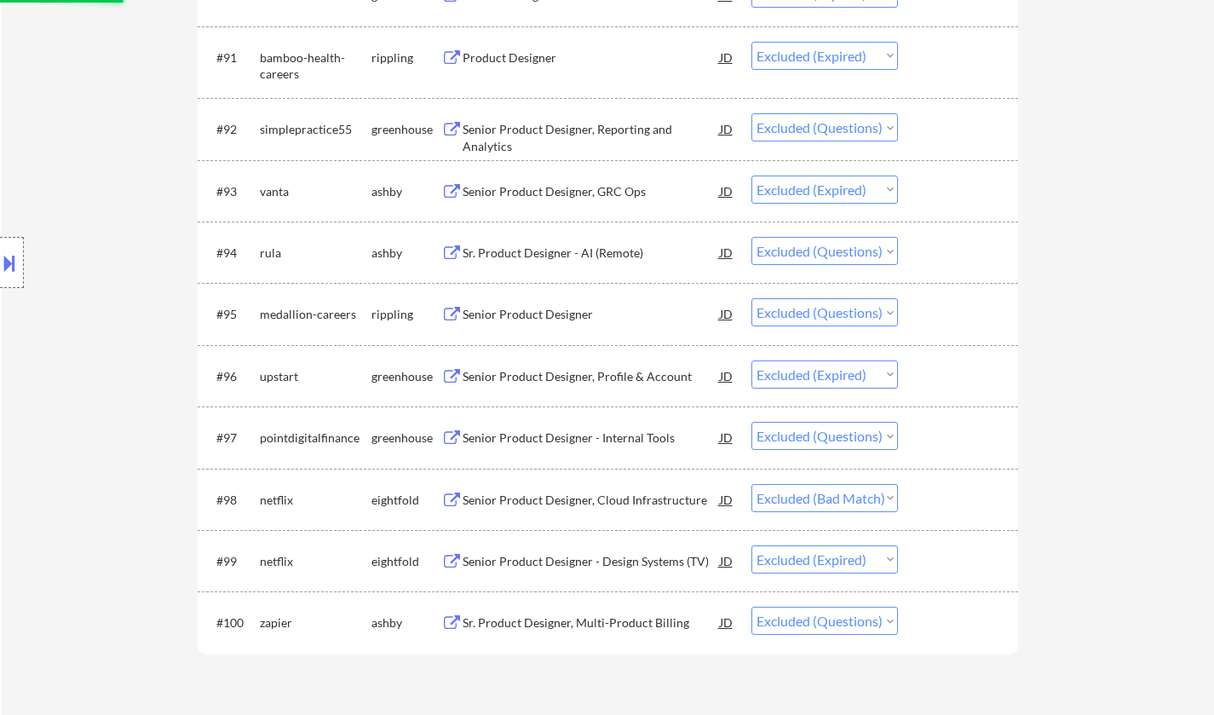
select select ""excluded""
select select ""excluded__expired_""
select select ""excluded""
select select ""excluded__expired_""
select select ""excluded""
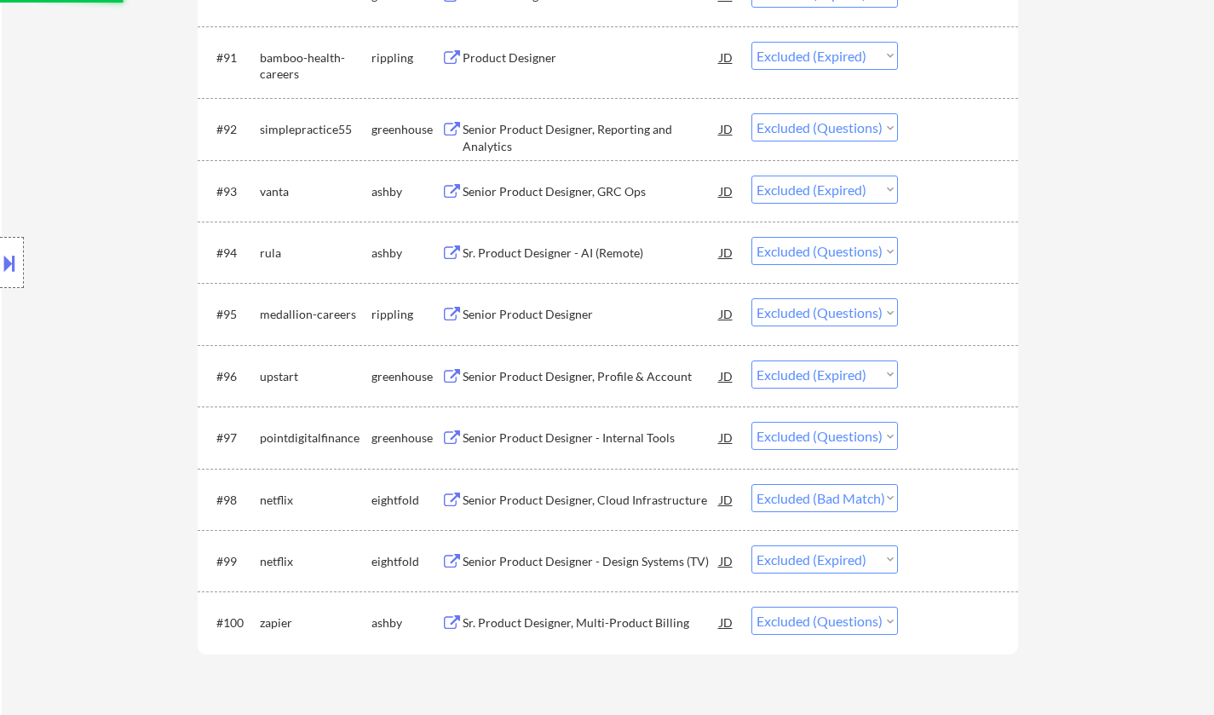
select select ""excluded__expired_""
select select ""excluded""
select select ""excluded__bad_match_""
select select ""excluded__expired_""
select select ""excluded""
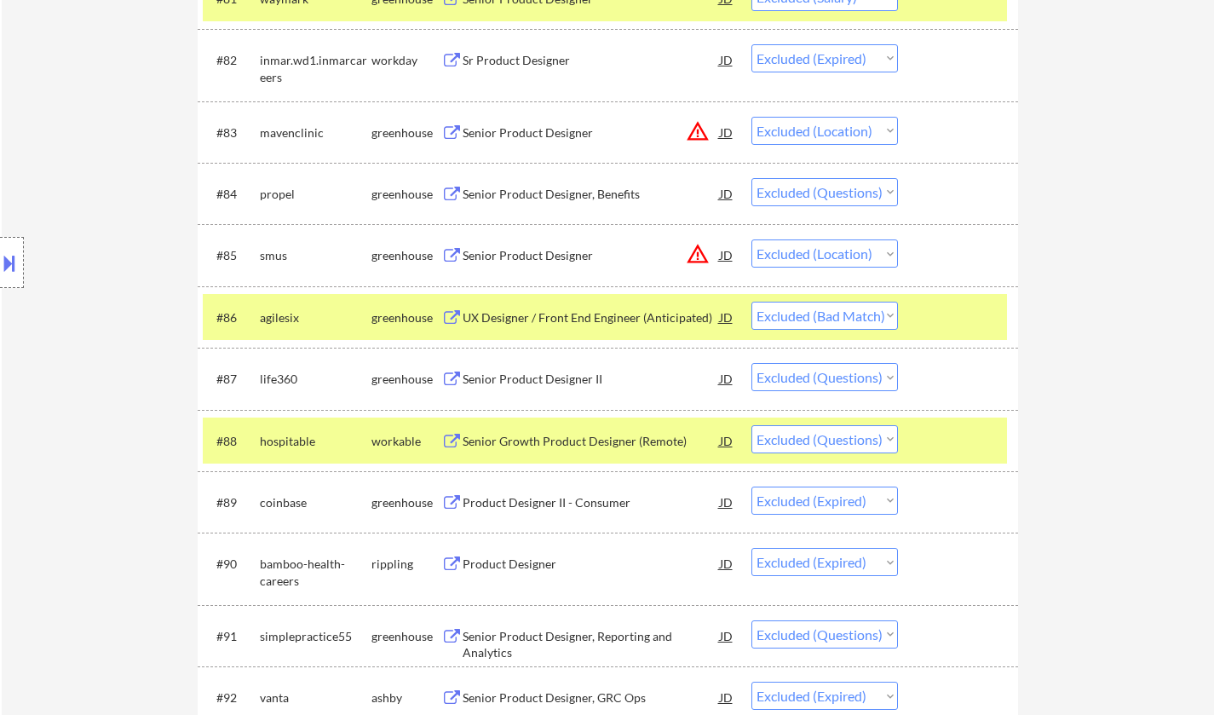
scroll to position [5757, 0]
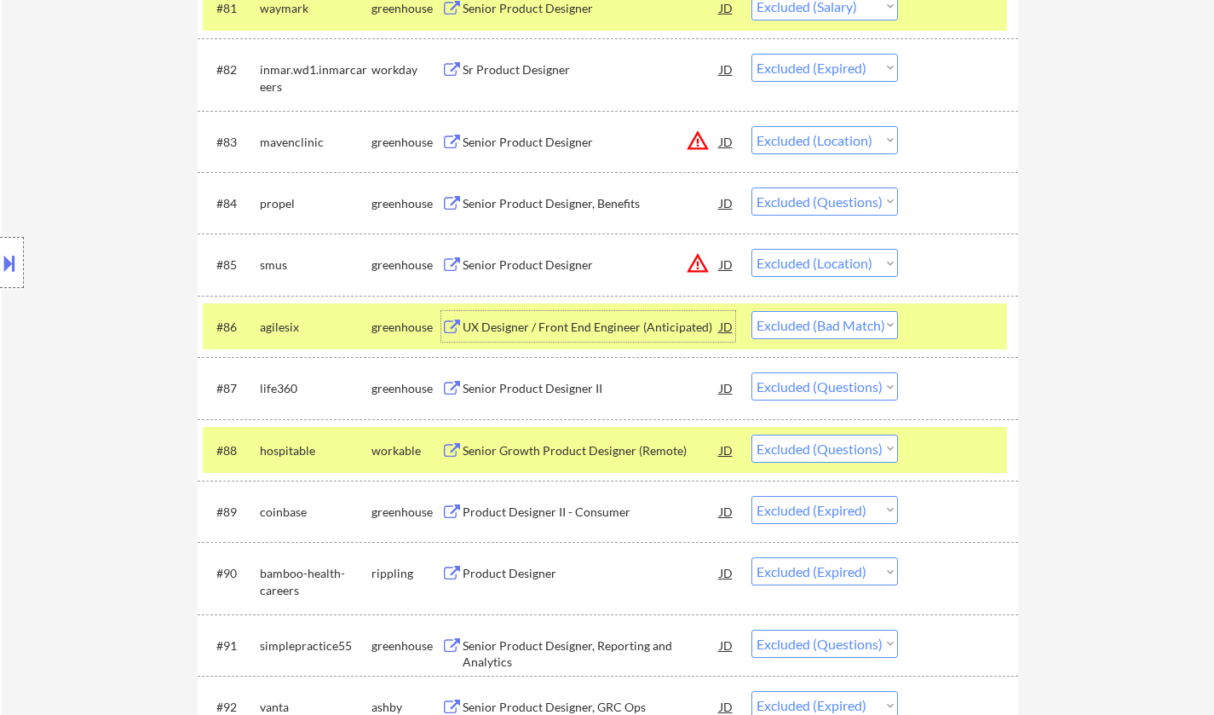
click at [635, 329] on div "UX Designer / Front End Engineer (Anticipated)" at bounding box center [591, 327] width 257 height 17
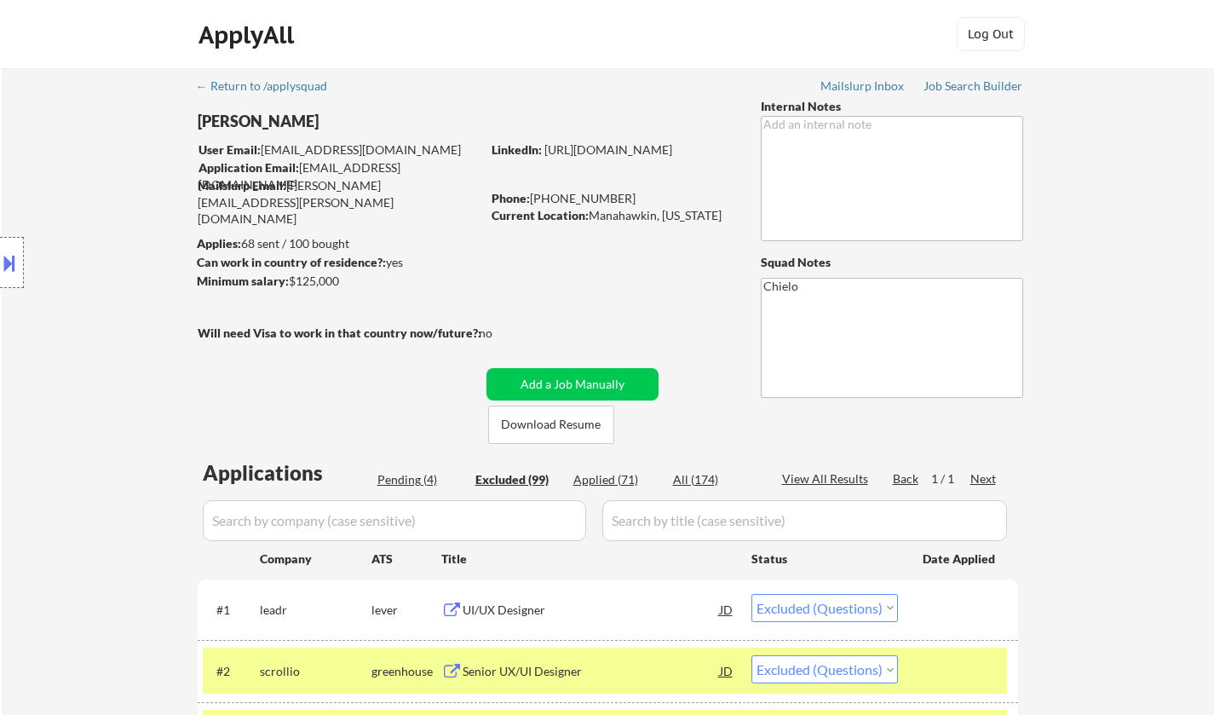
scroll to position [170, 0]
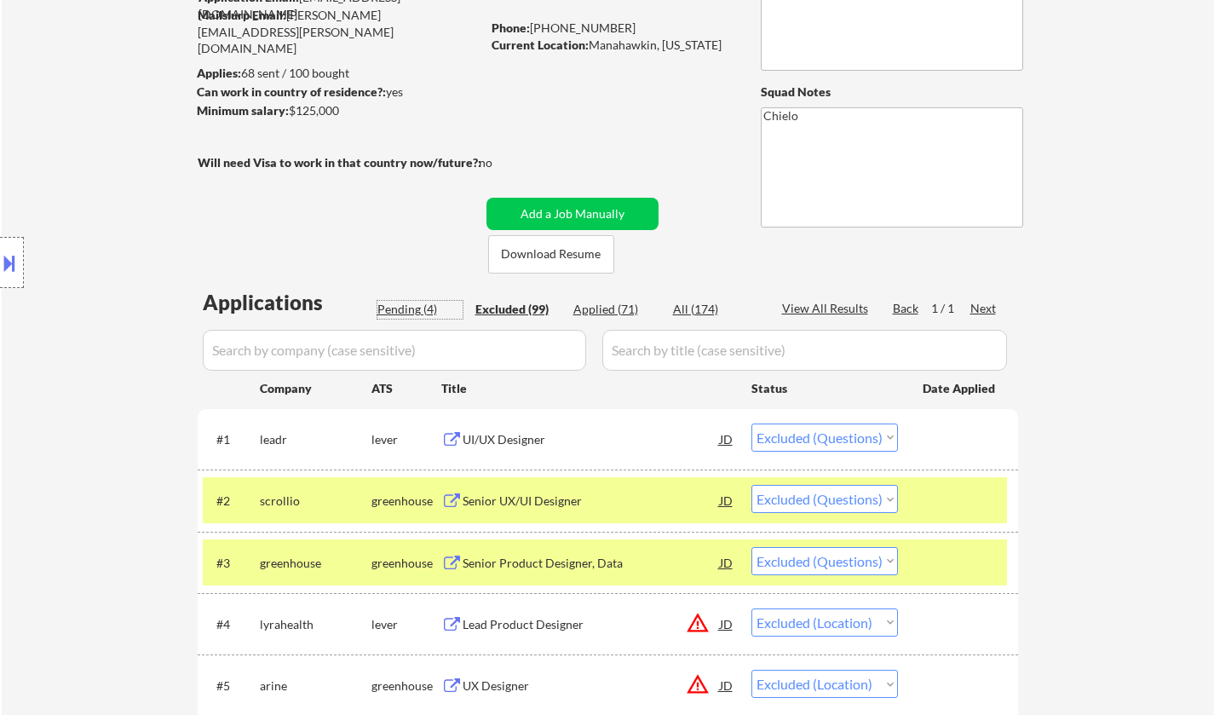
click at [407, 310] on div "Pending (4)" at bounding box center [419, 309] width 85 height 17
select select ""pending""
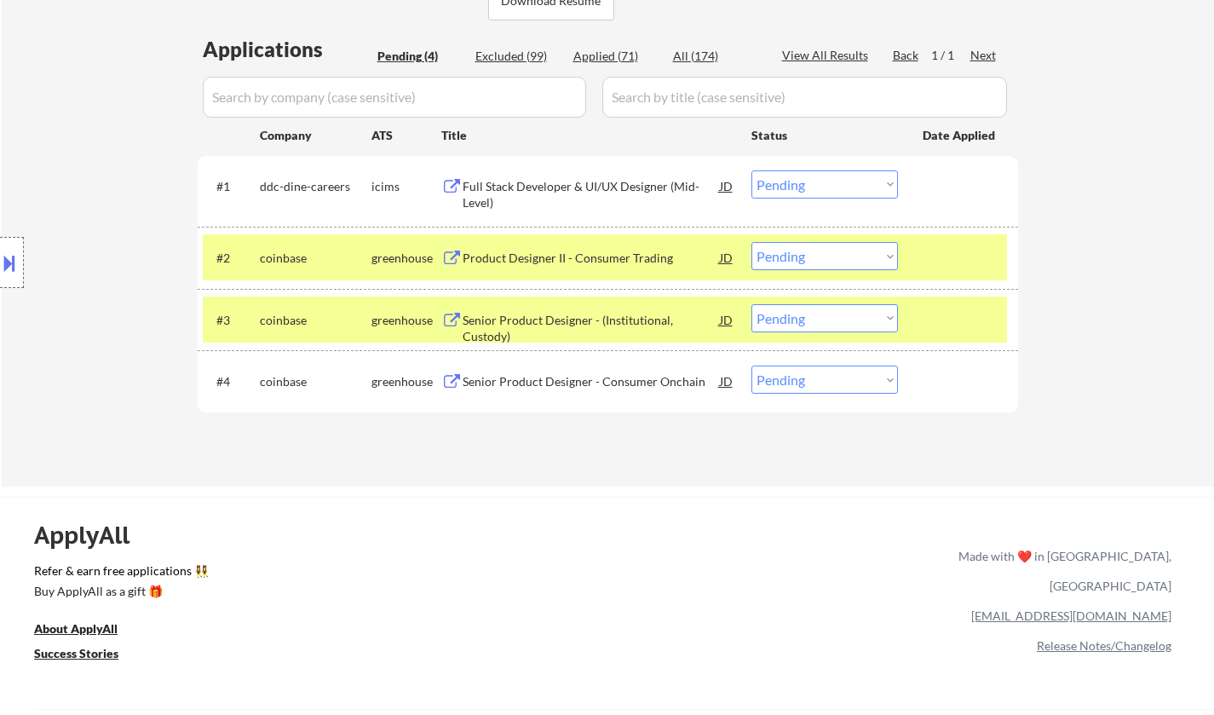
scroll to position [426, 0]
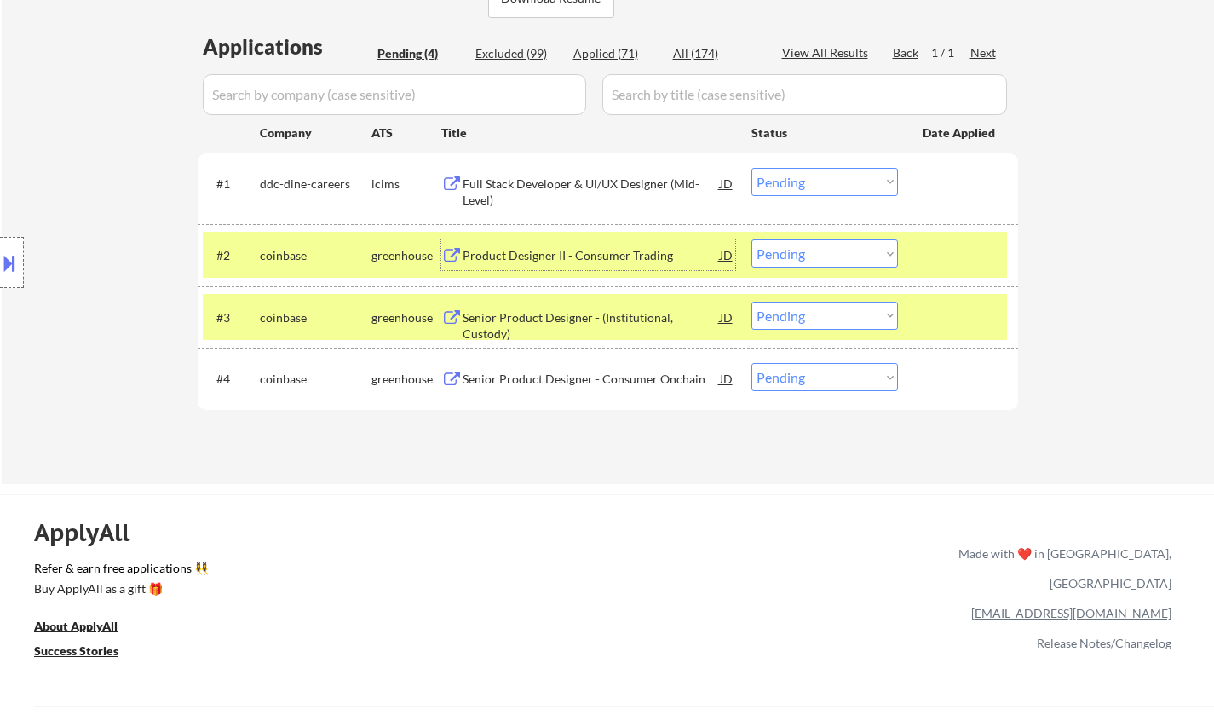
click at [585, 256] on div "Product Designer II - Consumer Trading" at bounding box center [591, 255] width 257 height 17
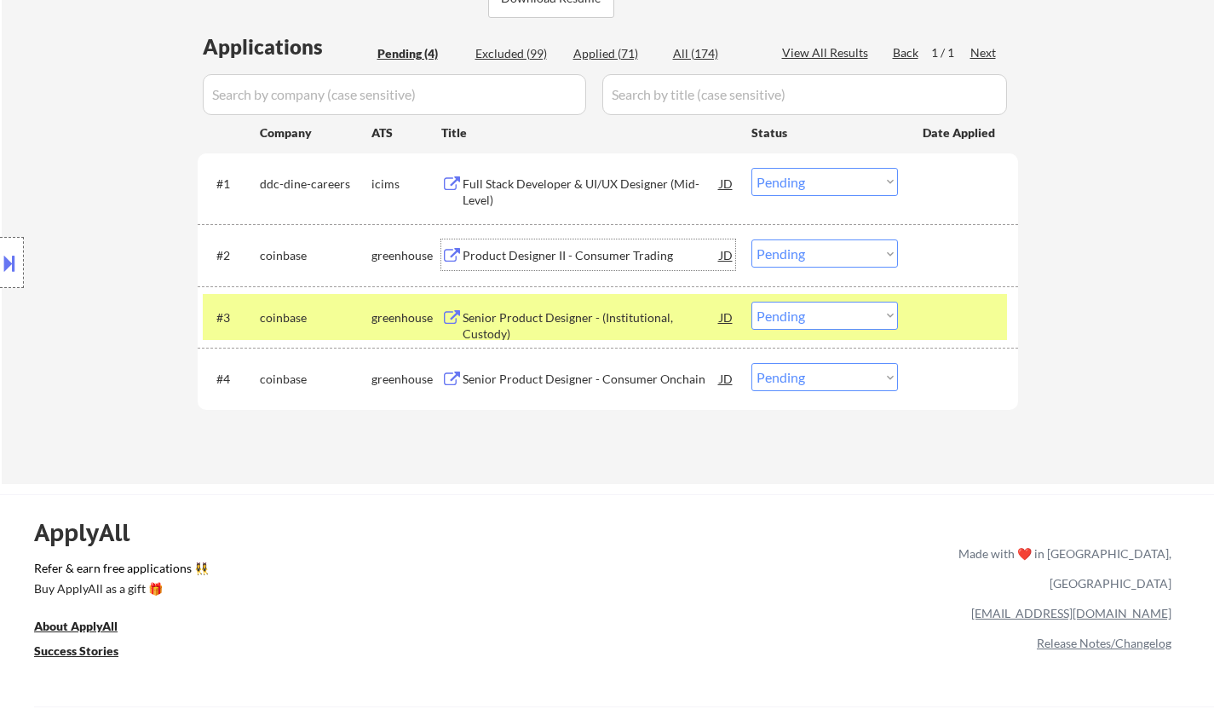
click at [585, 254] on div "Product Designer II - Consumer Trading" at bounding box center [591, 255] width 257 height 17
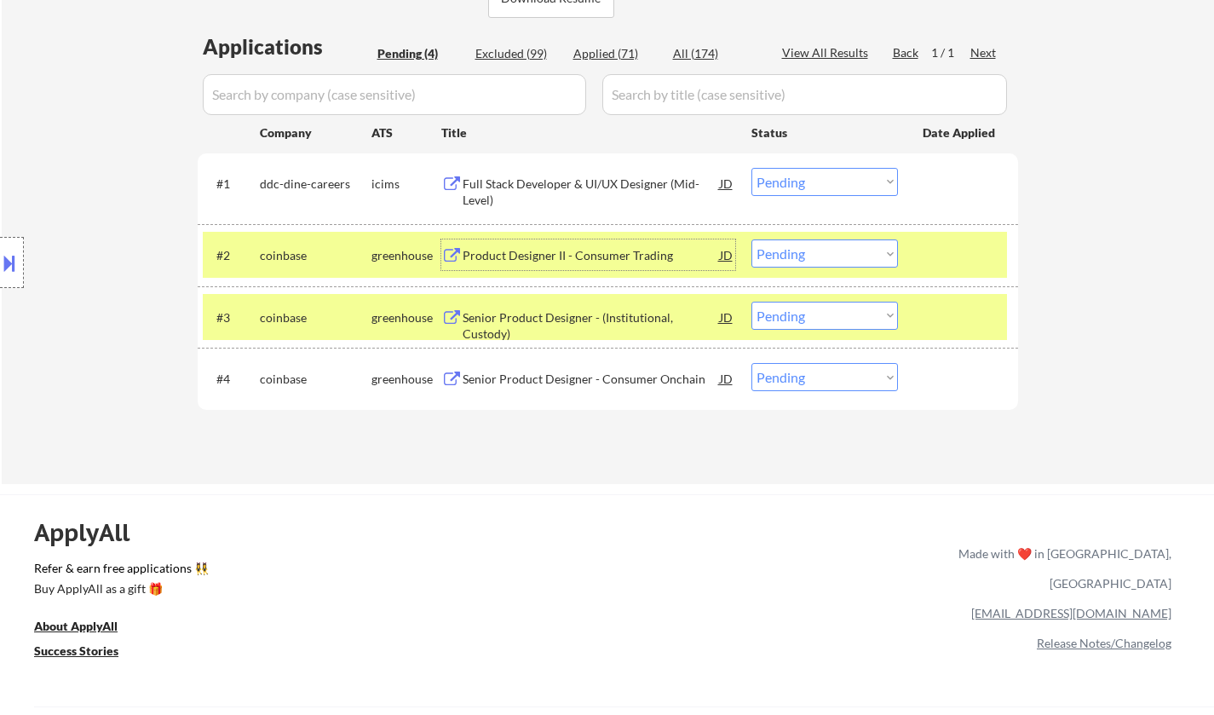
click at [664, 518] on div "ApplyAll Refer & earn free applications 👯‍♀️ Buy ApplyAll as a gift 🎁 About App…" at bounding box center [607, 641] width 1214 height 270
click at [821, 248] on select "Choose an option... Pending Applied Excluded (Questions) Excluded (Expired) Exc…" at bounding box center [825, 253] width 147 height 28
click at [752, 239] on select "Choose an option... Pending Applied Excluded (Questions) Excluded (Expired) Exc…" at bounding box center [825, 253] width 147 height 28
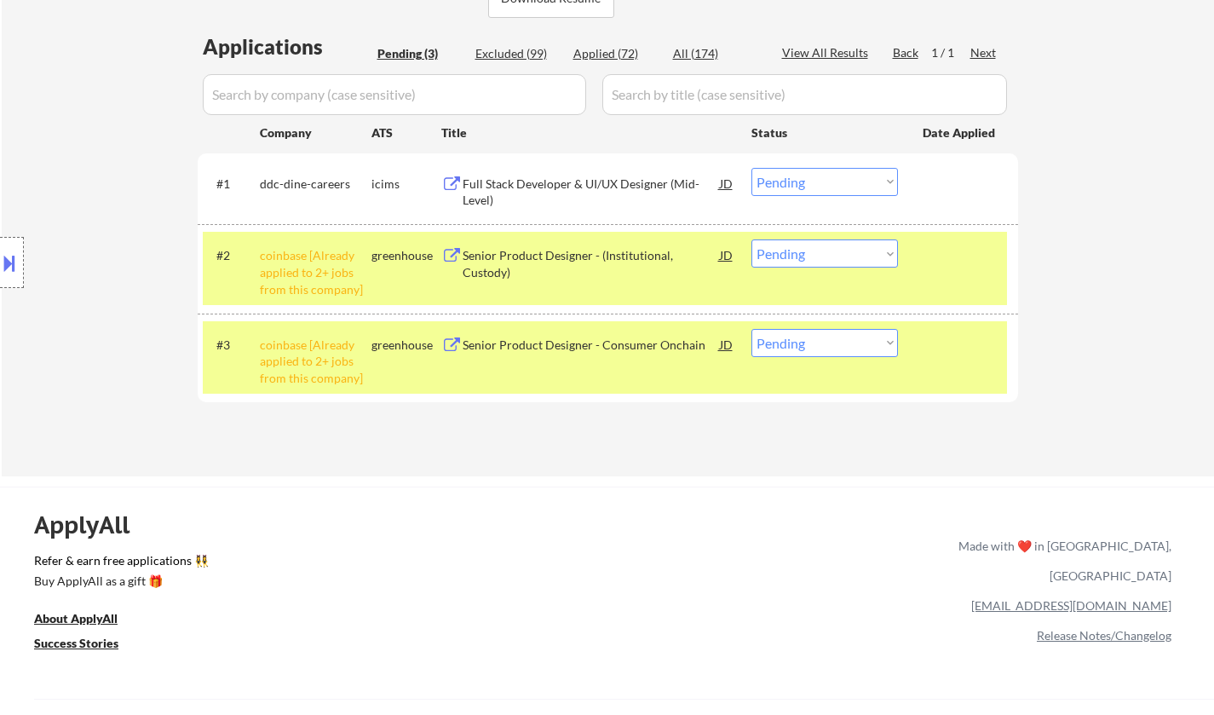
click at [796, 252] on select "Choose an option... Pending Applied Excluded (Questions) Excluded (Expired) Exc…" at bounding box center [825, 253] width 147 height 28
click at [752, 239] on select "Choose an option... Pending Applied Excluded (Questions) Excluded (Expired) Exc…" at bounding box center [825, 253] width 147 height 28
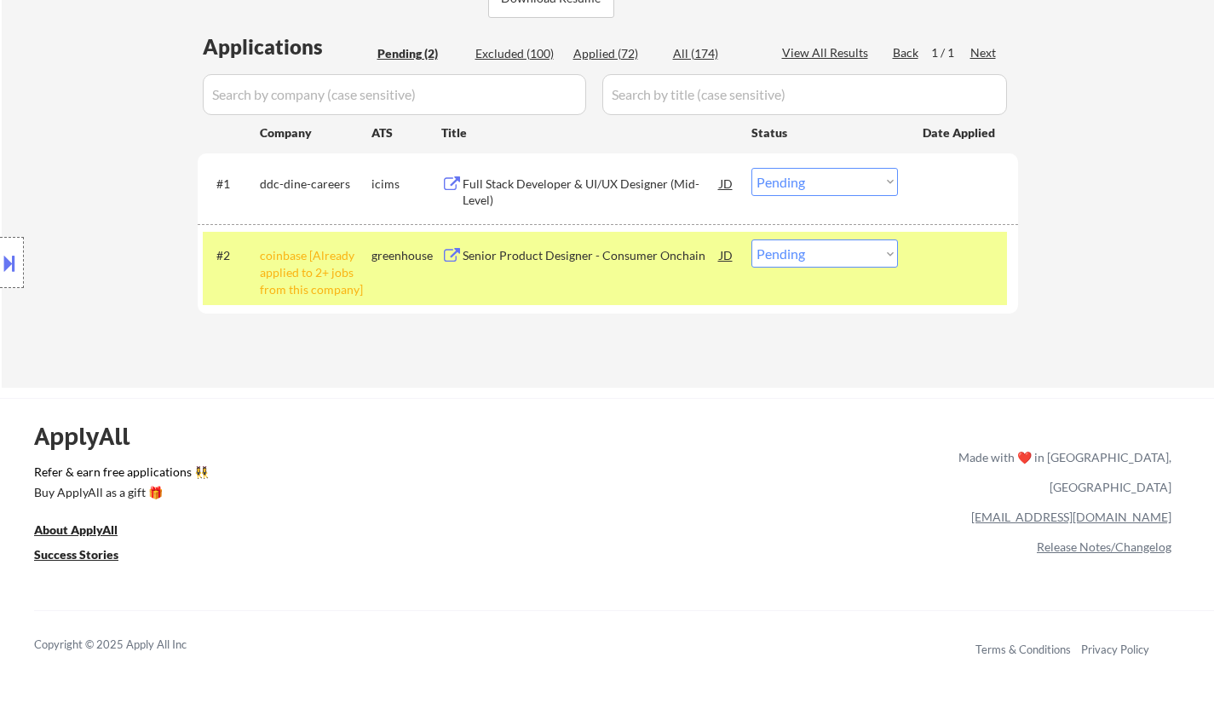
click at [844, 255] on select "Choose an option... Pending Applied Excluded (Questions) Excluded (Expired) Exc…" at bounding box center [825, 253] width 147 height 28
select select ""excluded__other_""
click at [752, 239] on select "Choose an option... Pending Applied Excluded (Questions) Excluded (Expired) Exc…" at bounding box center [825, 253] width 147 height 28
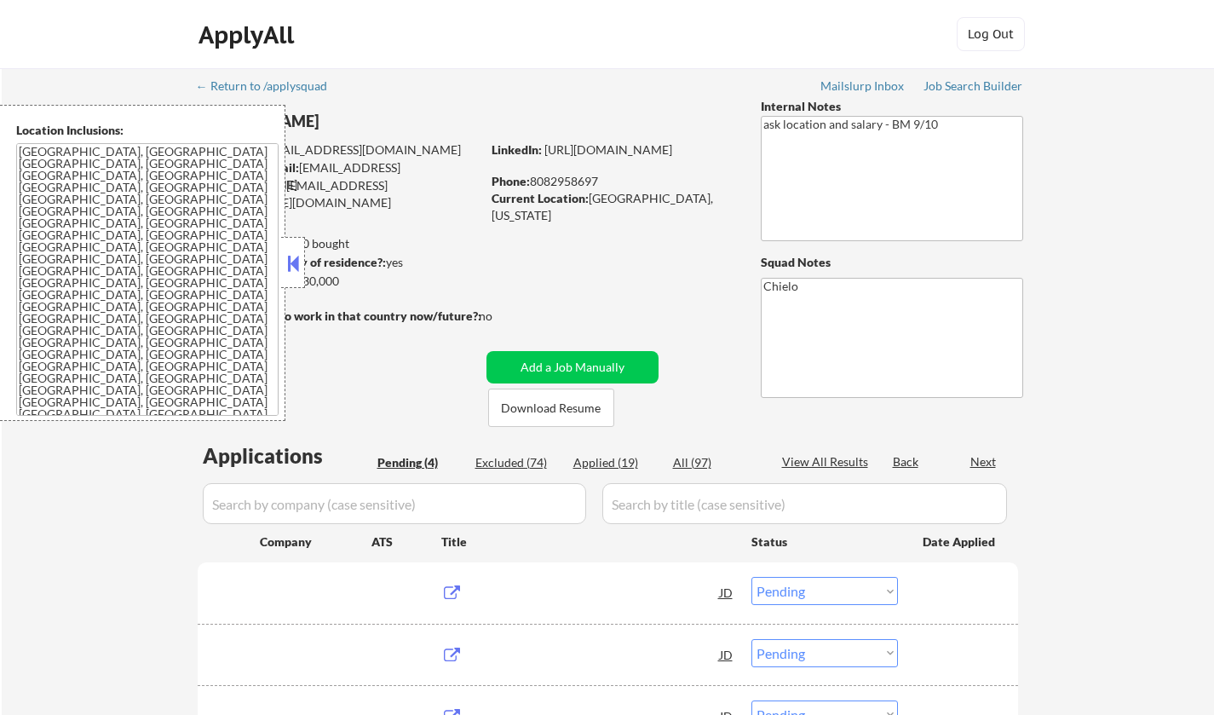
select select ""pending""
click at [292, 268] on button at bounding box center [293, 264] width 19 height 26
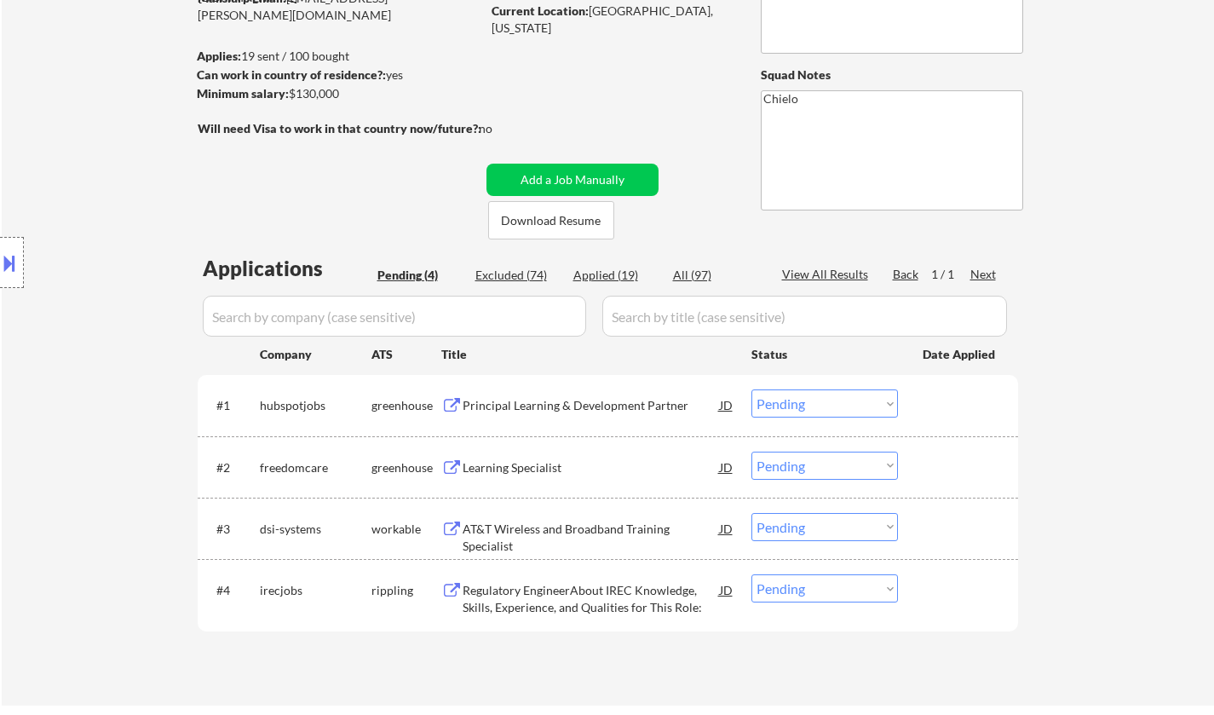
scroll to position [256, 0]
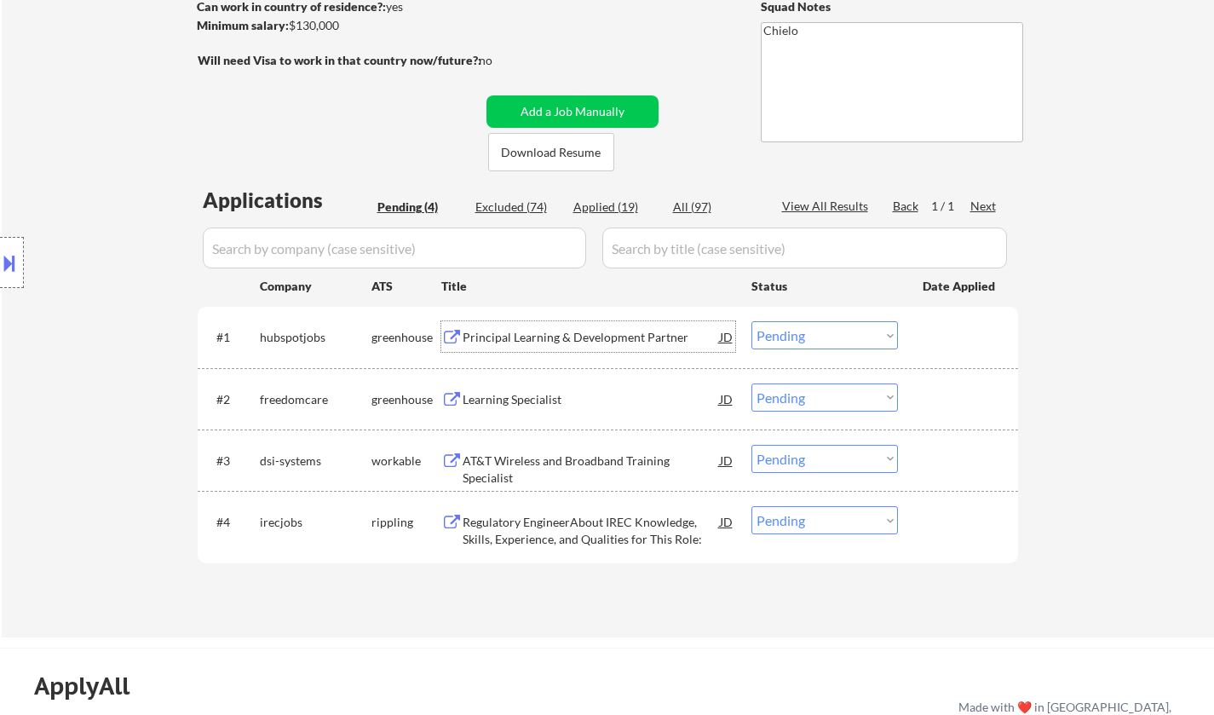
click at [527, 324] on div "Principal Learning & Development Partner" at bounding box center [591, 336] width 257 height 31
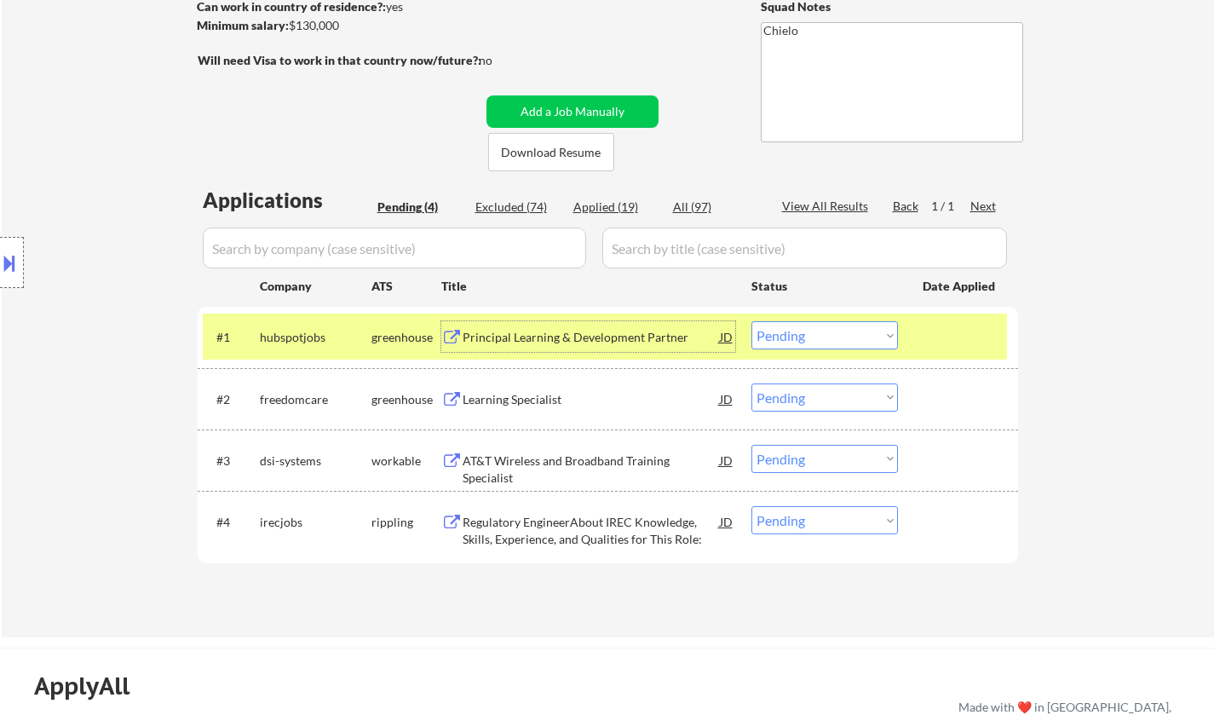
click at [856, 329] on select "Choose an option... Pending Applied Excluded (Questions) Excluded (Expired) Exc…" at bounding box center [825, 335] width 147 height 28
click at [752, 321] on select "Choose an option... Pending Applied Excluded (Questions) Excluded (Expired) Exc…" at bounding box center [825, 335] width 147 height 28
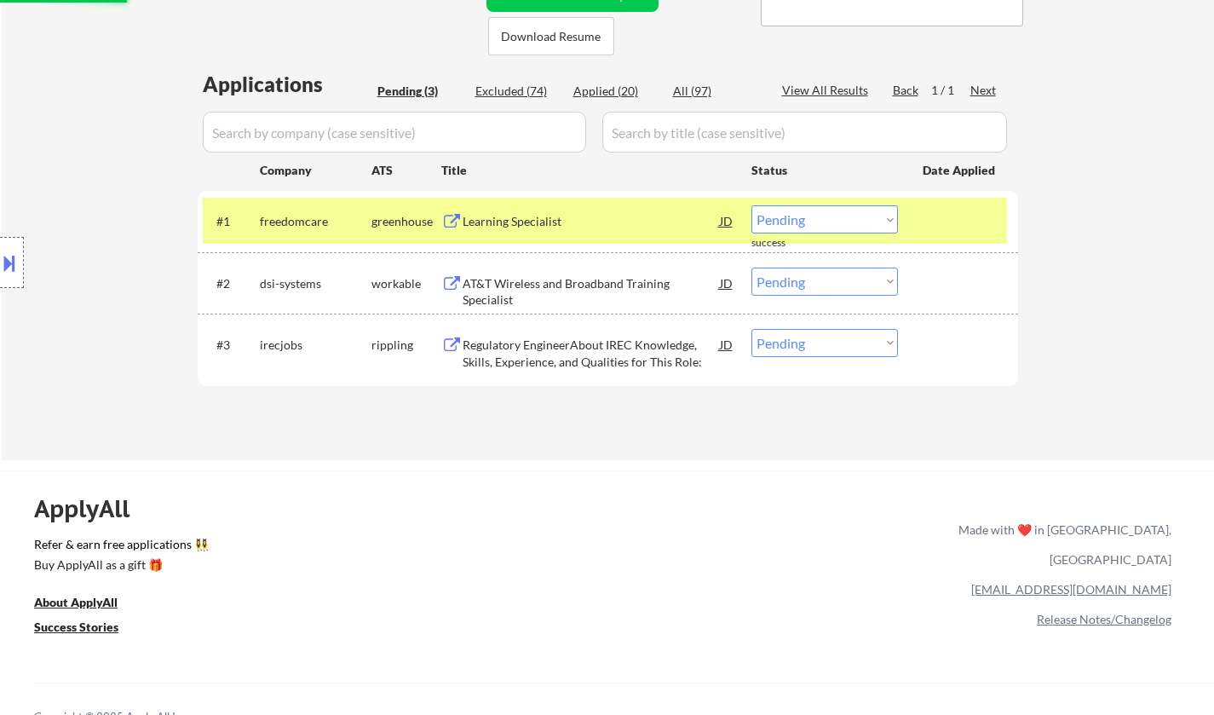
scroll to position [426, 0]
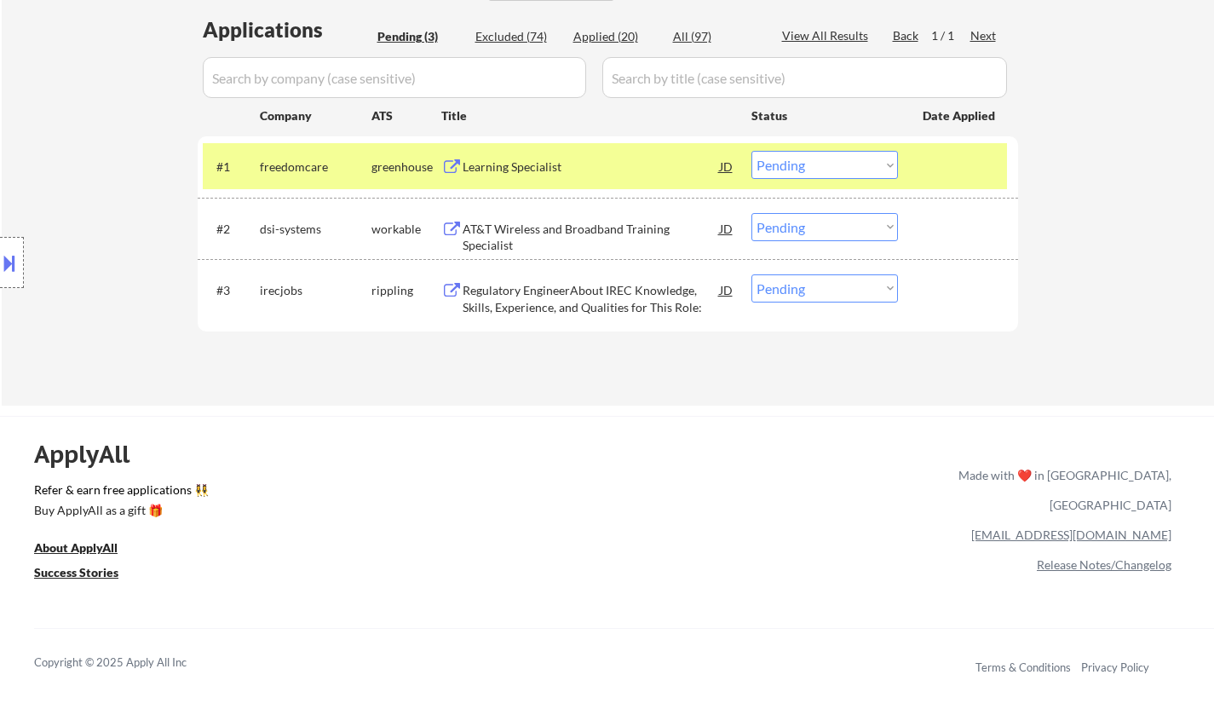
click at [501, 172] on div "Learning Specialist" at bounding box center [591, 166] width 257 height 17
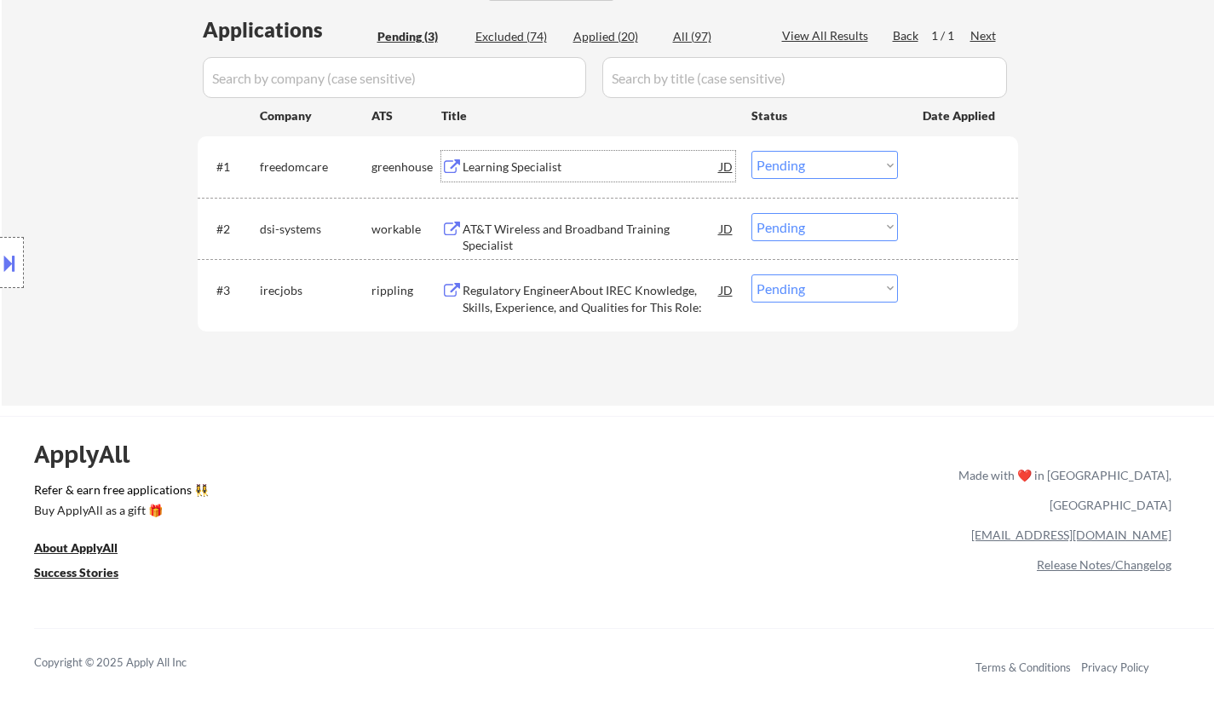
click at [818, 166] on select "Choose an option... Pending Applied Excluded (Questions) Excluded (Expired) Exc…" at bounding box center [825, 165] width 147 height 28
click at [752, 151] on select "Choose an option... Pending Applied Excluded (Questions) Excluded (Expired) Exc…" at bounding box center [825, 165] width 147 height 28
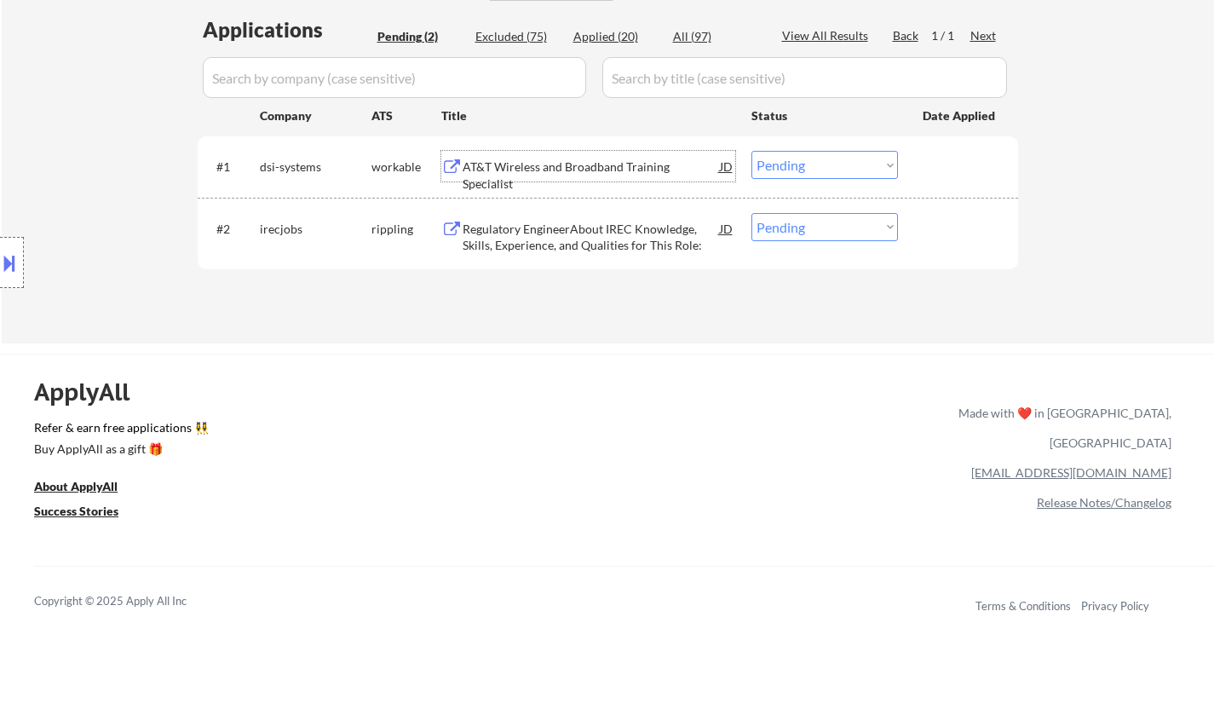
click at [585, 158] on div "AT&T Wireless and Broadband Training Specialist" at bounding box center [591, 166] width 257 height 31
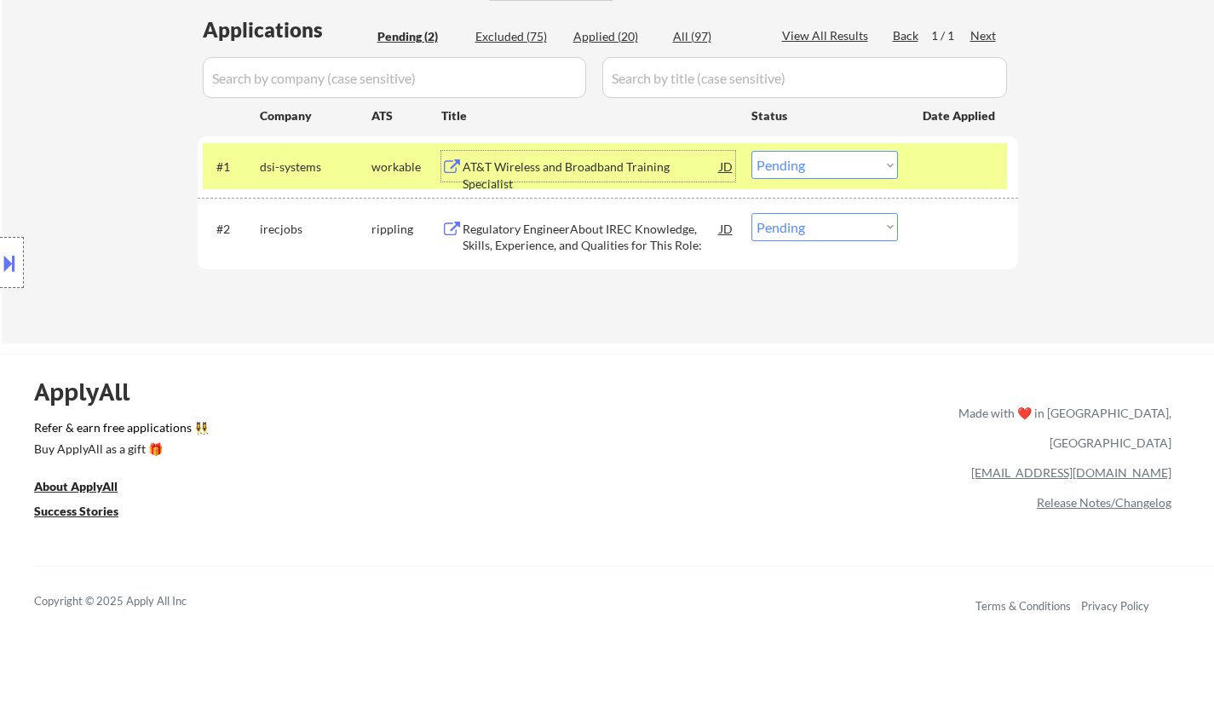
click at [839, 154] on select "Choose an option... Pending Applied Excluded (Questions) Excluded (Expired) Exc…" at bounding box center [825, 165] width 147 height 28
click at [752, 151] on select "Choose an option... Pending Applied Excluded (Questions) Excluded (Expired) Exc…" at bounding box center [825, 165] width 147 height 28
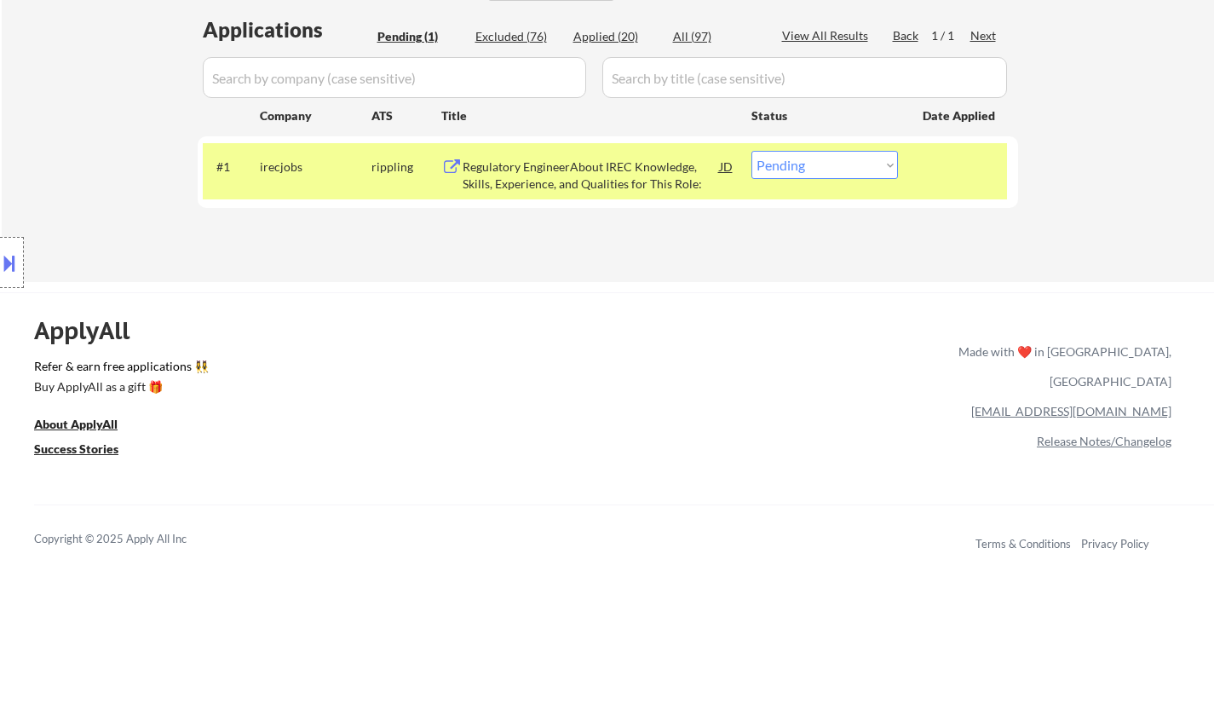
click at [536, 177] on div "Regulatory EngineerAbout IREC Knowledge, Skills, Experience, and Qualities for …" at bounding box center [591, 174] width 257 height 33
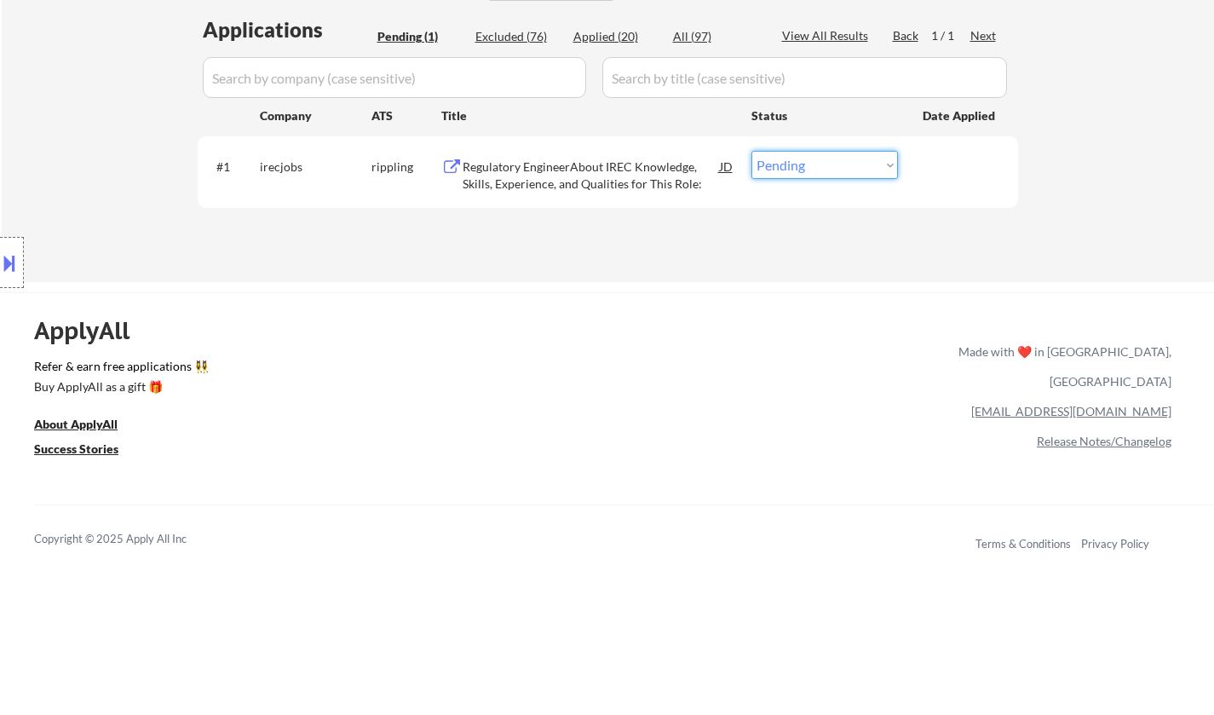
click at [840, 164] on select "Choose an option... Pending Applied Excluded (Questions) Excluded (Expired) Exc…" at bounding box center [825, 165] width 147 height 28
select select ""excluded__bad_match_""
click at [752, 151] on select "Choose an option... Pending Applied Excluded (Questions) Excluded (Expired) Exc…" at bounding box center [825, 165] width 147 height 28
